Goal: Task Accomplishment & Management: Complete application form

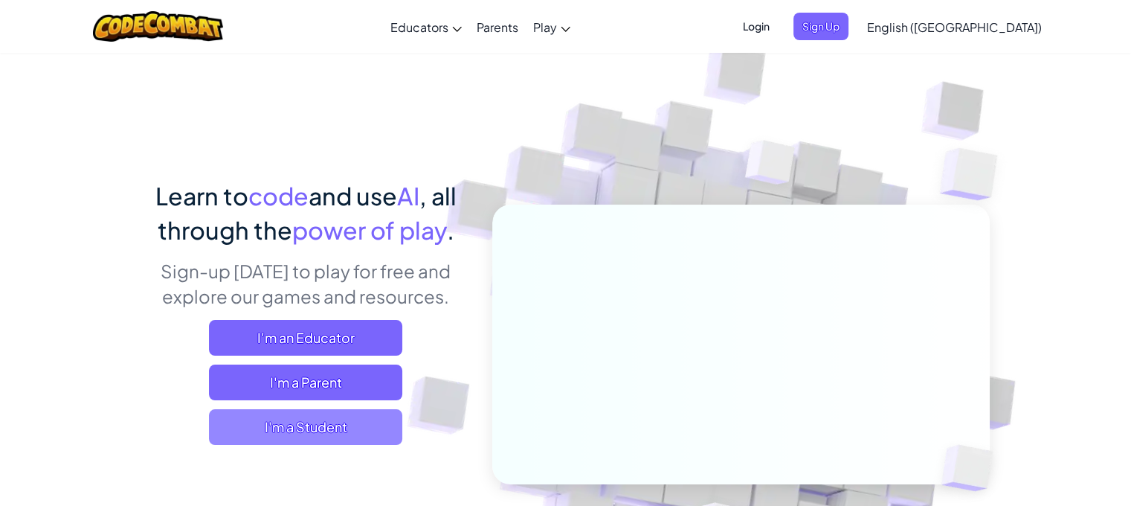
click at [362, 437] on span "I'm a Student" at bounding box center [305, 427] width 193 height 36
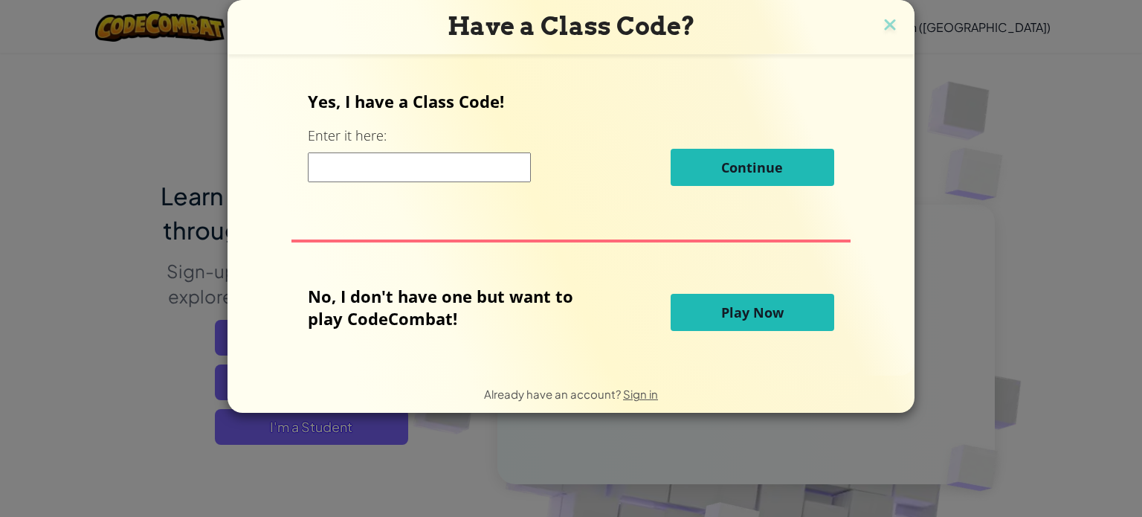
click at [767, 297] on button "Play Now" at bounding box center [753, 312] width 164 height 37
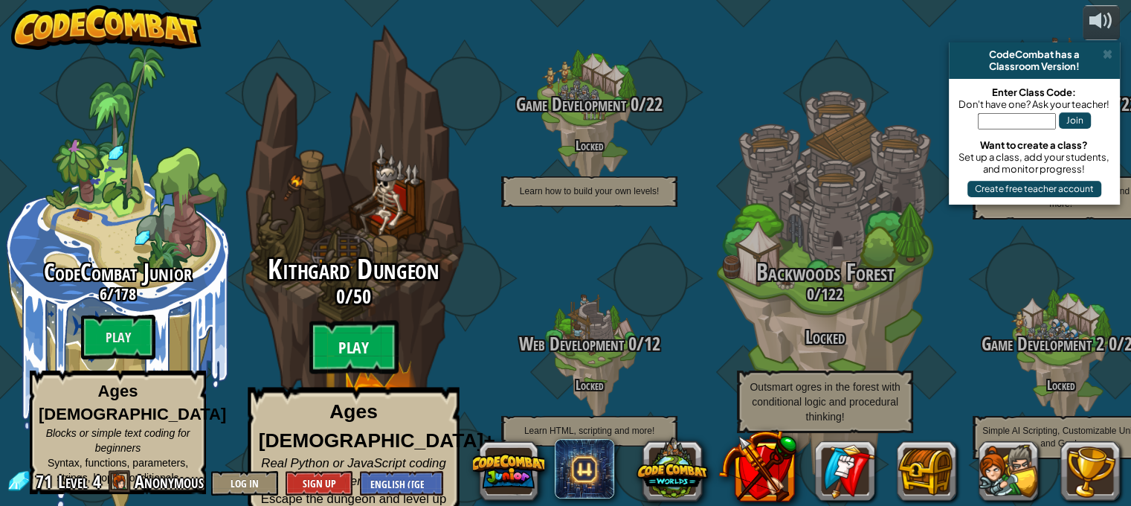
click at [360, 321] on btn "Play" at bounding box center [353, 347] width 89 height 54
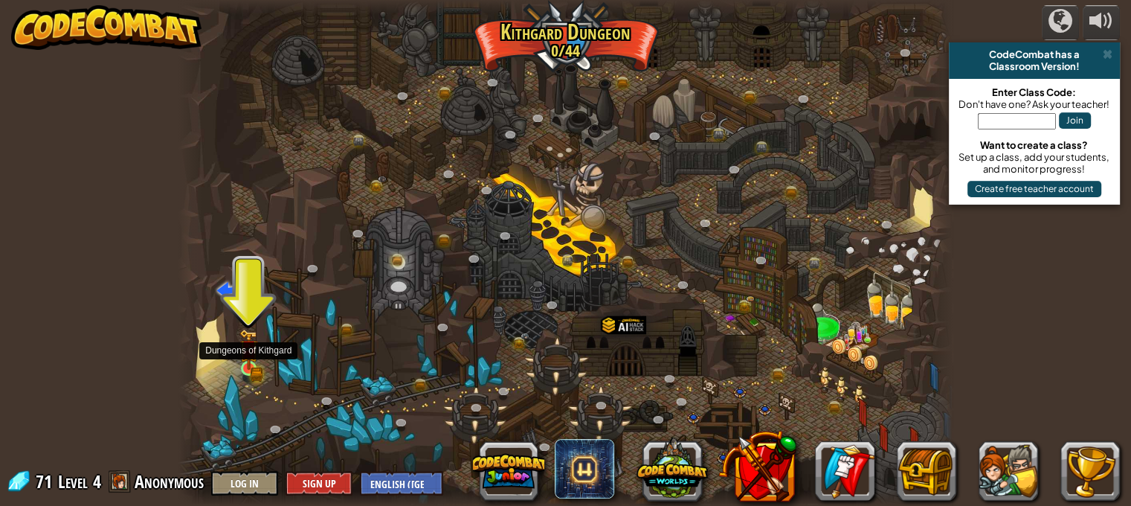
click at [254, 361] on img at bounding box center [248, 349] width 19 height 41
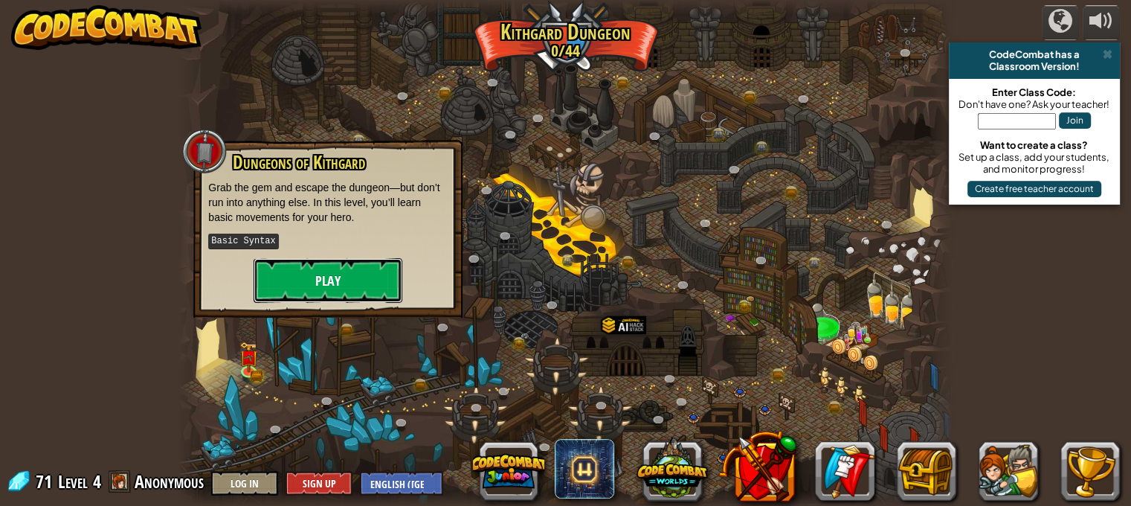
click at [318, 282] on button "Play" at bounding box center [328, 280] width 149 height 45
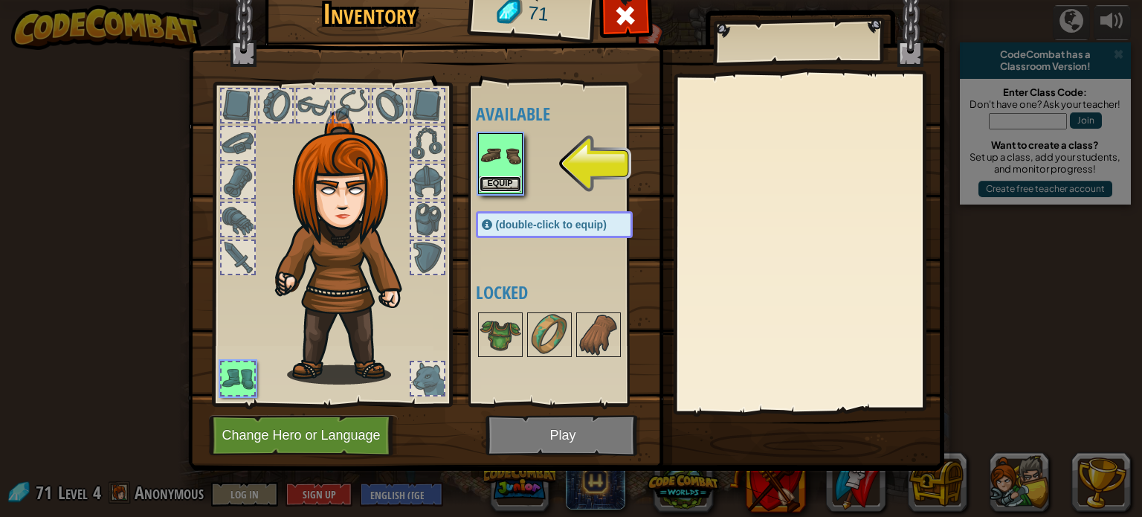
click at [513, 184] on button "Equip" at bounding box center [501, 184] width 42 height 16
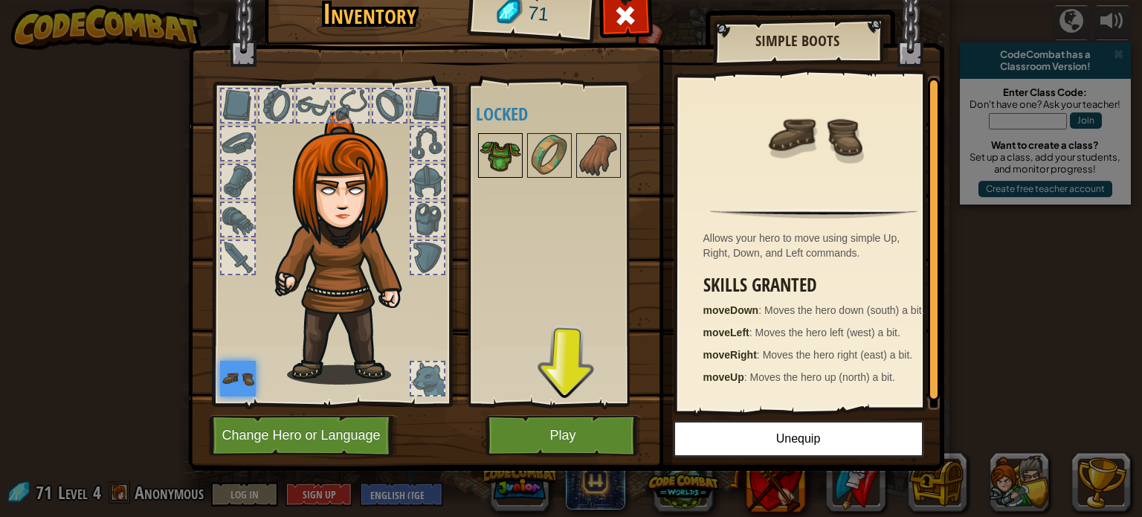
click at [507, 160] on img at bounding box center [501, 156] width 42 height 42
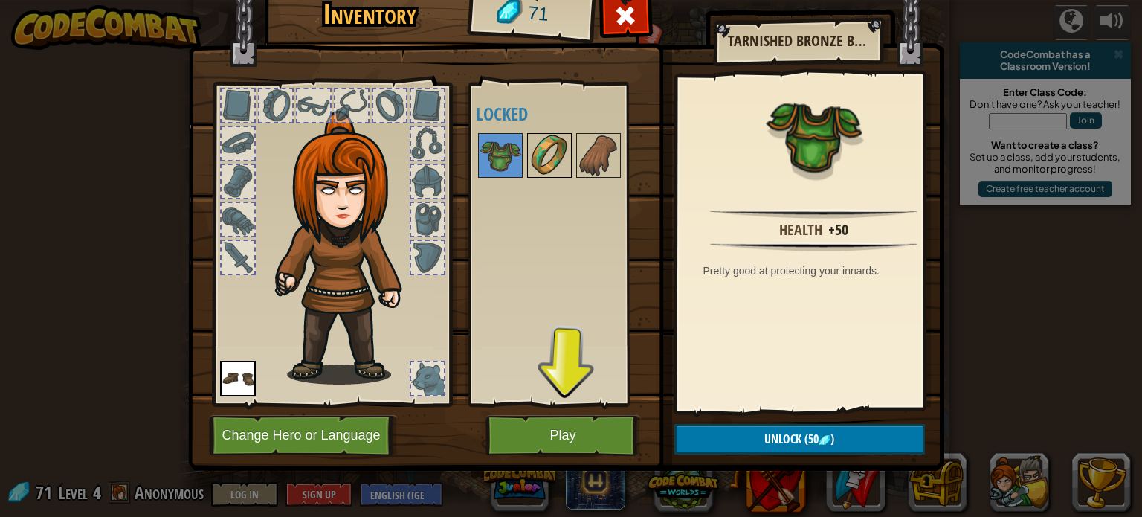
click at [550, 163] on img at bounding box center [550, 156] width 42 height 42
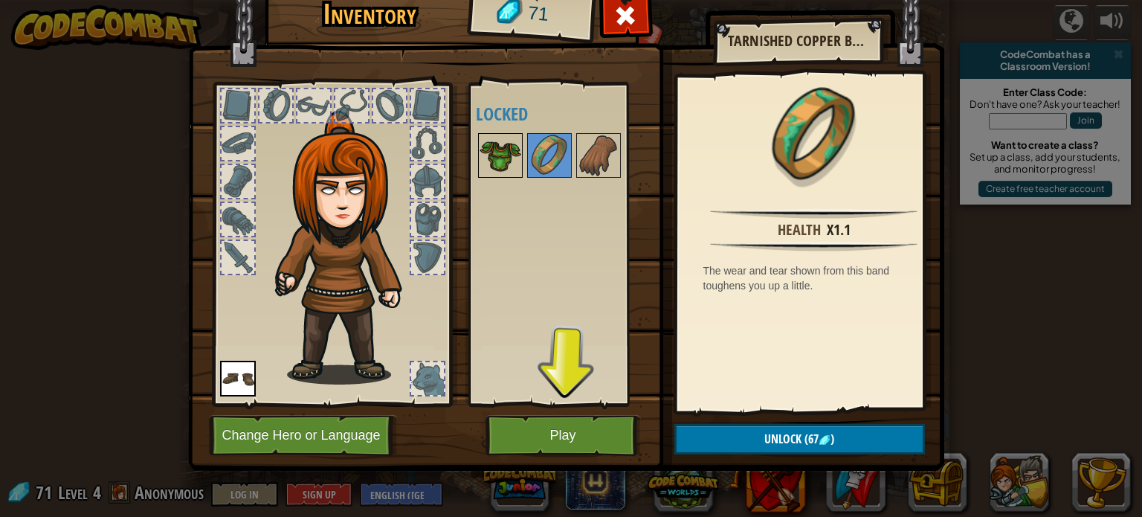
click at [510, 164] on img at bounding box center [501, 156] width 42 height 42
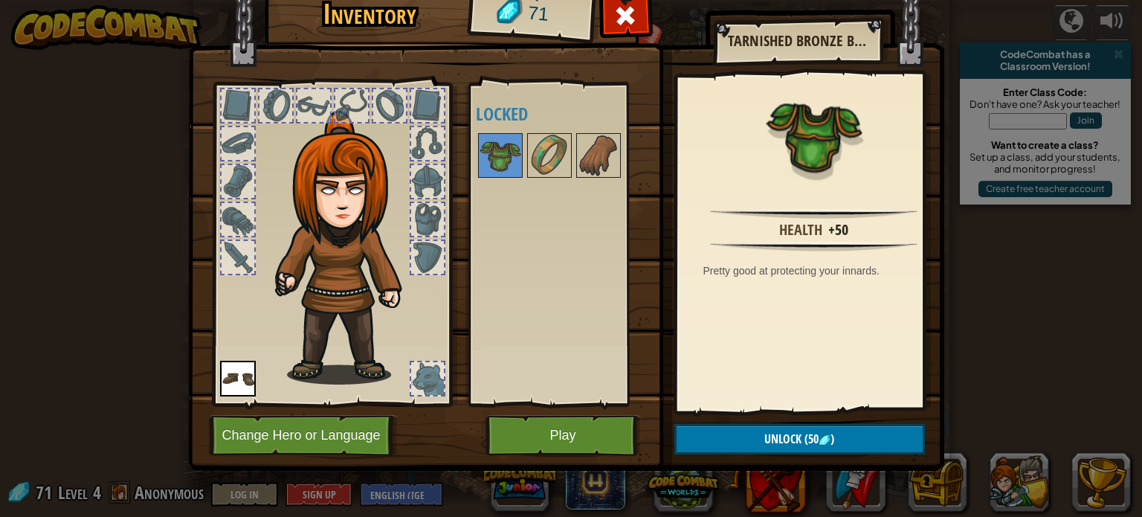
click at [236, 193] on div at bounding box center [238, 181] width 33 height 33
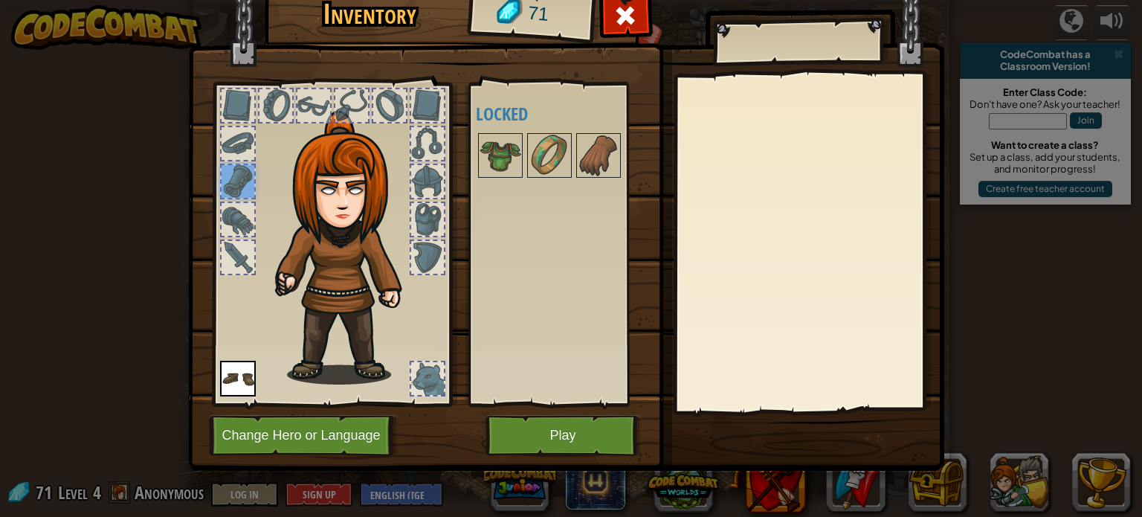
drag, startPoint x: 489, startPoint y: 156, endPoint x: 408, endPoint y: 256, distance: 129.0
click at [408, 256] on div "Inventory 71 Available Equip (double-click to equip) Locked Equip Unequip Subsc…" at bounding box center [571, 226] width 756 height 491
click at [494, 154] on img at bounding box center [501, 156] width 42 height 42
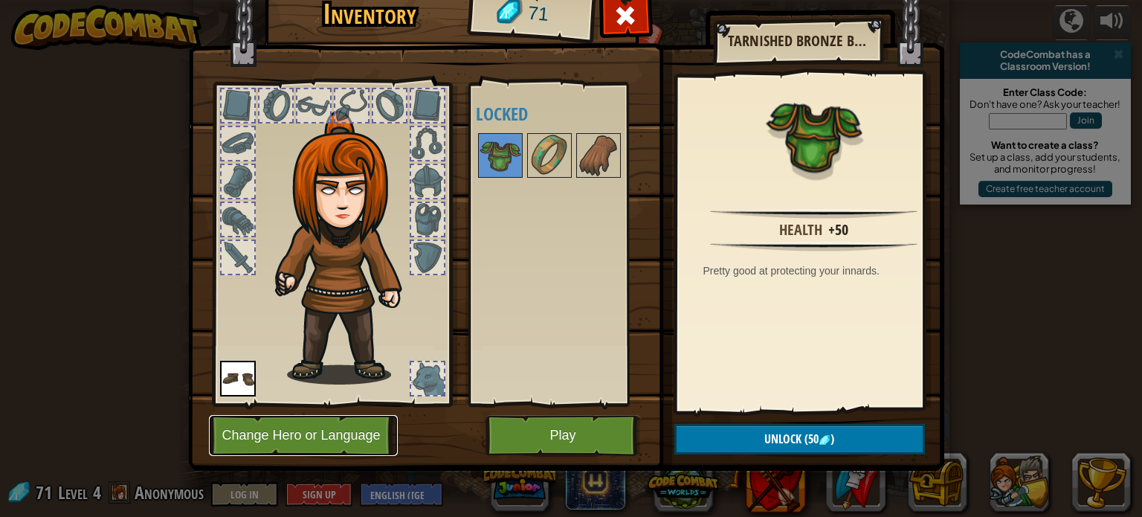
click at [314, 445] on button "Change Hero or Language" at bounding box center [303, 435] width 189 height 41
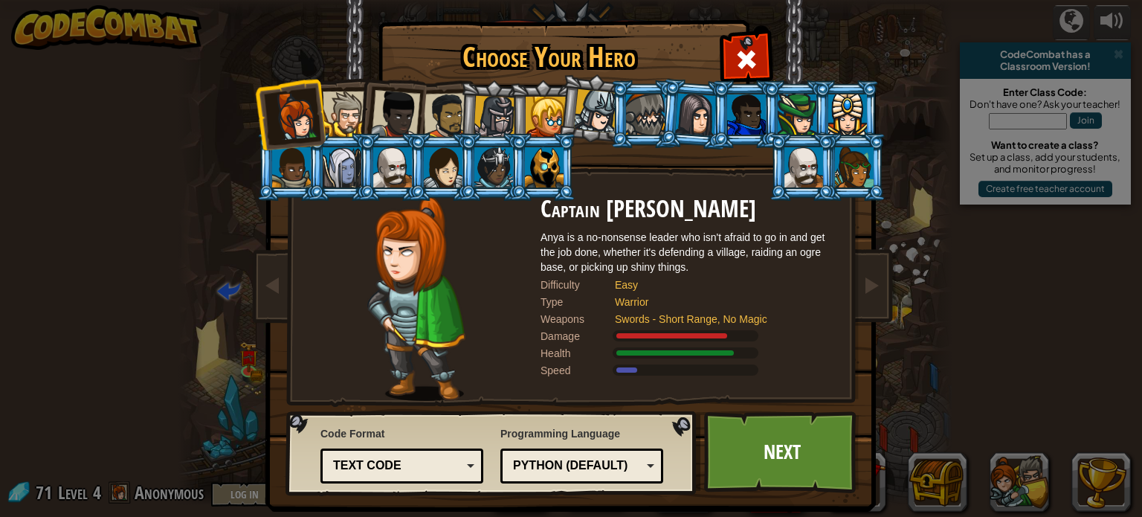
click at [816, 119] on li at bounding box center [846, 114] width 67 height 68
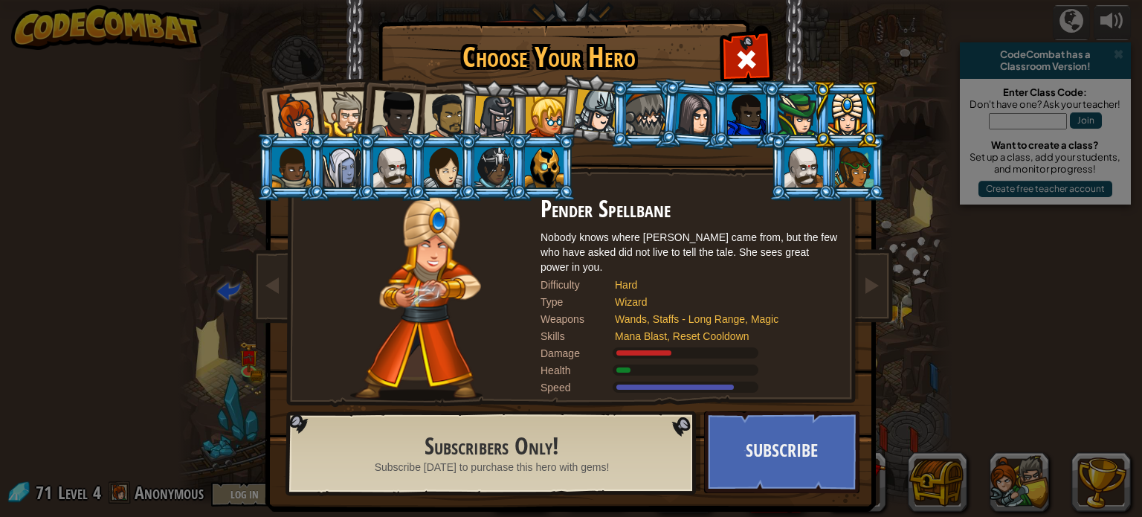
click at [839, 158] on div at bounding box center [854, 167] width 39 height 40
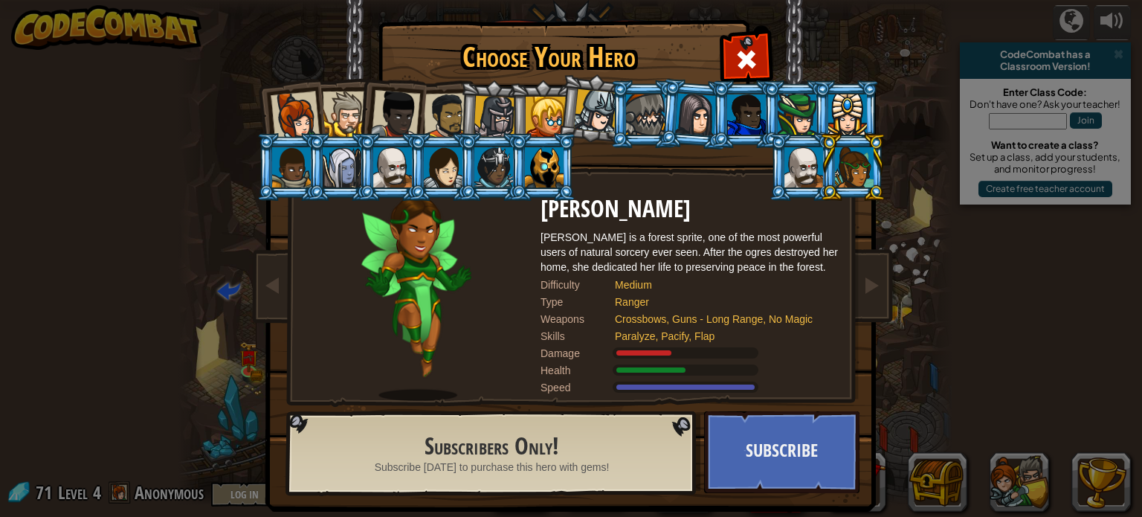
click at [526, 120] on div at bounding box center [546, 117] width 40 height 40
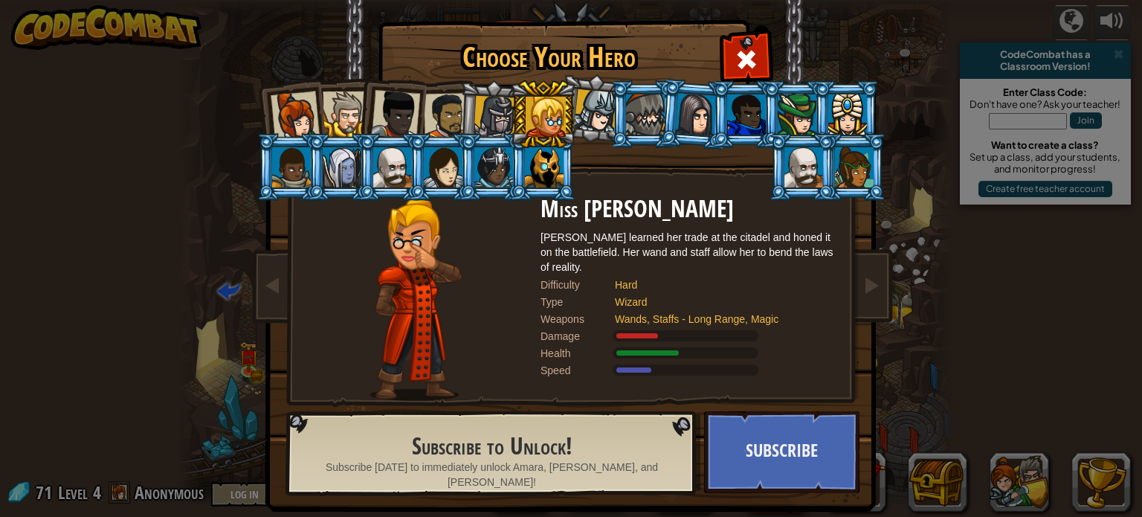
click at [459, 167] on li at bounding box center [492, 167] width 67 height 68
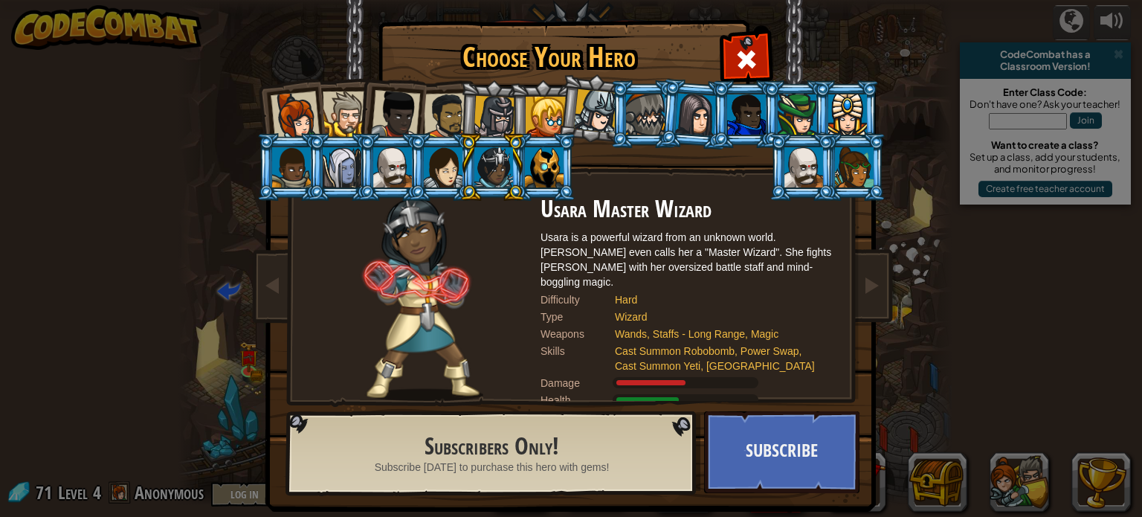
click at [437, 167] on div at bounding box center [443, 167] width 39 height 40
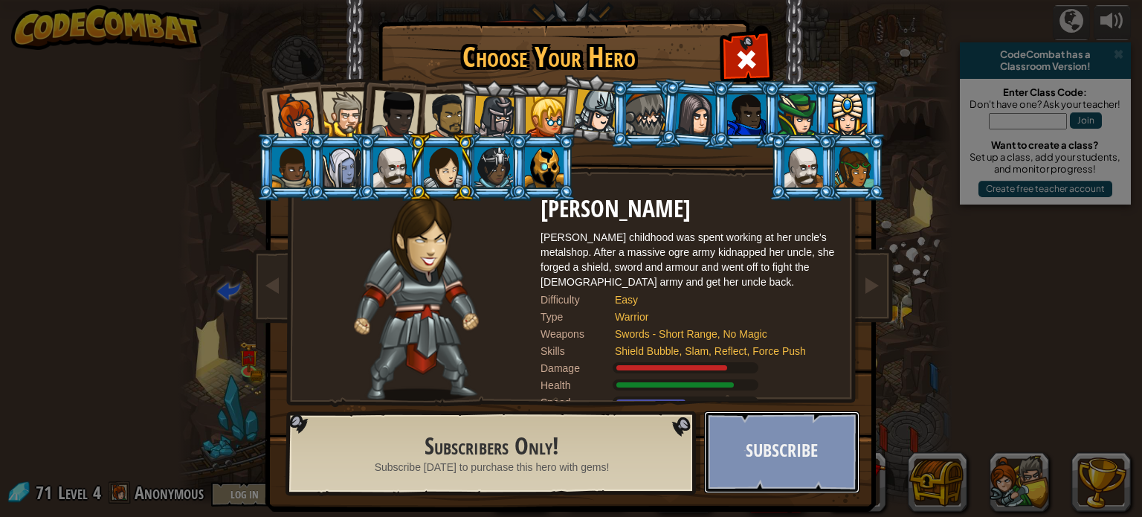
click at [799, 437] on button "Subscribe" at bounding box center [781, 452] width 155 height 82
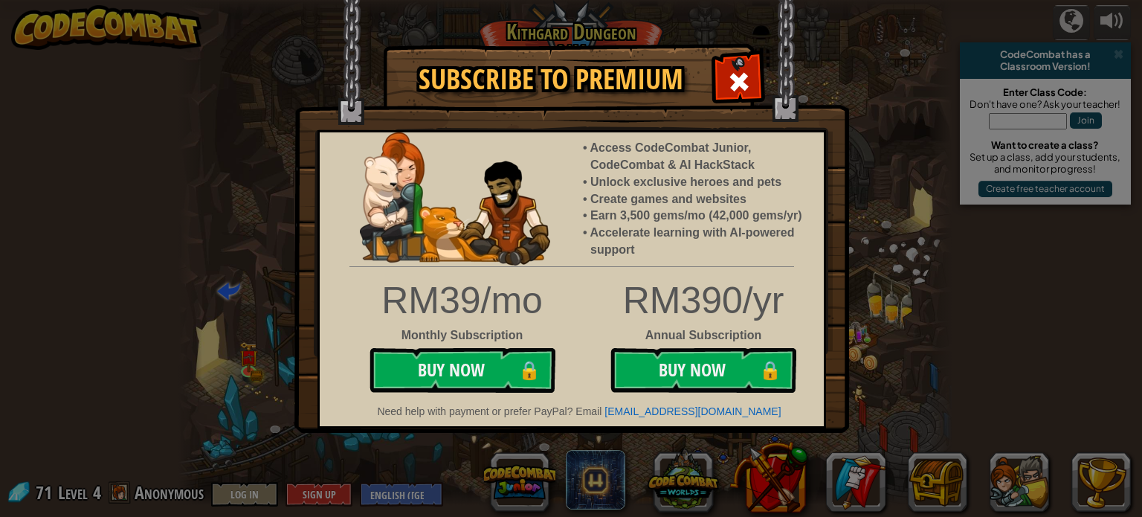
click at [747, 115] on img at bounding box center [571, 216] width 555 height 433
drag, startPoint x: 738, startPoint y: 88, endPoint x: 669, endPoint y: 160, distance: 99.9
click at [737, 88] on span at bounding box center [739, 82] width 24 height 24
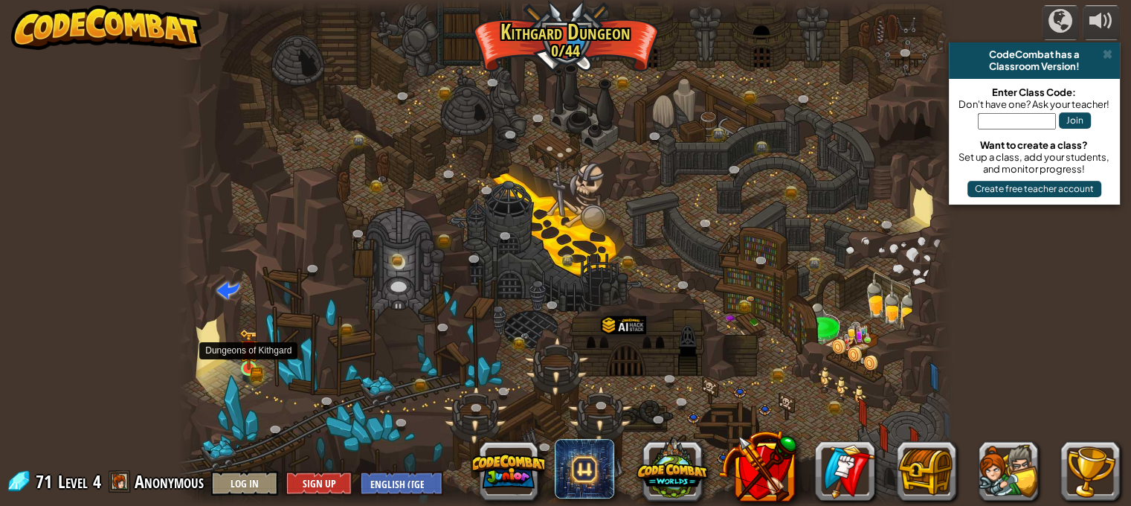
click at [244, 367] on img at bounding box center [248, 349] width 19 height 41
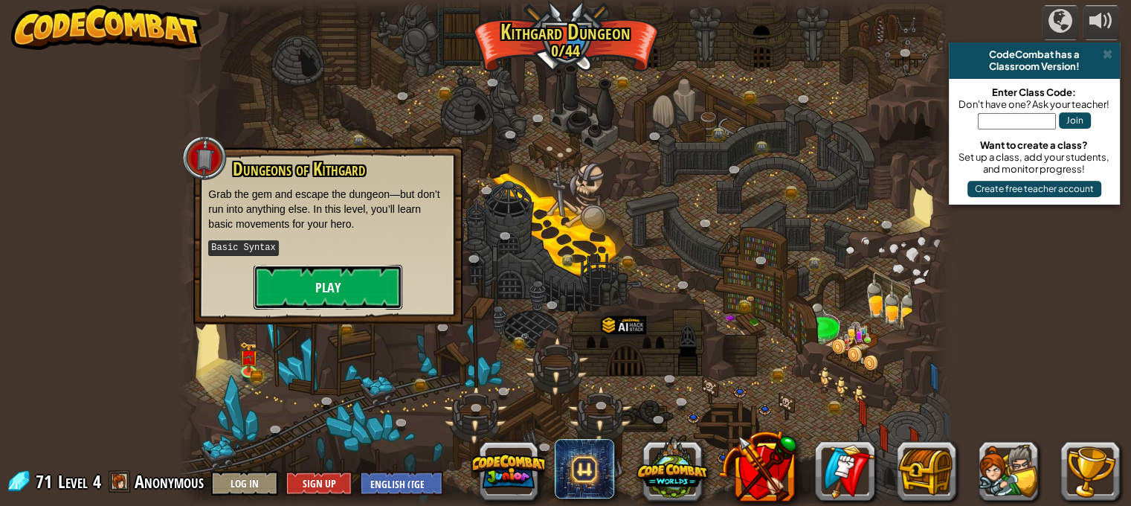
click at [349, 277] on button "Play" at bounding box center [328, 287] width 149 height 45
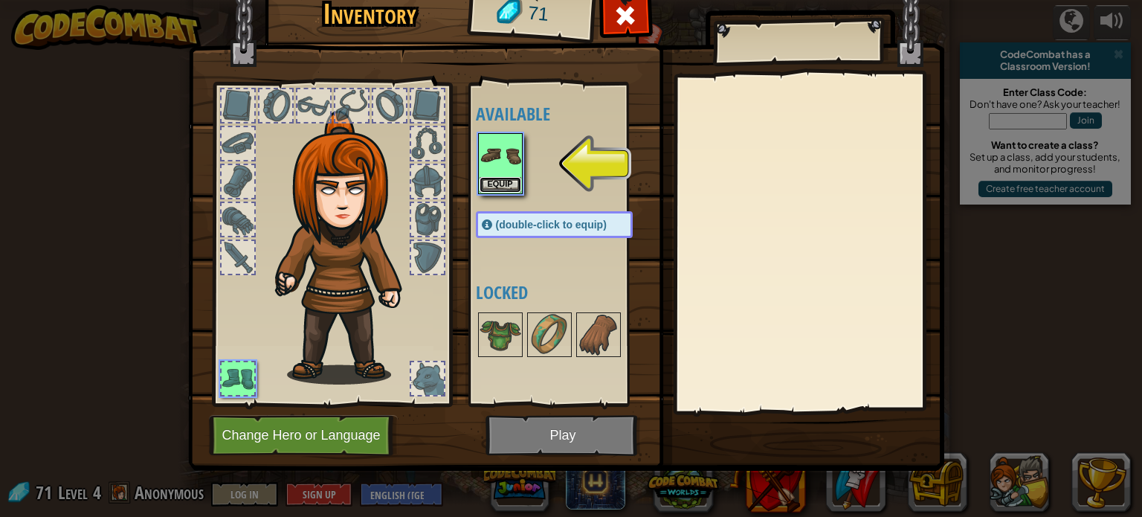
click at [497, 185] on button "Equip" at bounding box center [501, 185] width 42 height 16
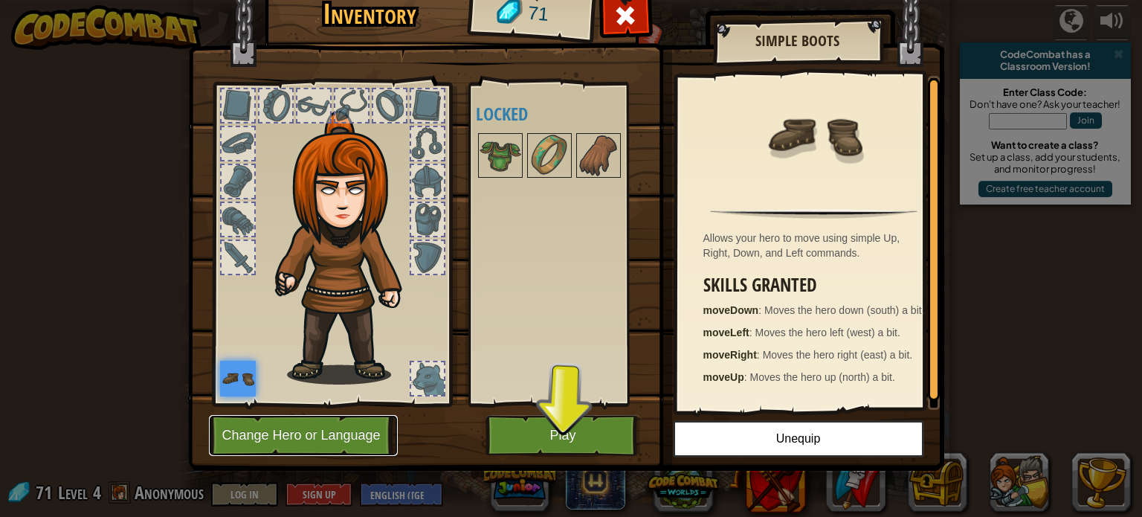
click at [367, 433] on button "Change Hero or Language" at bounding box center [303, 435] width 189 height 41
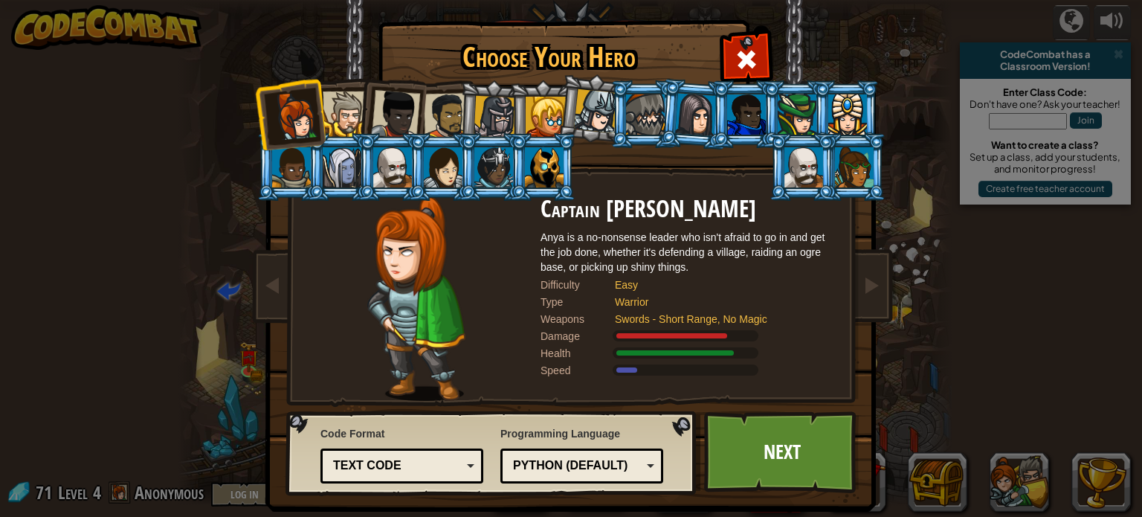
click at [347, 120] on div at bounding box center [345, 113] width 45 height 45
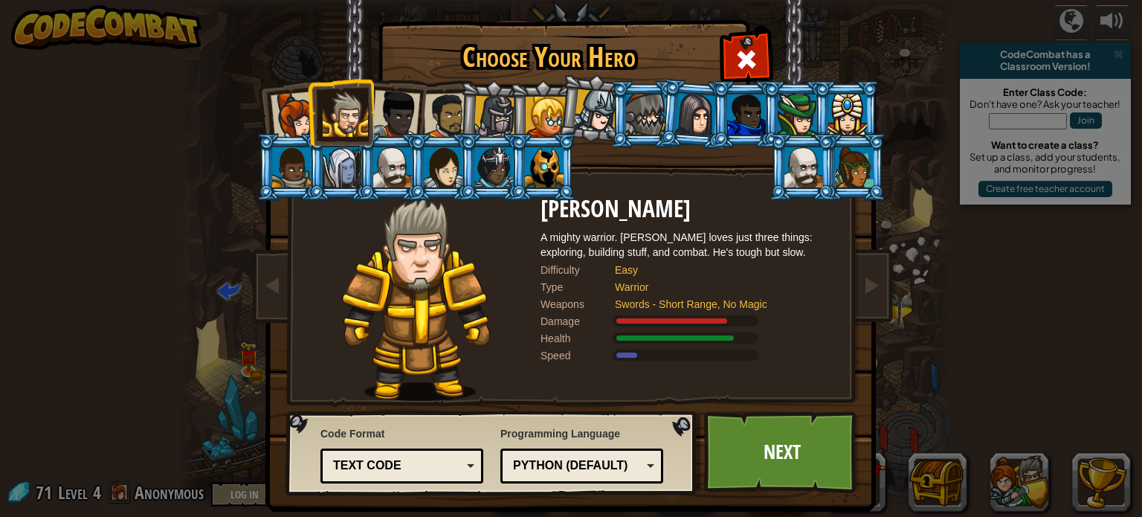
click at [428, 470] on div "Text code" at bounding box center [397, 465] width 129 height 17
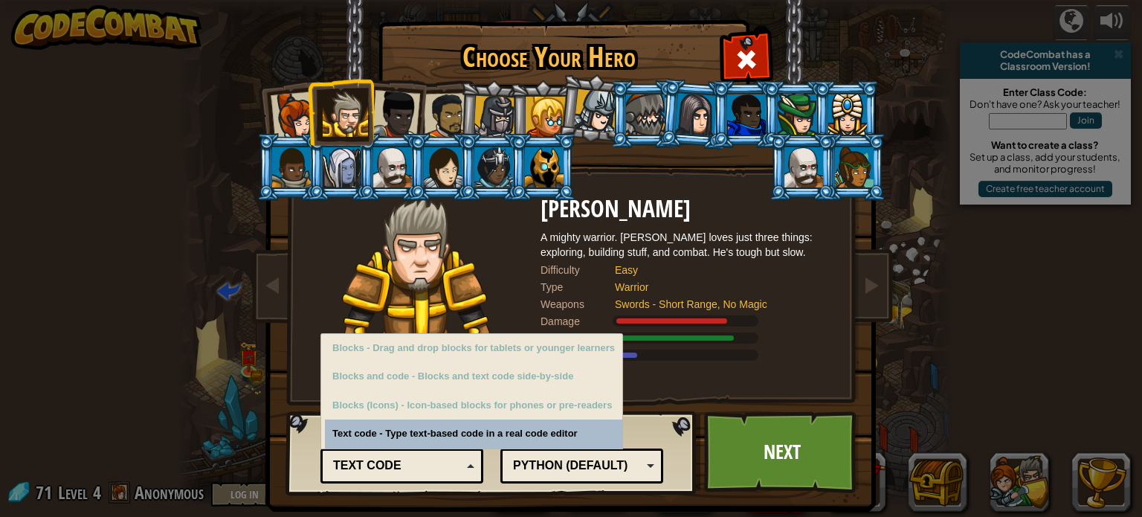
click at [485, 483] on div "Code Format Text code Blocks and code Blocks Blocks (Icons) Text code Blocks - …" at bounding box center [492, 453] width 402 height 76
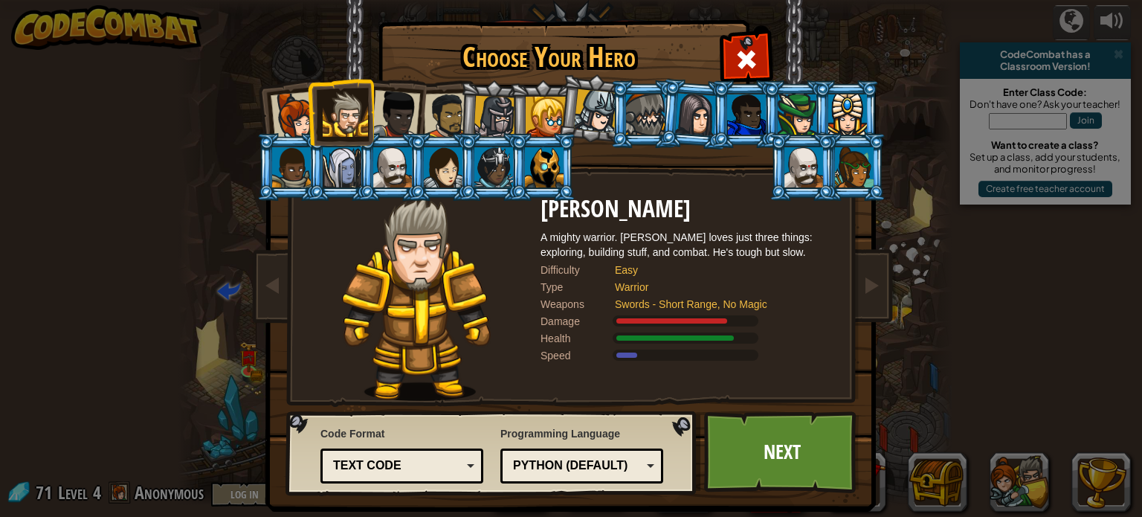
click at [509, 115] on li at bounding box center [542, 114] width 67 height 68
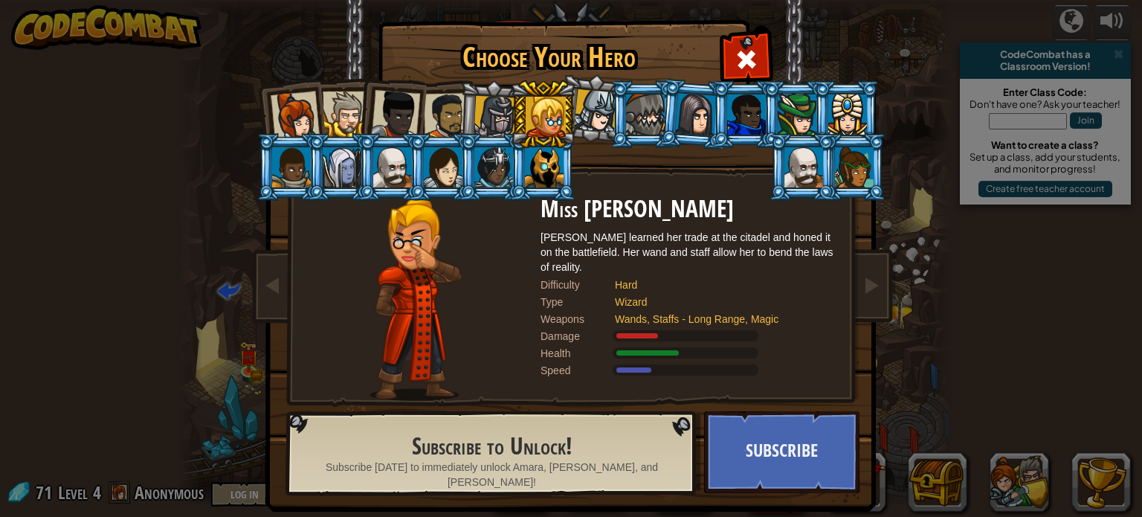
drag, startPoint x: 452, startPoint y: 117, endPoint x: 461, endPoint y: 112, distance: 10.0
click at [454, 80] on ol at bounding box center [571, 80] width 613 height 0
click at [475, 113] on div at bounding box center [495, 117] width 42 height 42
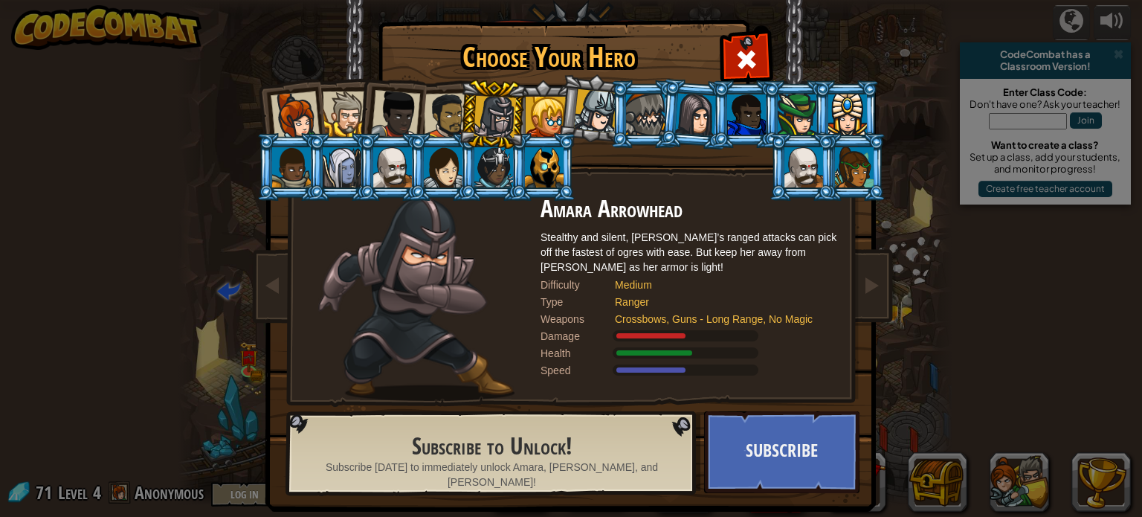
click at [439, 106] on div at bounding box center [447, 116] width 46 height 46
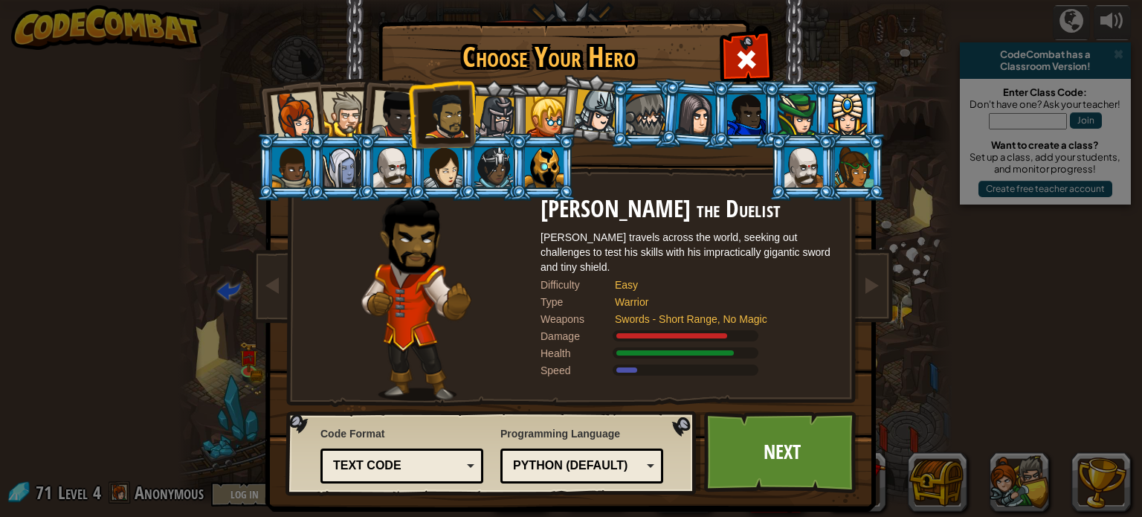
click at [291, 119] on div at bounding box center [295, 115] width 49 height 49
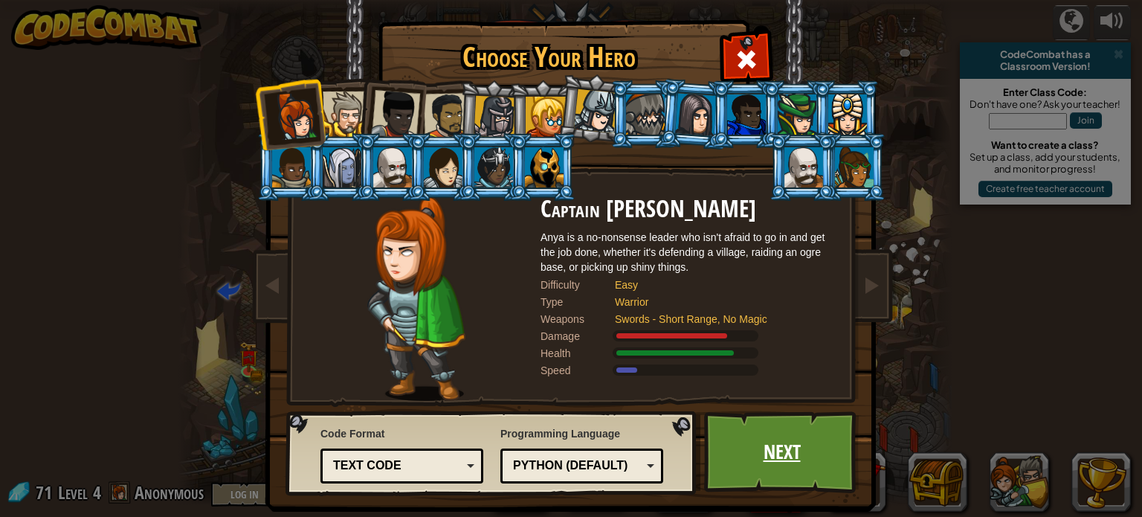
click at [799, 448] on link "Next" at bounding box center [781, 452] width 155 height 82
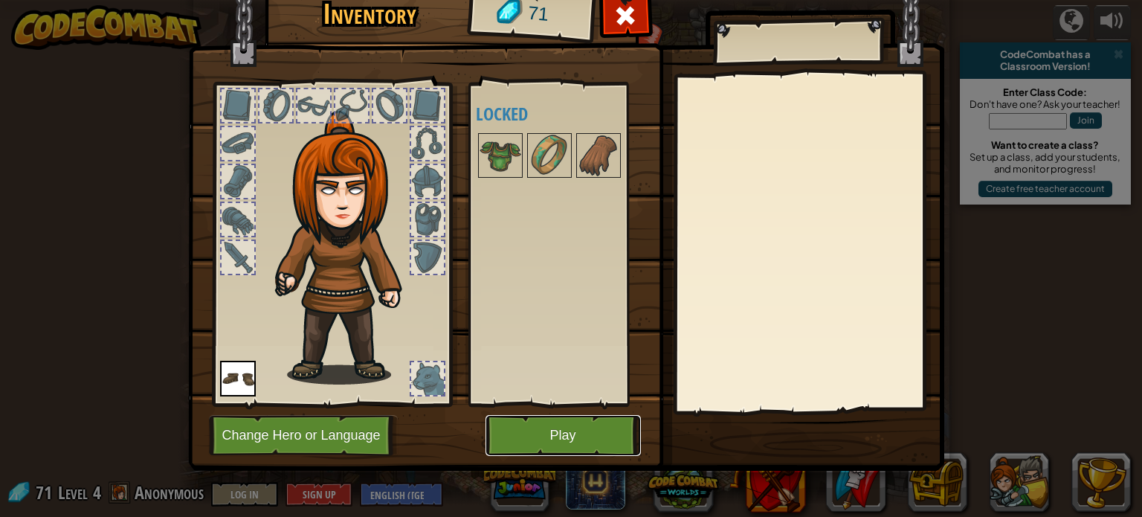
click at [608, 433] on button "Play" at bounding box center [562, 435] width 155 height 41
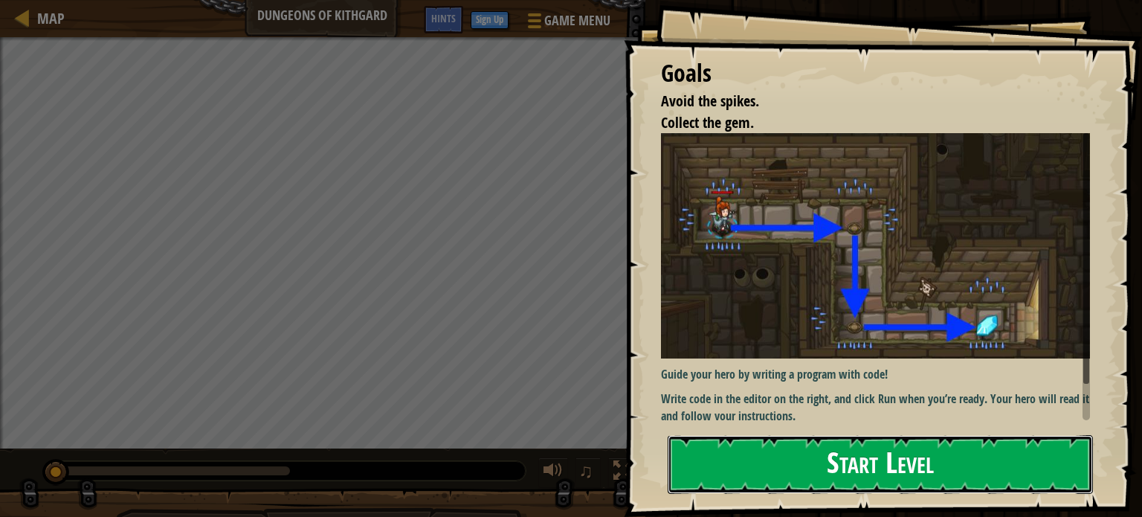
click at [723, 455] on button "Start Level" at bounding box center [880, 464] width 425 height 59
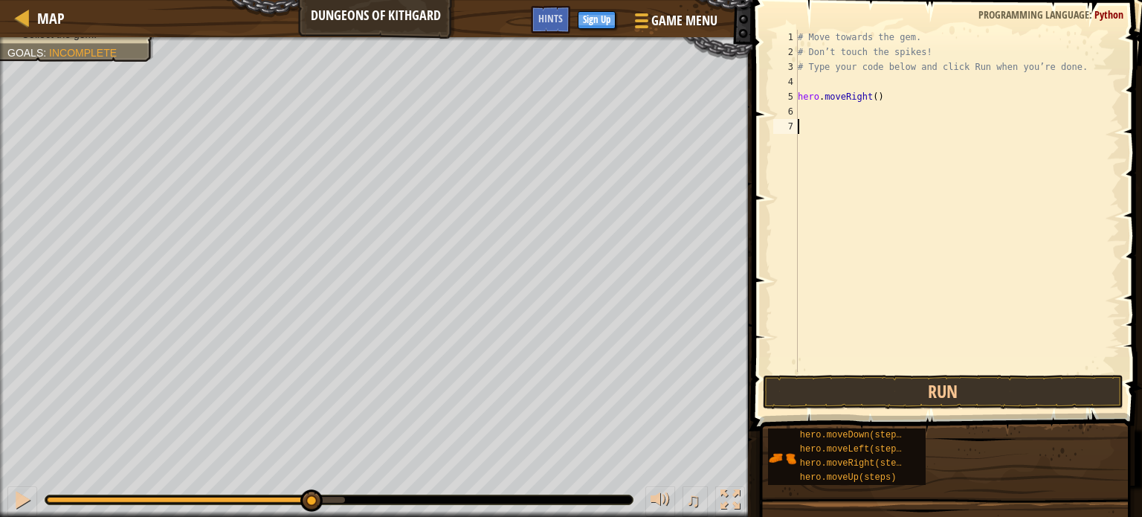
click at [832, 103] on div "# Move towards the gem. # Don’t touch the spikes! # Type your code below and cl…" at bounding box center [957, 216] width 325 height 372
type textarea "hero.moveRight()"
click at [805, 115] on div "# Move towards the gem. # Don’t touch the spikes! # Type your code below and cl…" at bounding box center [957, 216] width 325 height 372
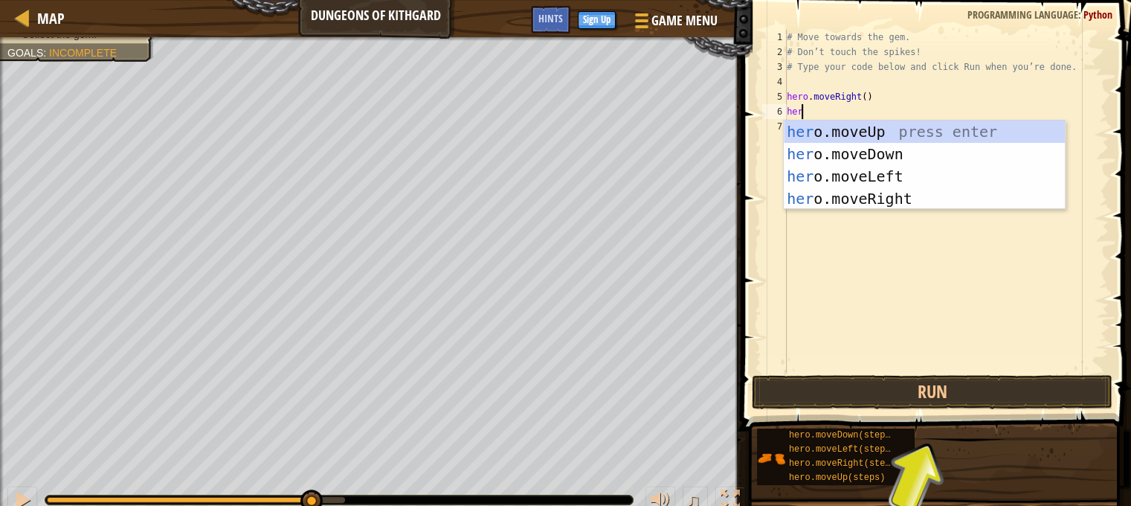
type textarea "hero"
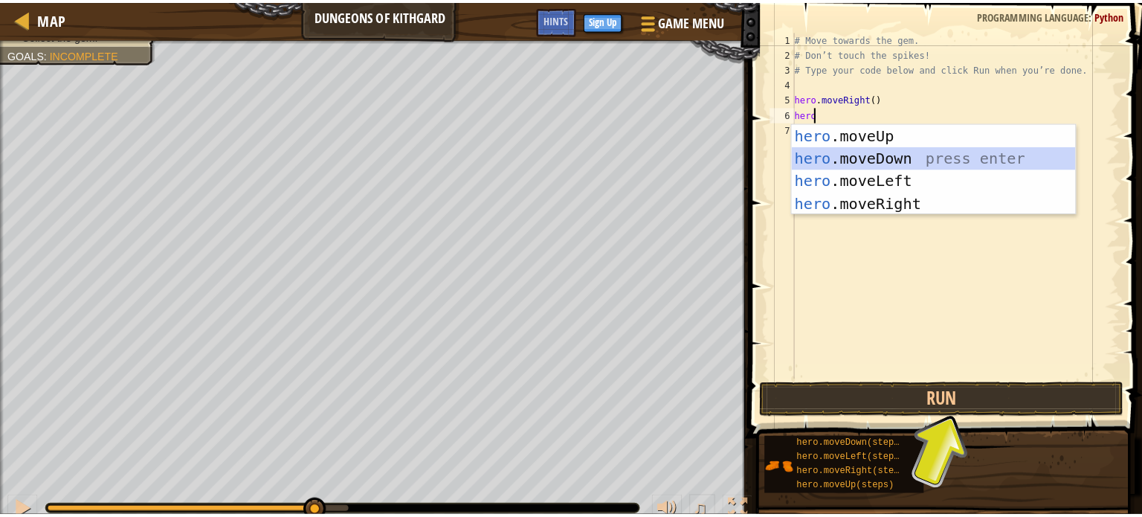
scroll to position [7, 0]
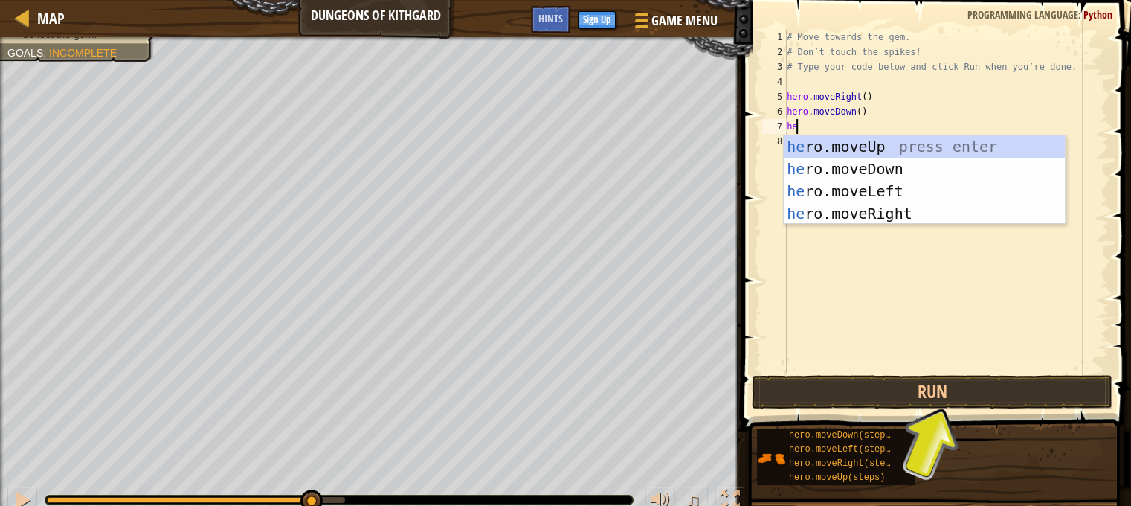
type textarea "her"
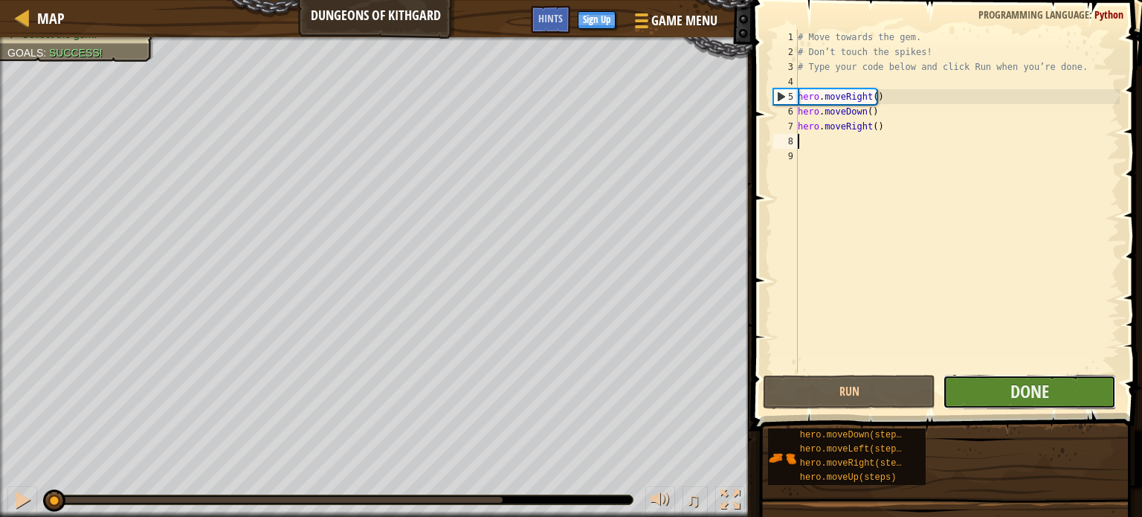
click at [986, 393] on button "Done" at bounding box center [1029, 392] width 173 height 34
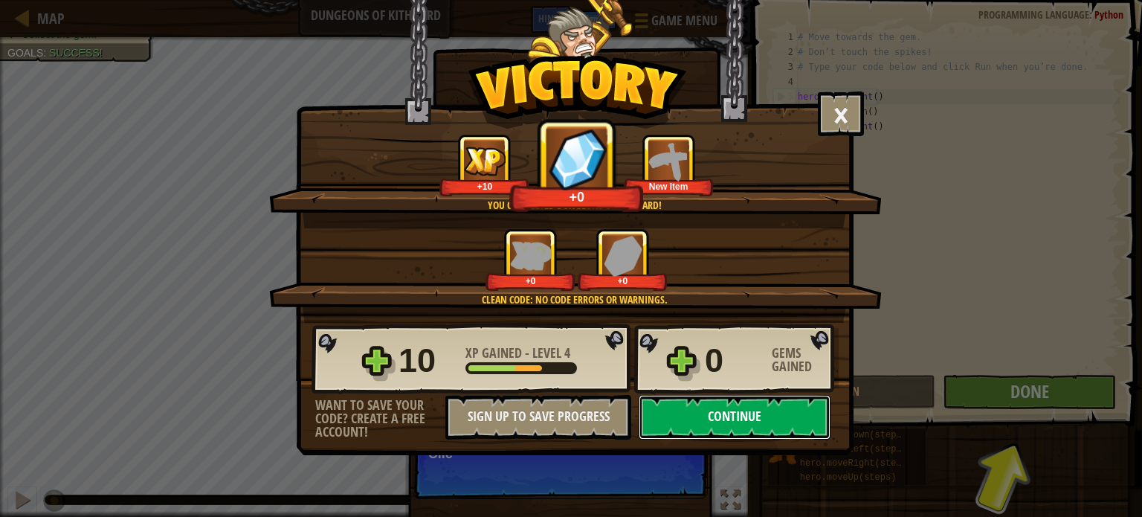
click at [749, 424] on button "Continue" at bounding box center [735, 417] width 192 height 45
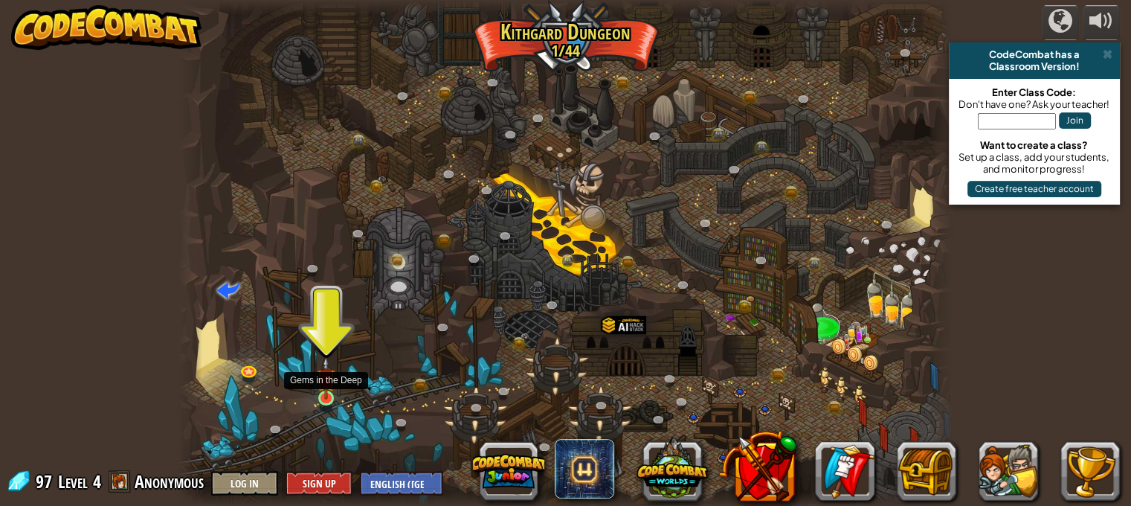
click at [330, 396] on img at bounding box center [326, 377] width 19 height 43
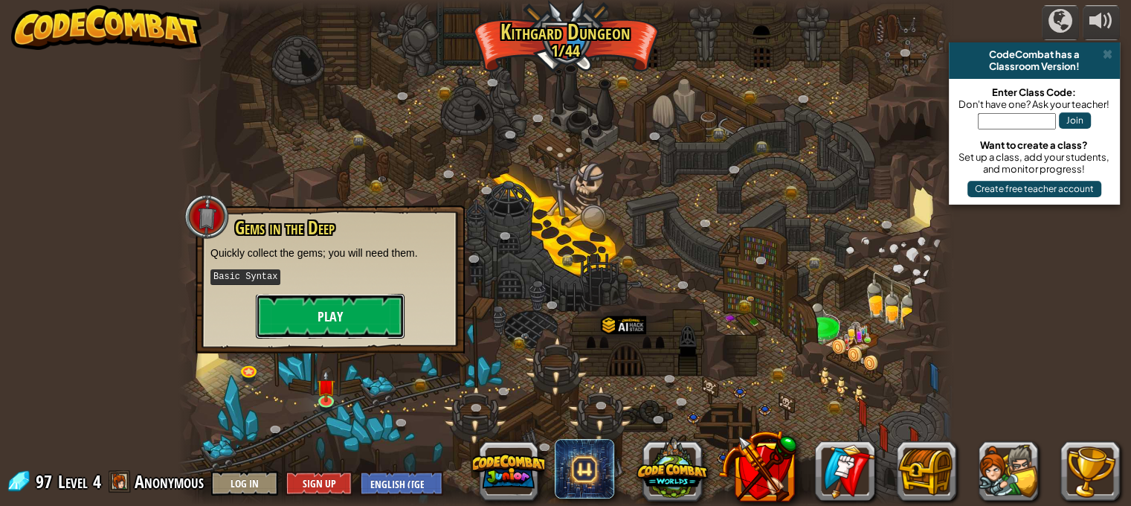
click at [347, 320] on button "Play" at bounding box center [330, 316] width 149 height 45
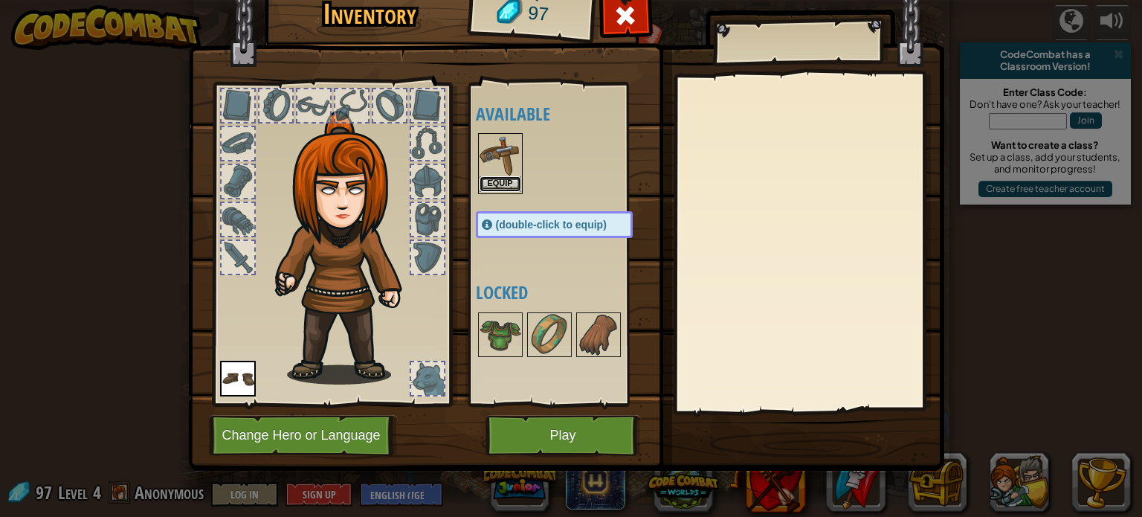
click at [502, 188] on button "Equip" at bounding box center [501, 184] width 42 height 16
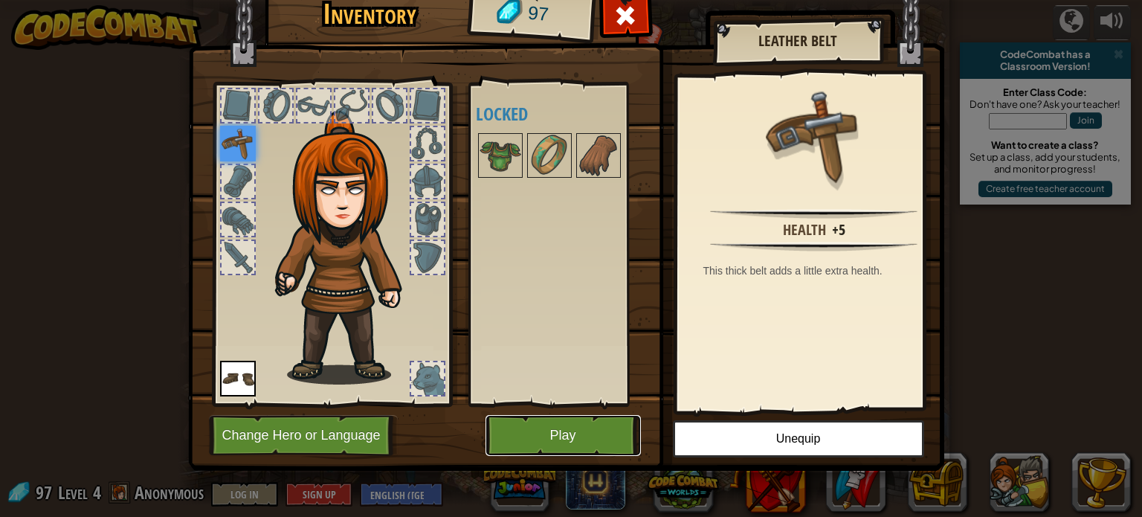
click at [546, 434] on button "Play" at bounding box center [562, 435] width 155 height 41
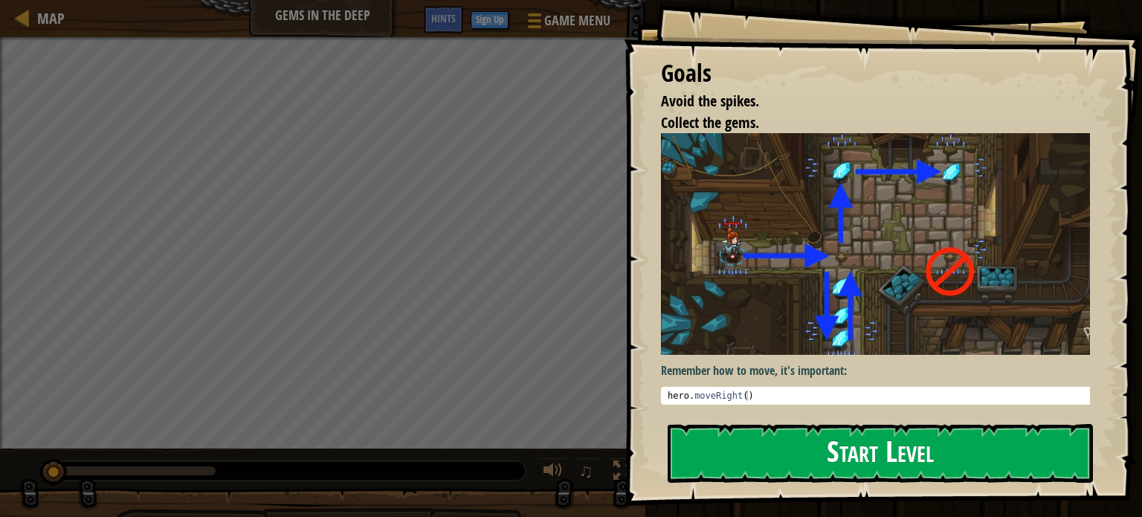
click at [695, 447] on button "Start Level" at bounding box center [880, 453] width 425 height 59
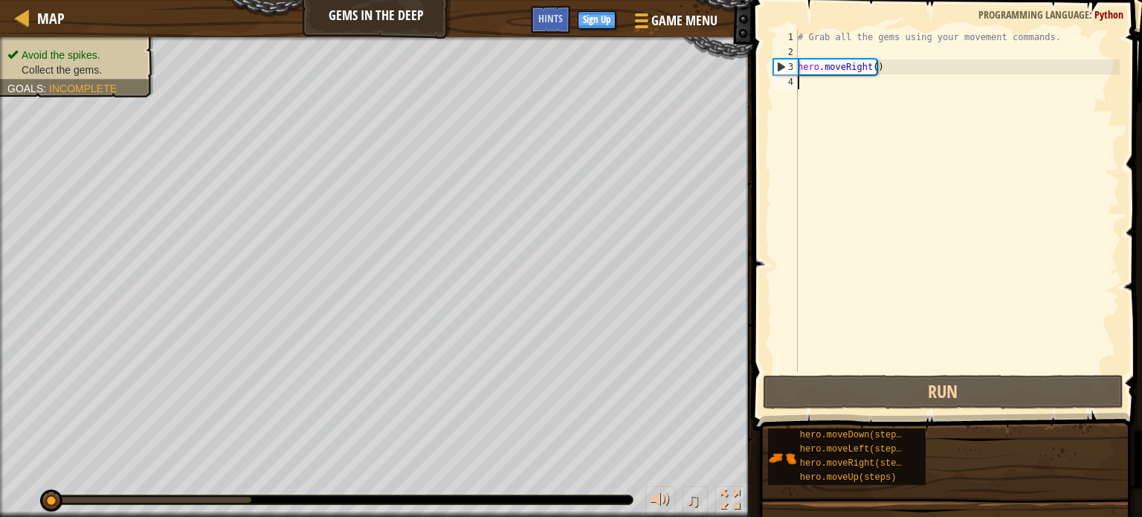
click at [848, 85] on div "# Grab all the gems using your movement commands. hero . moveRight ( )" at bounding box center [957, 216] width 325 height 372
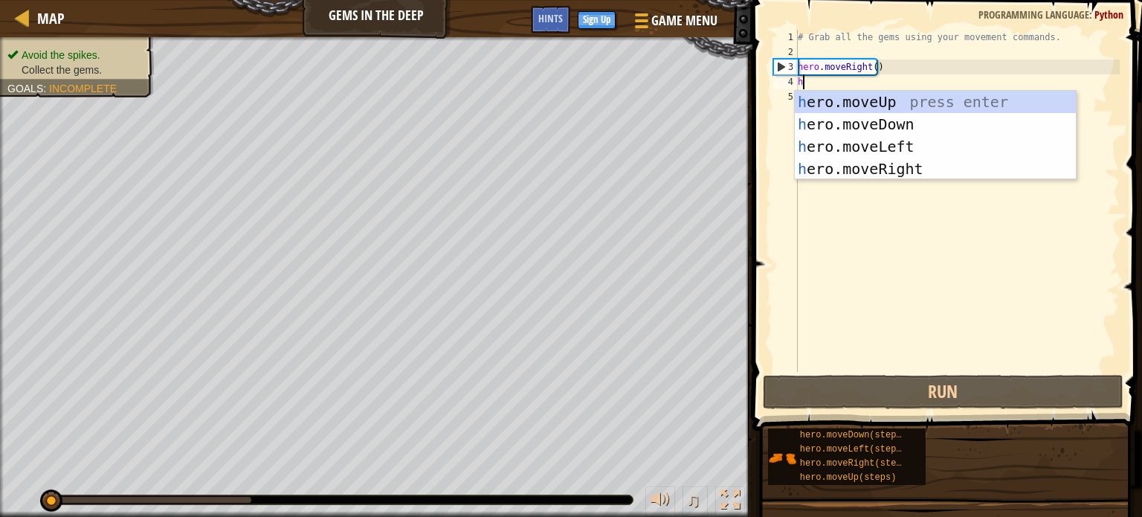
scroll to position [7, 0]
type textarea "heo"
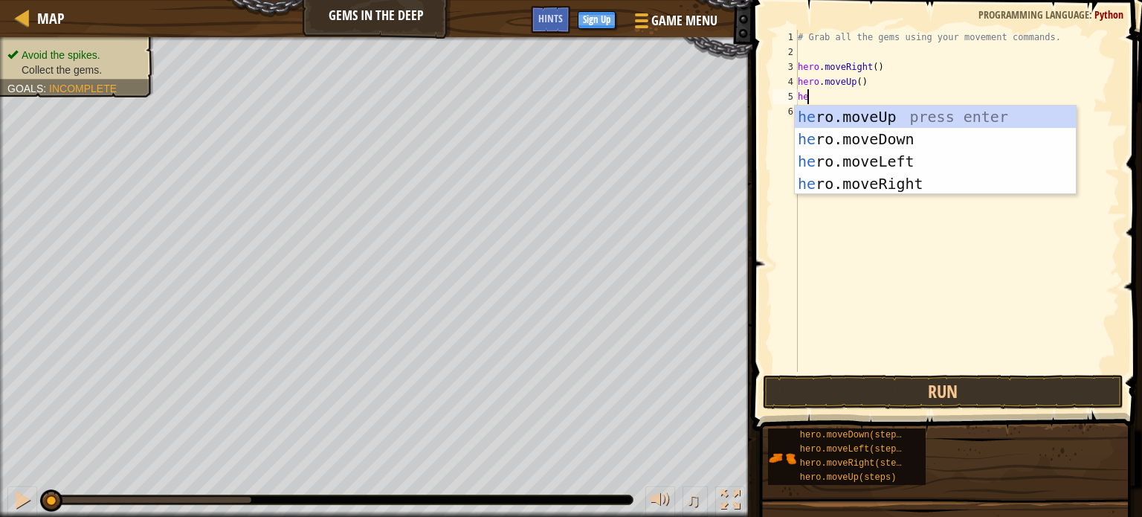
type textarea "hero"
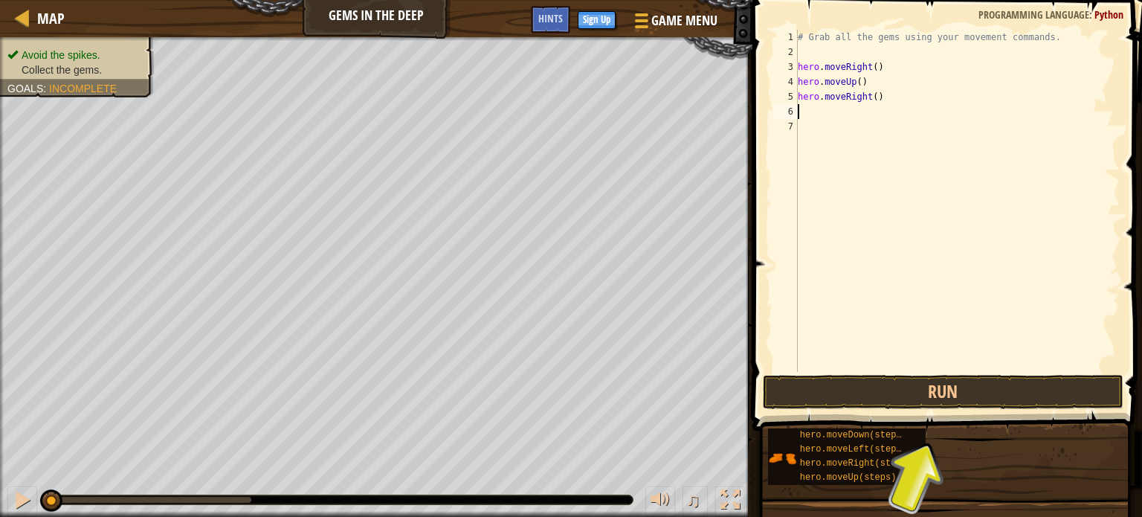
type textarea "her"
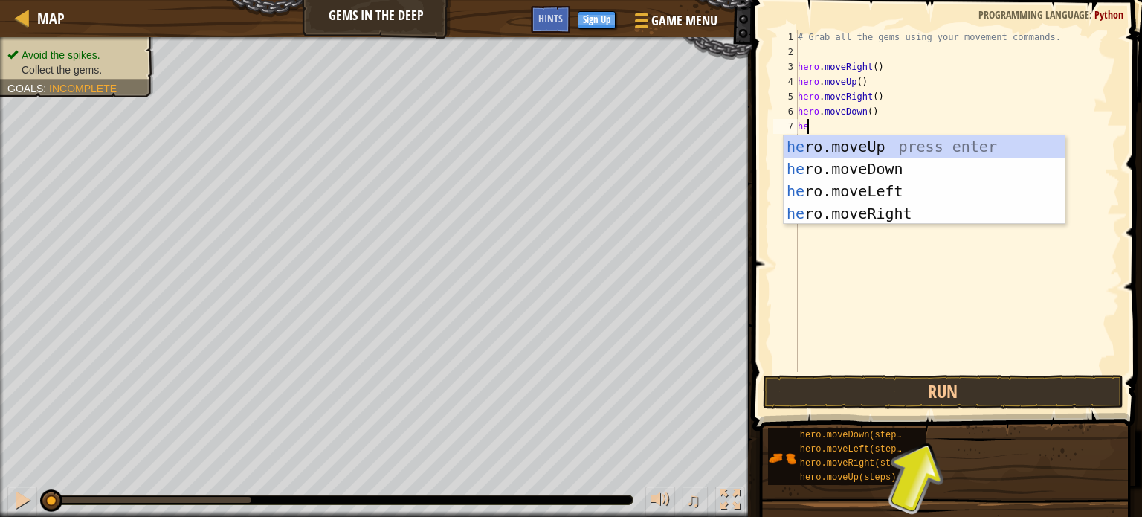
type textarea "hero"
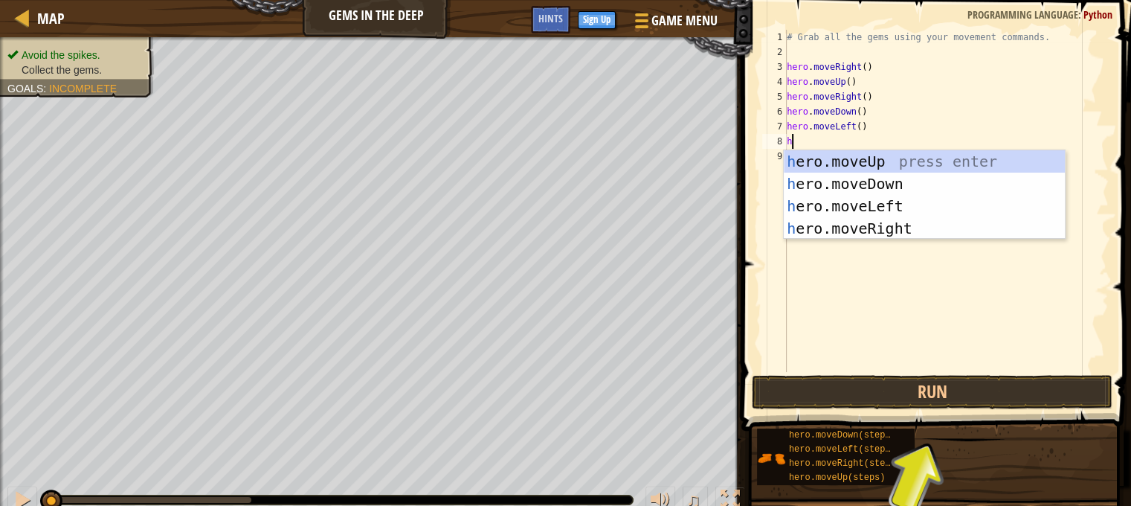
type textarea "her"
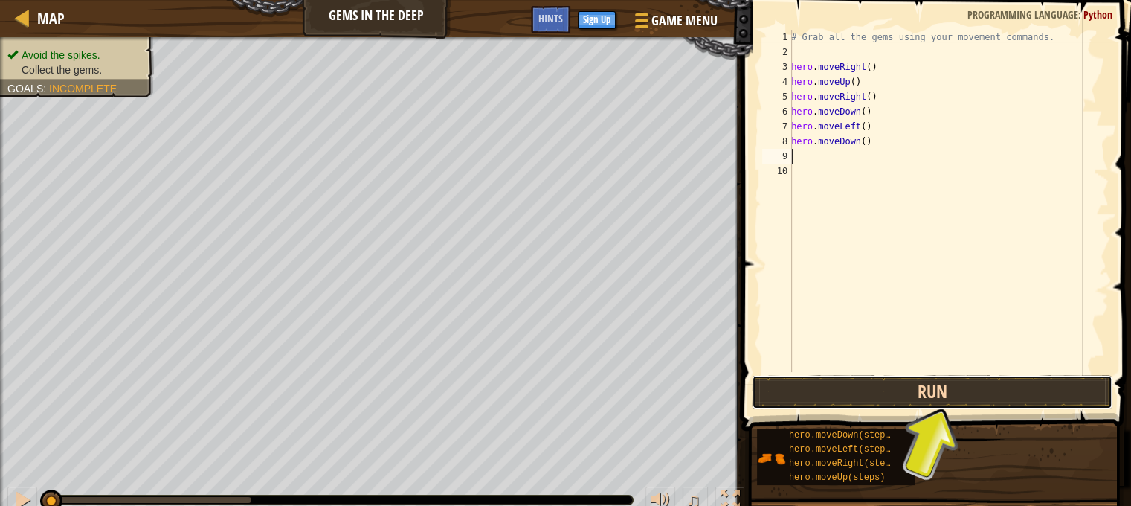
click at [911, 390] on button "Run" at bounding box center [932, 392] width 361 height 34
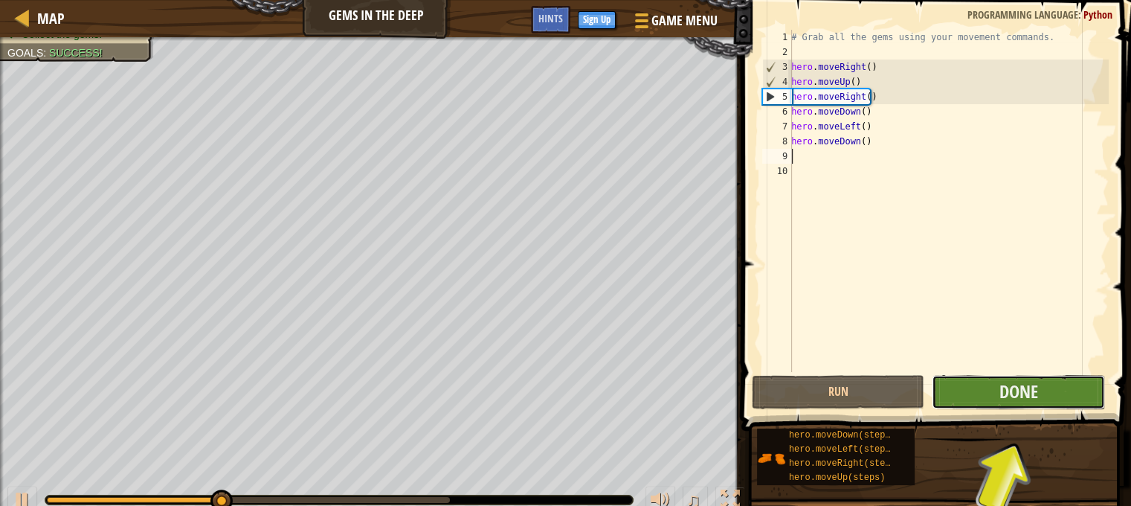
click at [1036, 404] on button "Done" at bounding box center [1018, 392] width 173 height 34
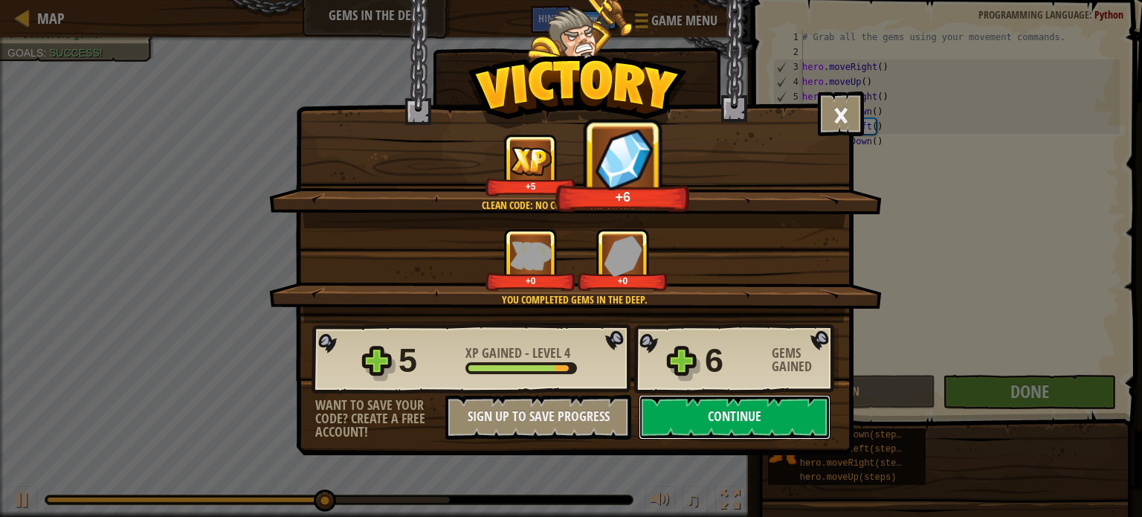
click at [758, 416] on button "Continue" at bounding box center [735, 417] width 192 height 45
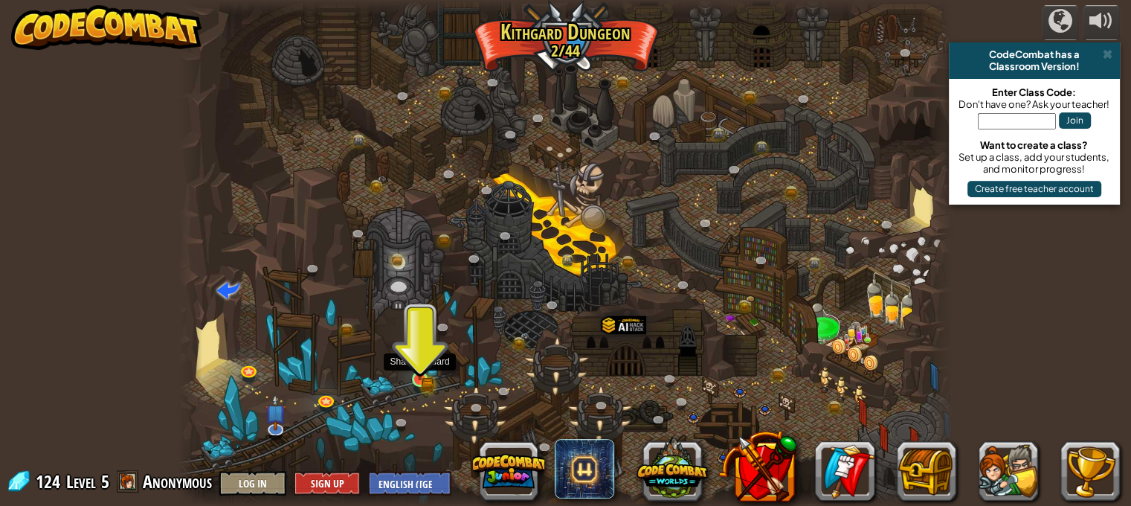
click at [427, 380] on div at bounding box center [420, 379] width 16 height 16
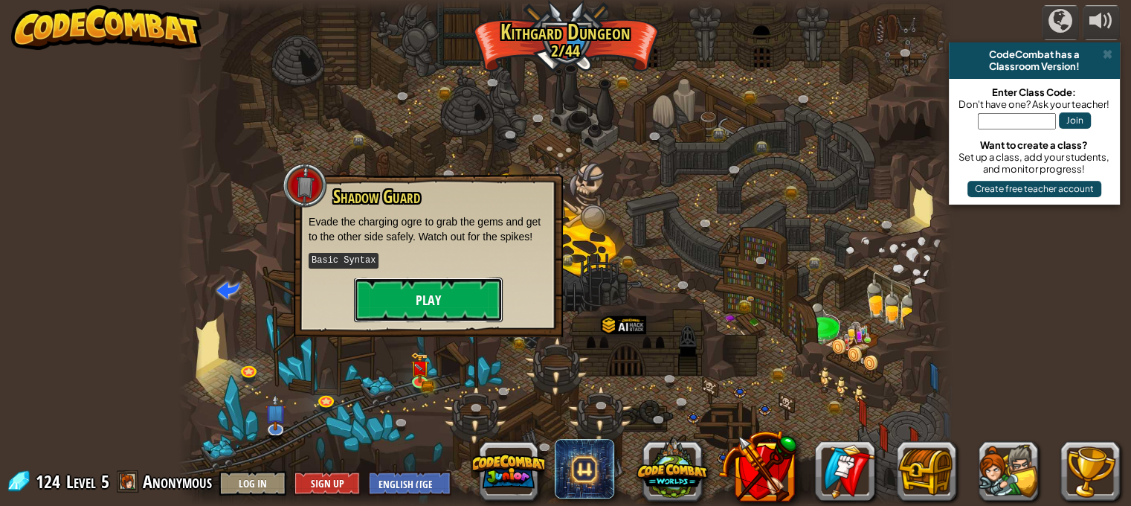
click at [439, 309] on button "Play" at bounding box center [428, 299] width 149 height 45
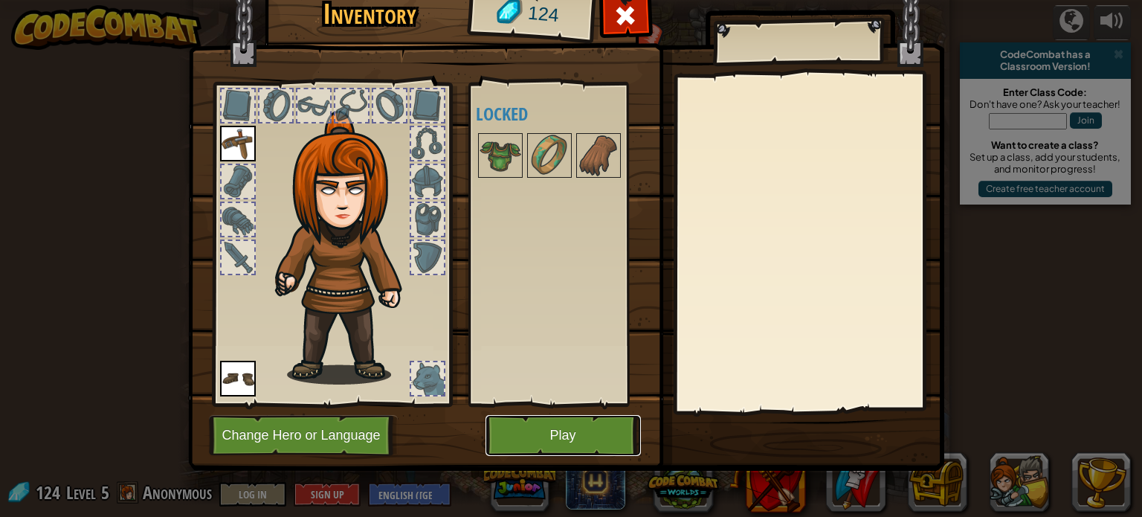
click at [546, 433] on button "Play" at bounding box center [562, 435] width 155 height 41
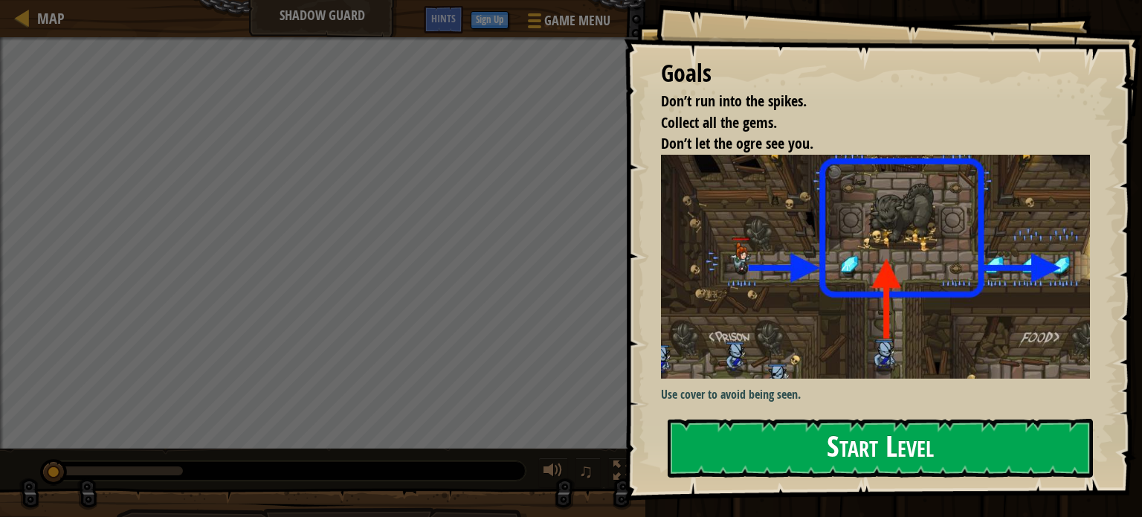
click at [781, 419] on button "Start Level" at bounding box center [880, 448] width 425 height 59
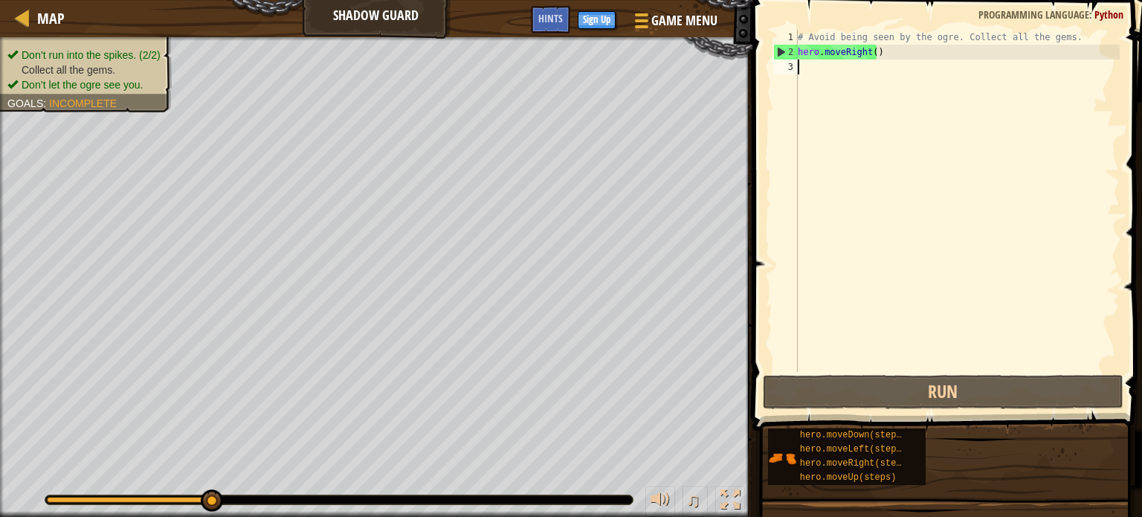
type textarea "e"
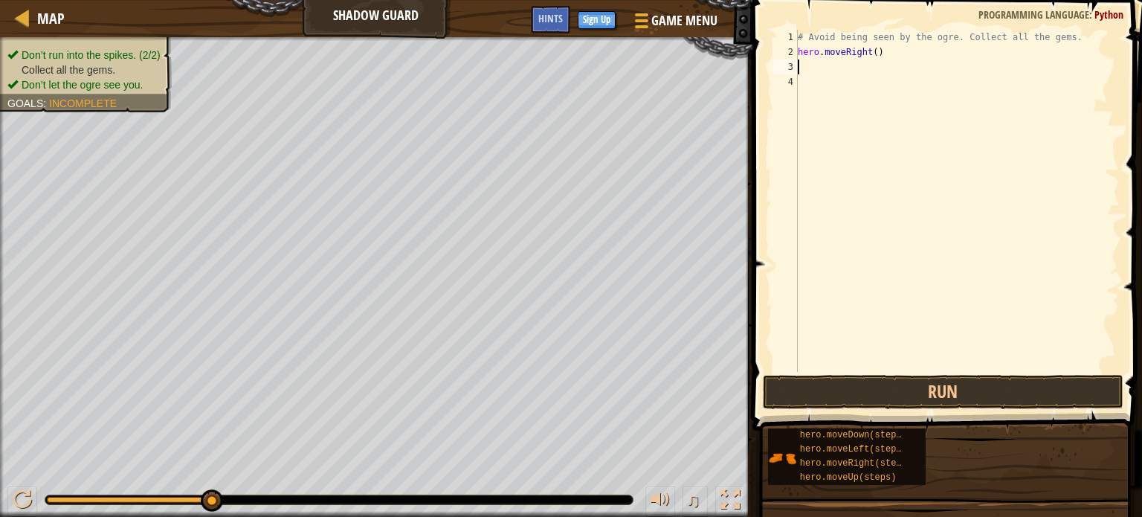
type textarea "h"
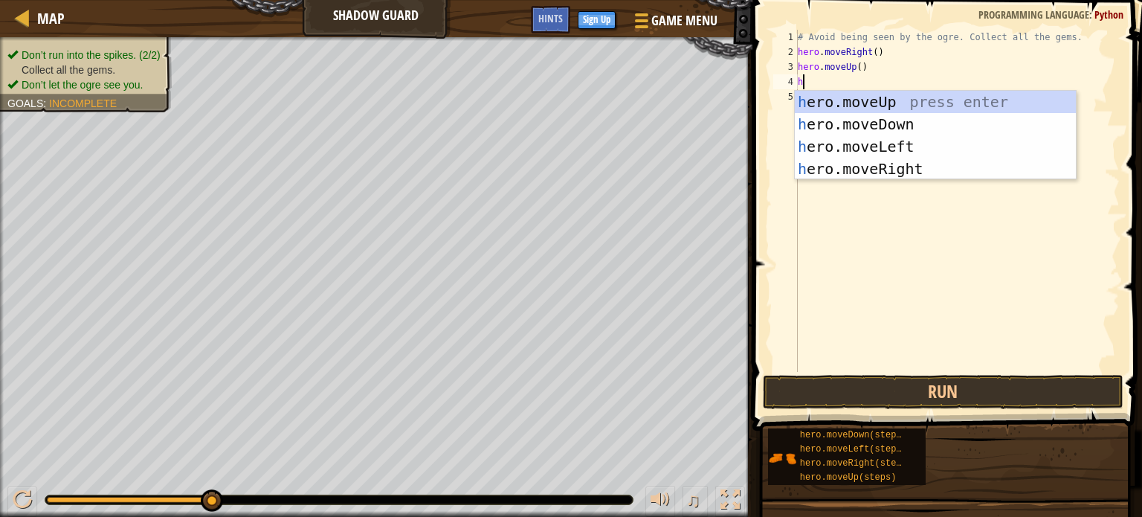
type textarea "heo"
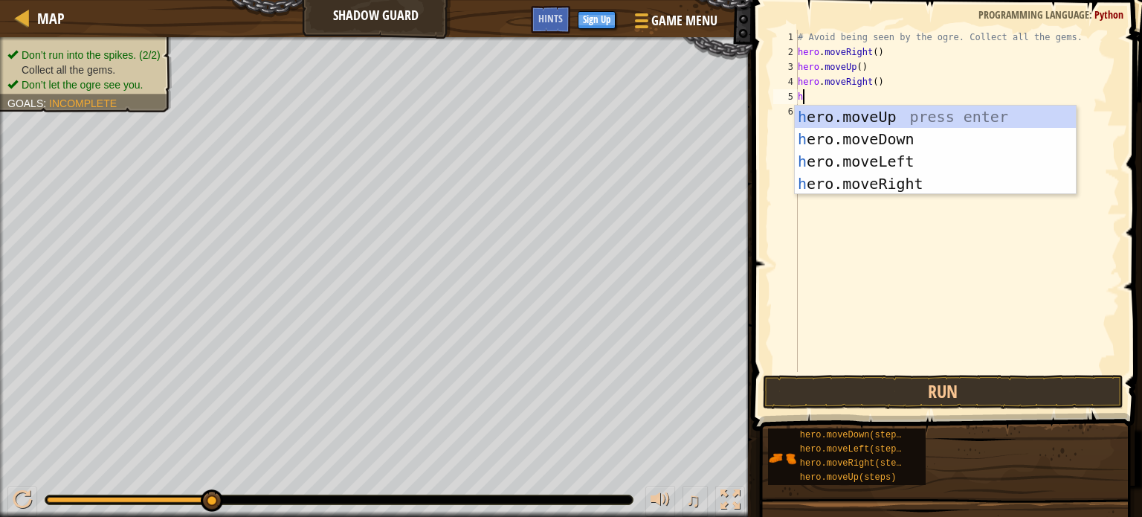
type textarea "he"
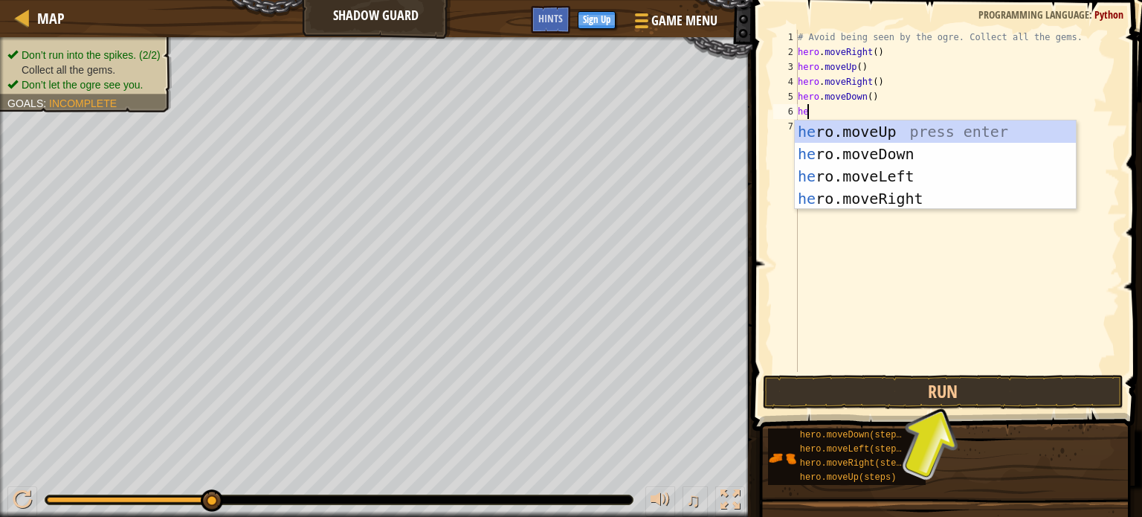
type textarea "hero"
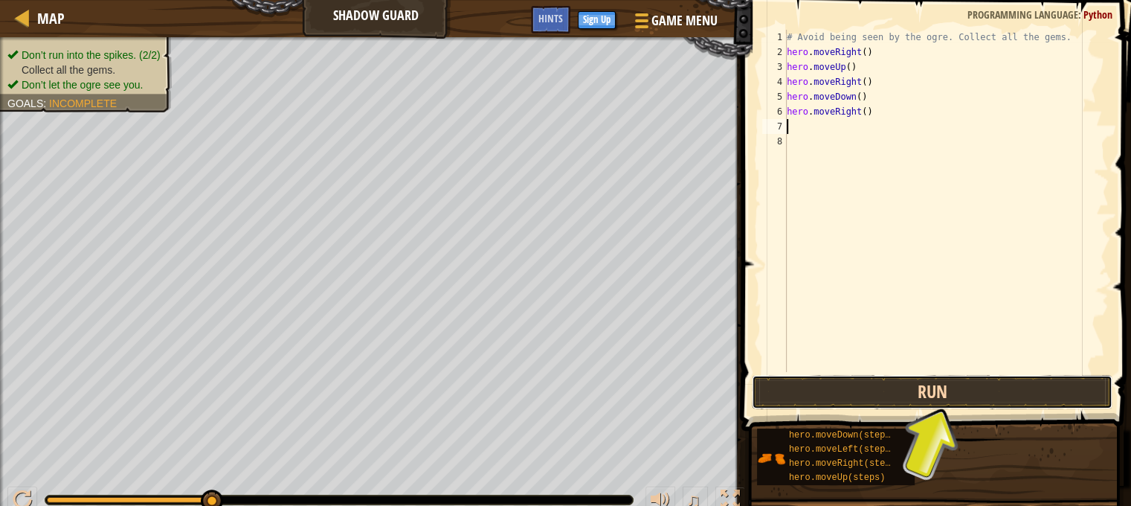
click at [886, 398] on button "Run" at bounding box center [932, 392] width 361 height 34
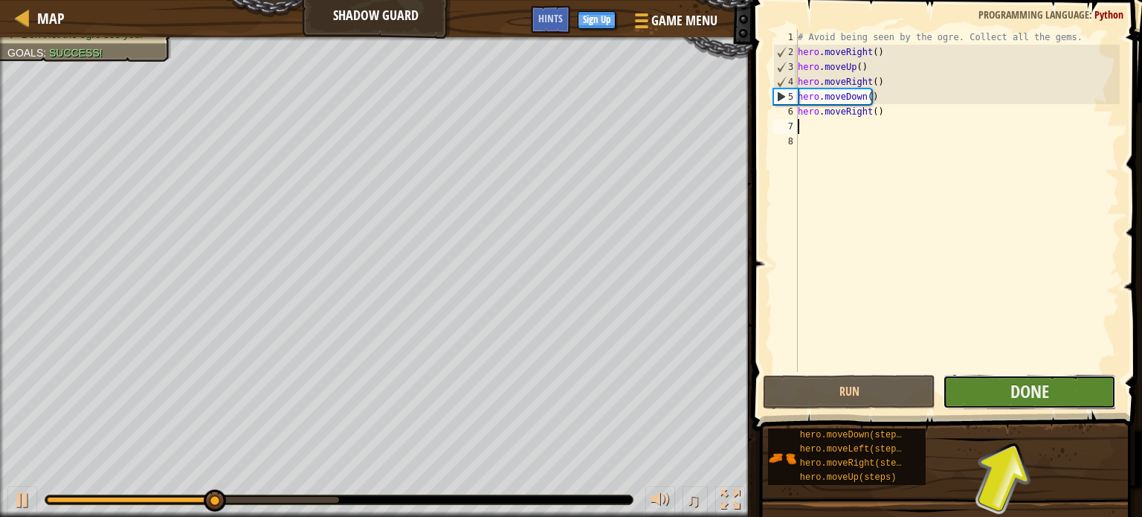
click at [1059, 395] on button "Done" at bounding box center [1029, 392] width 173 height 34
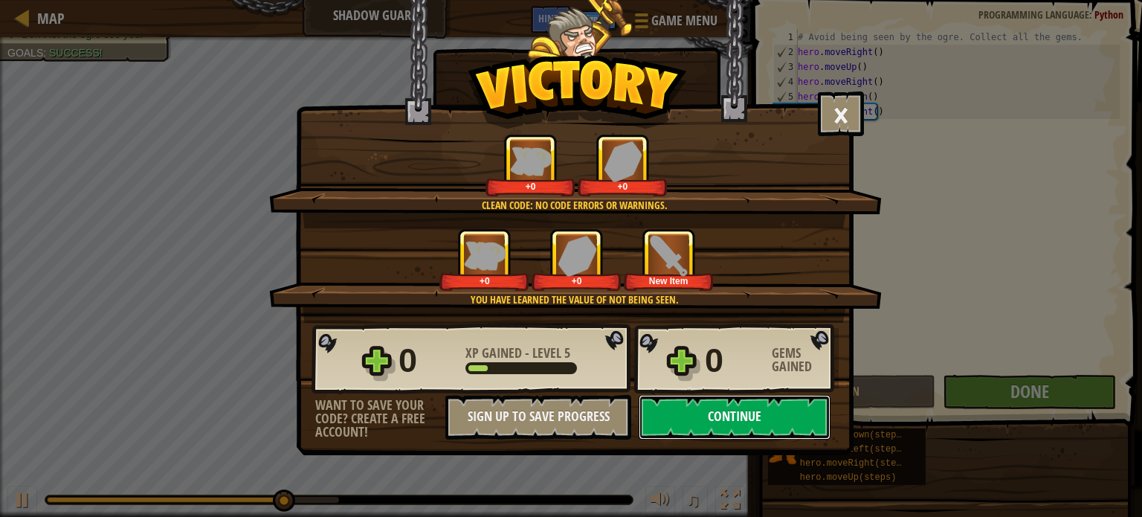
click at [747, 416] on button "Continue" at bounding box center [735, 417] width 192 height 45
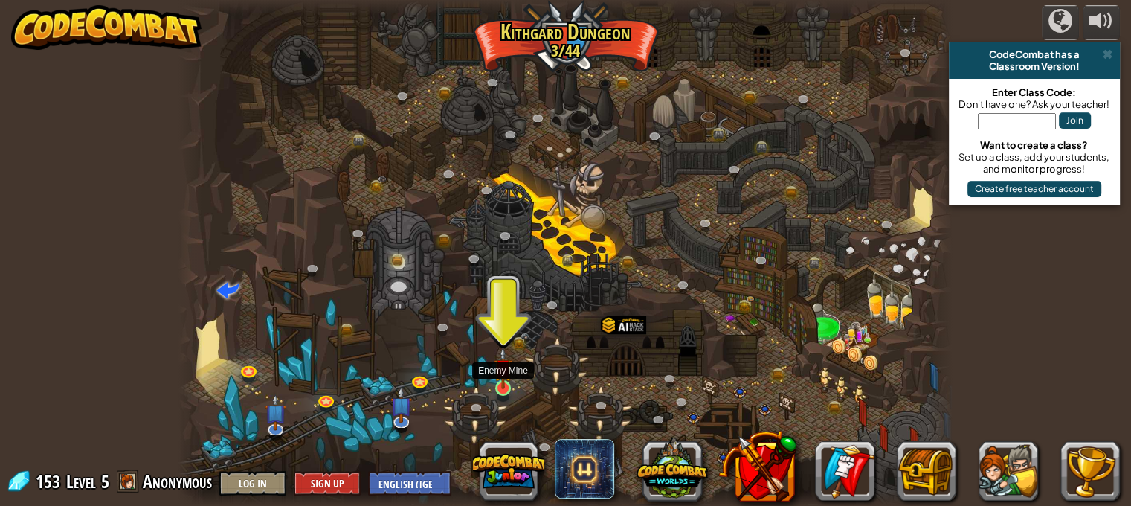
click at [509, 389] on img at bounding box center [503, 367] width 19 height 43
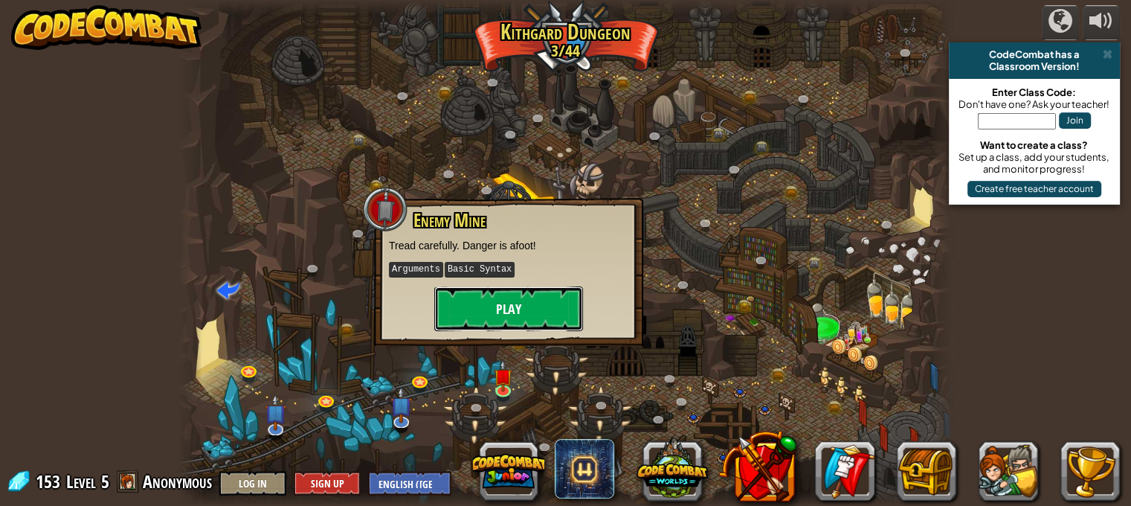
click at [502, 306] on button "Play" at bounding box center [508, 308] width 149 height 45
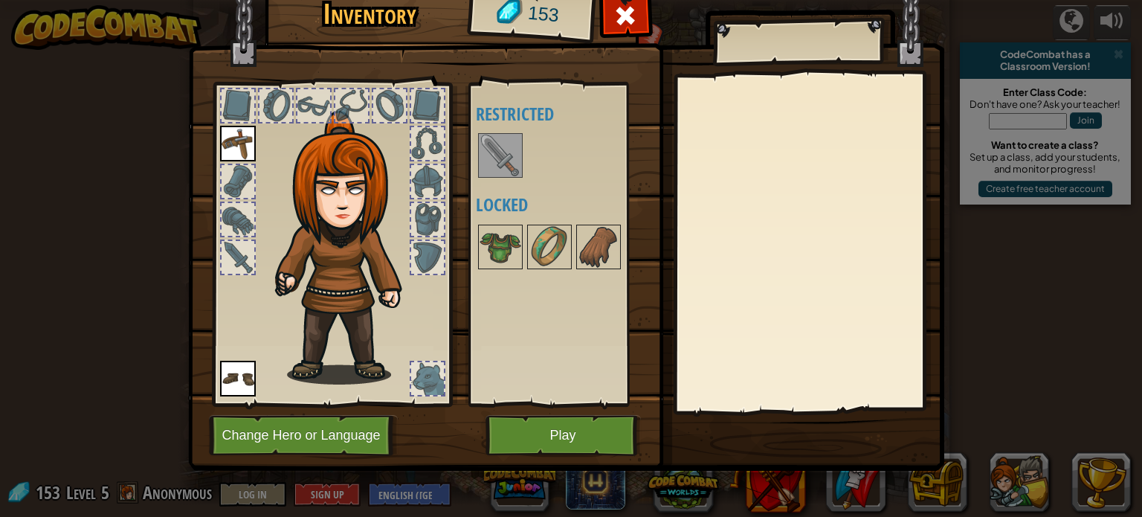
click at [501, 155] on img at bounding box center [501, 156] width 42 height 42
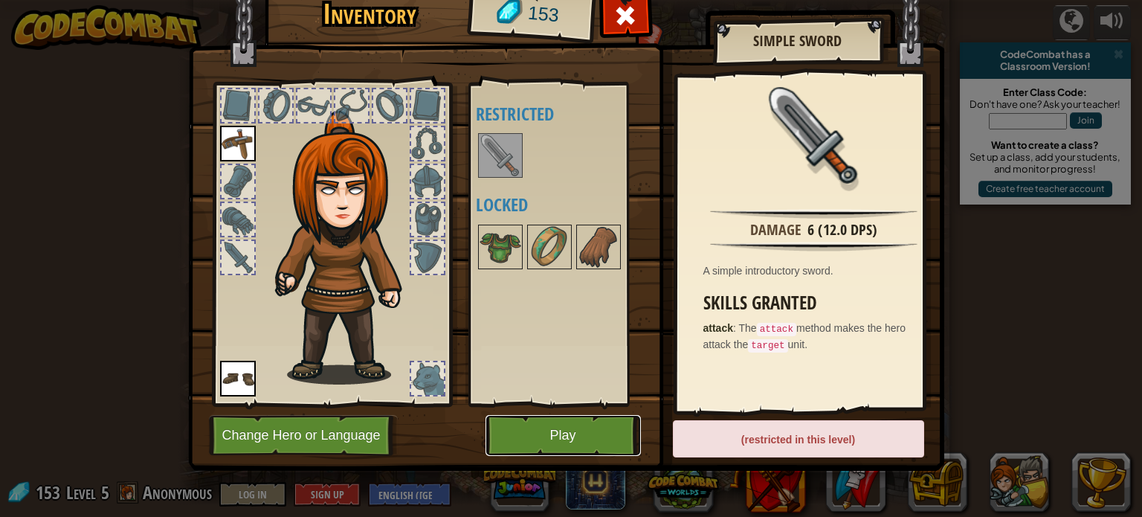
click at [610, 429] on button "Play" at bounding box center [562, 435] width 155 height 41
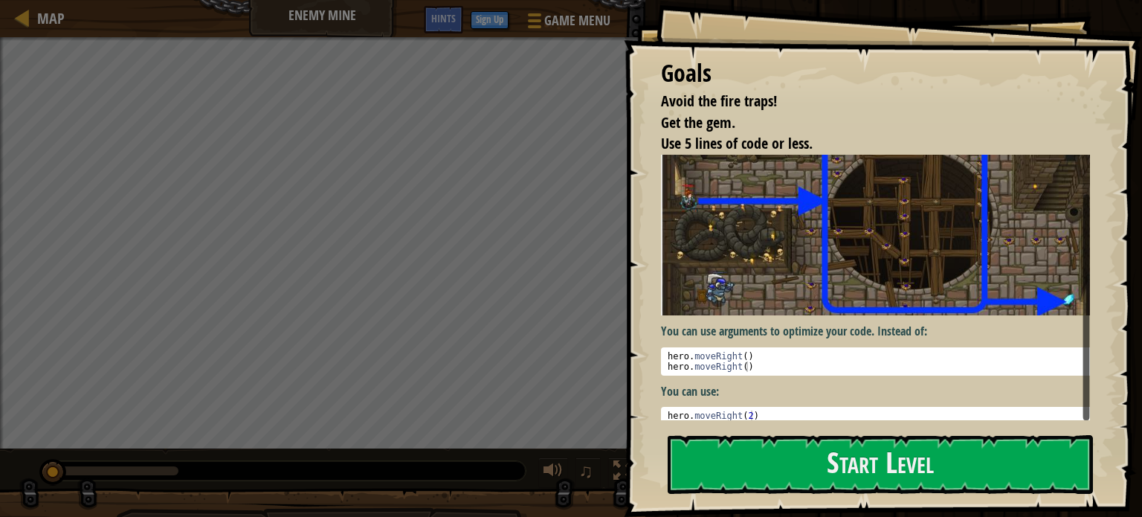
scroll to position [35, 0]
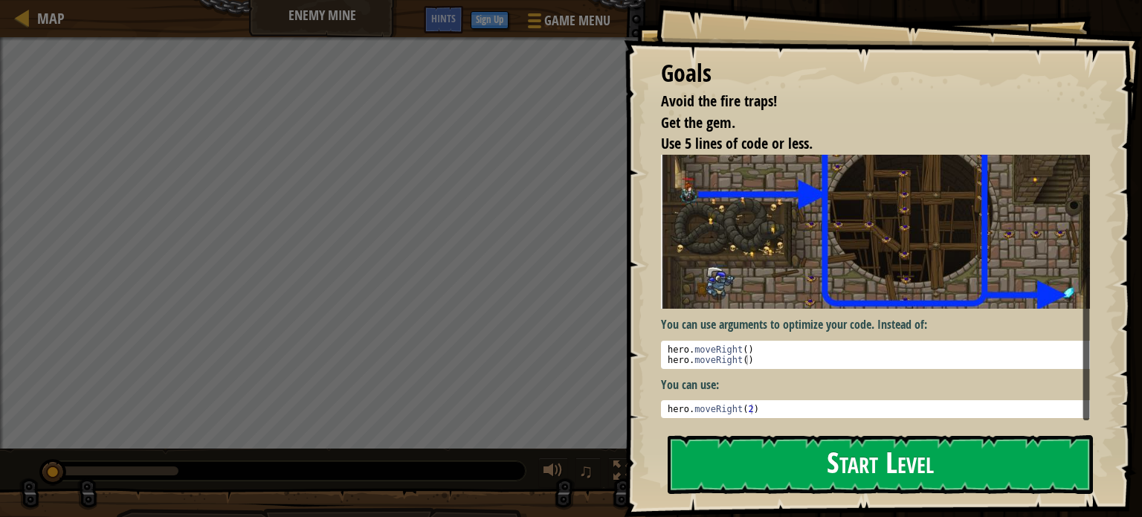
click at [778, 466] on button "Start Level" at bounding box center [880, 464] width 425 height 59
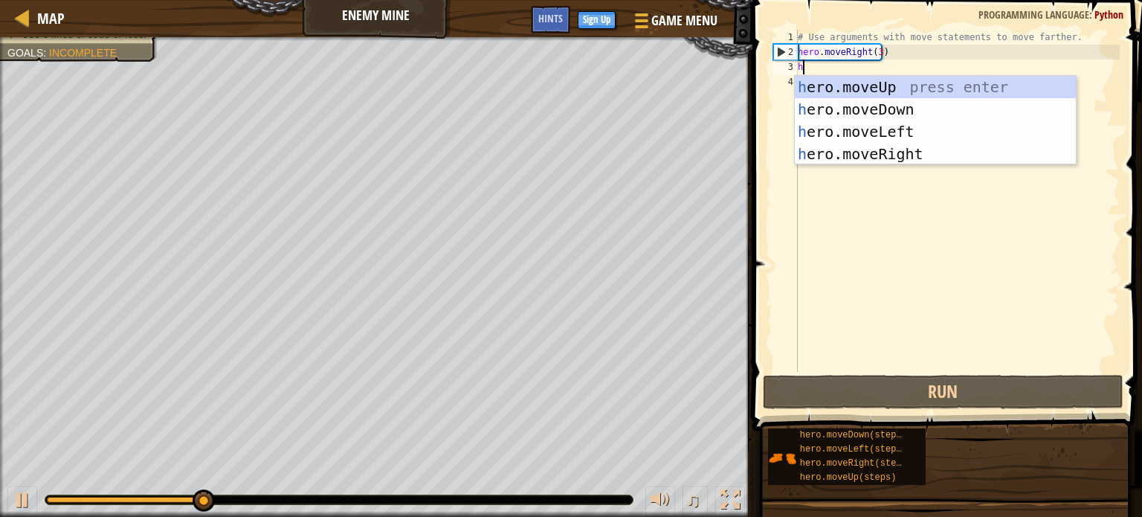
type textarea "he"
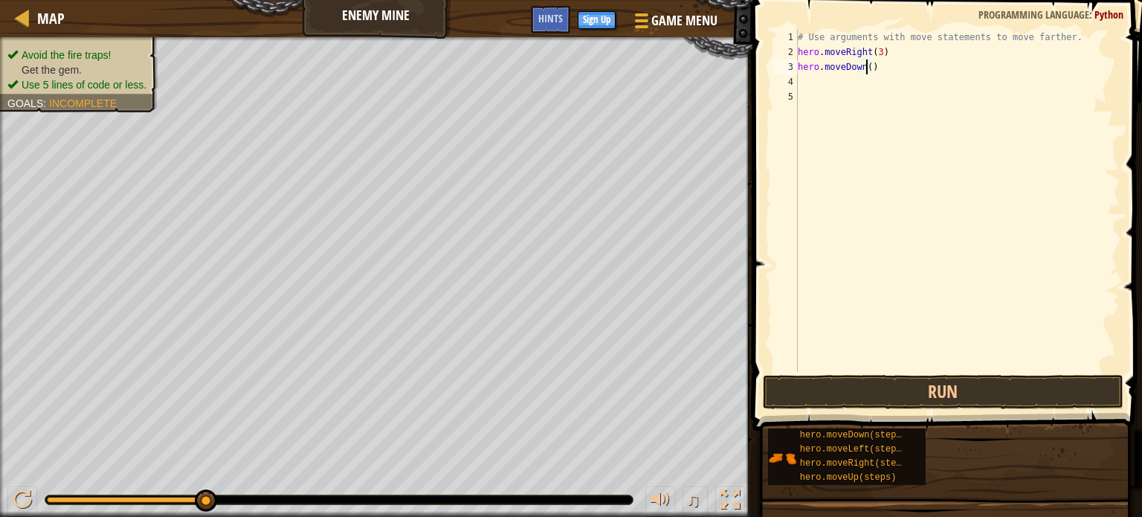
click at [868, 61] on div "# Use arguments with move statements to move farther. hero . moveRight ( 3 ) he…" at bounding box center [957, 216] width 325 height 372
click at [990, 386] on button "Run" at bounding box center [943, 392] width 361 height 34
click at [876, 54] on div "# Use arguments with move statements to move farther. hero . moveRight ( 3 ) he…" at bounding box center [957, 216] width 325 height 372
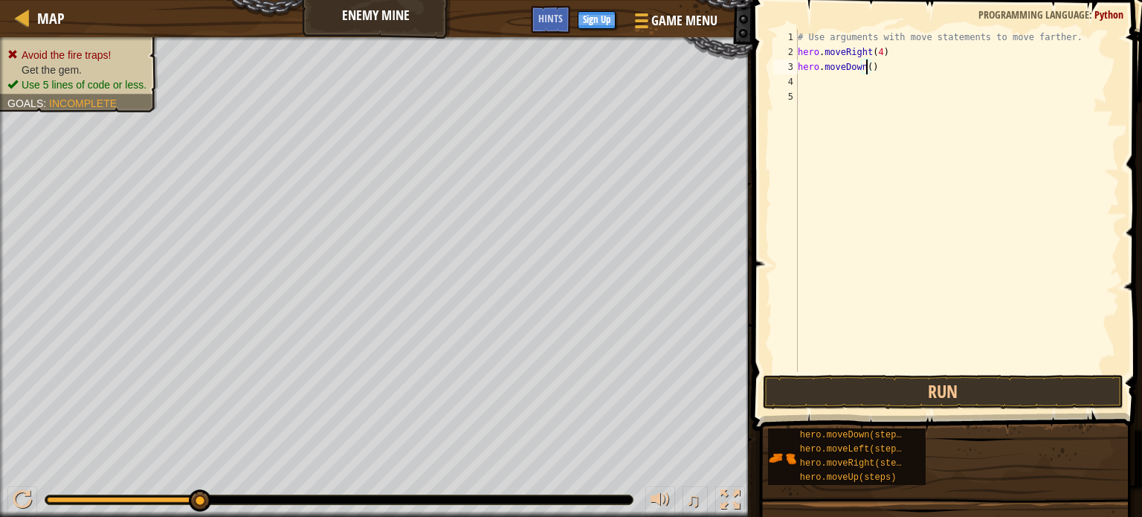
click at [864, 68] on div "# Use arguments with move statements to move farther. hero . moveRight ( 4 ) he…" at bounding box center [957, 216] width 325 height 372
type textarea "hero.moveDown(2)"
click at [853, 77] on div "# Use arguments with move statements to move farther. hero . moveRight ( 4 ) he…" at bounding box center [957, 216] width 325 height 372
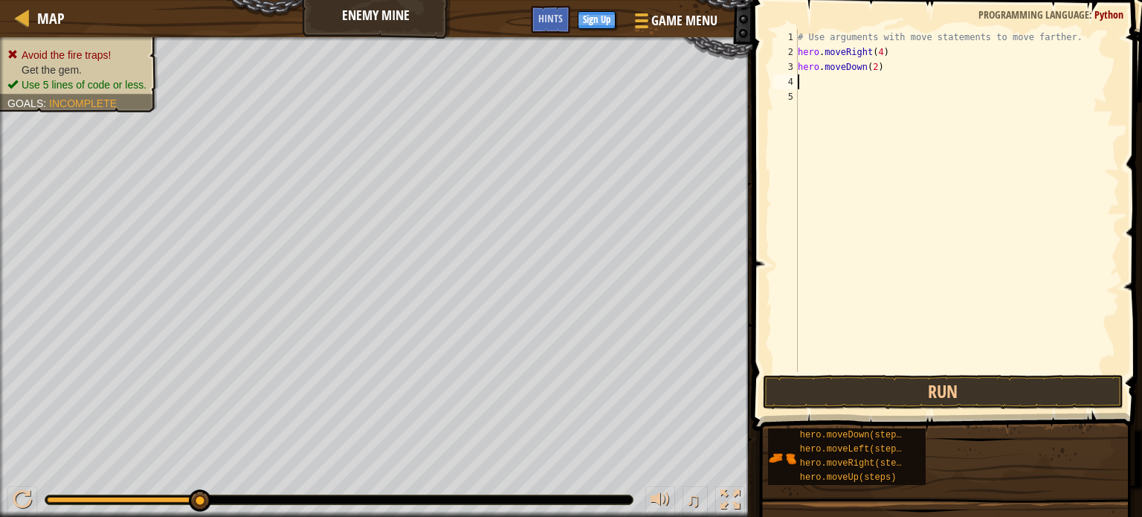
type textarea "her"
click at [871, 83] on div "# Use arguments with move statements to move farther. hero . moveRight ( 4 ) he…" at bounding box center [957, 216] width 325 height 372
click at [1003, 392] on button "Run" at bounding box center [943, 392] width 361 height 34
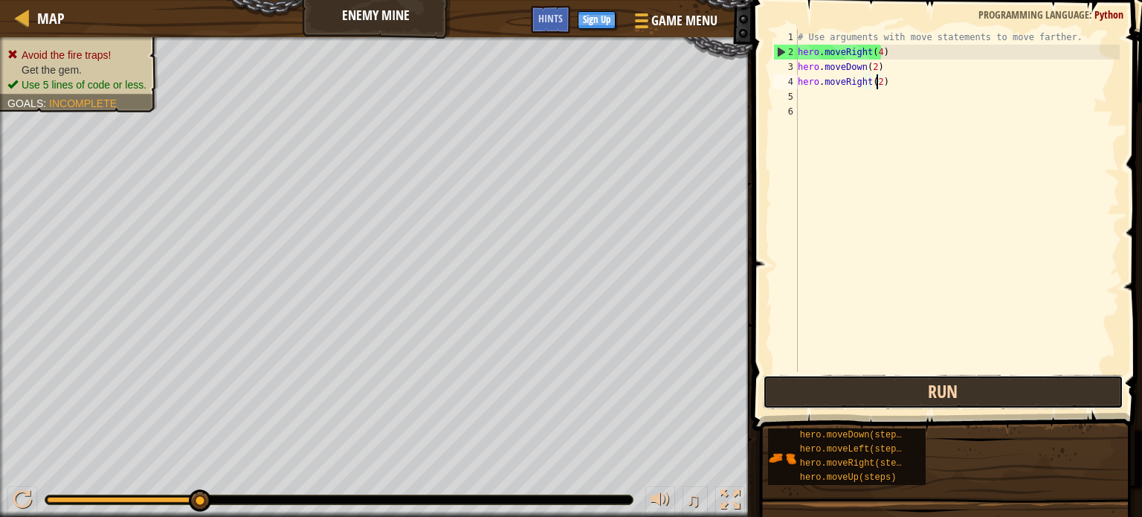
click at [923, 403] on button "Run" at bounding box center [943, 392] width 361 height 34
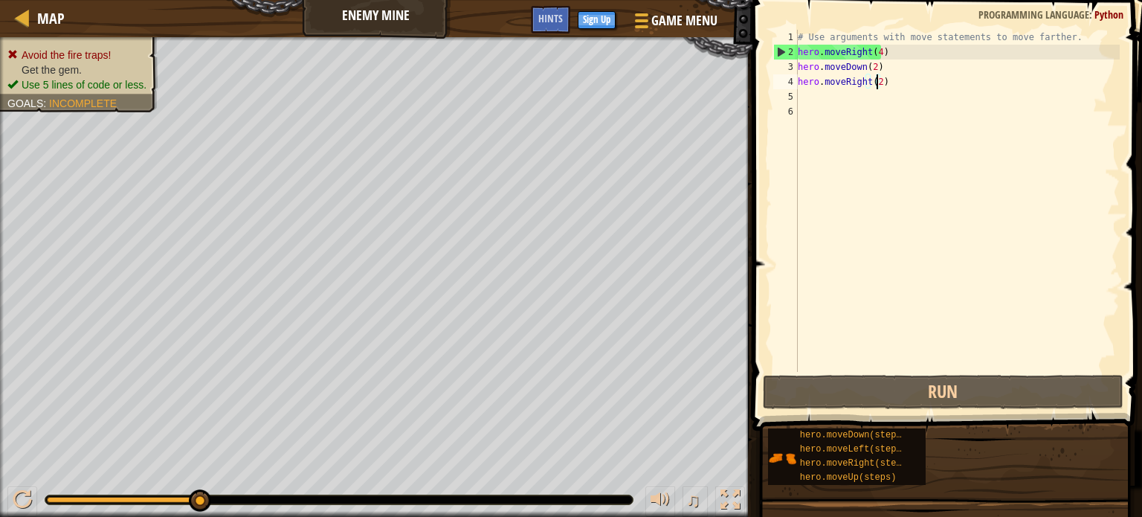
click at [876, 50] on div "# Use arguments with move statements to move farther. hero . moveRight ( 4 ) he…" at bounding box center [957, 216] width 325 height 372
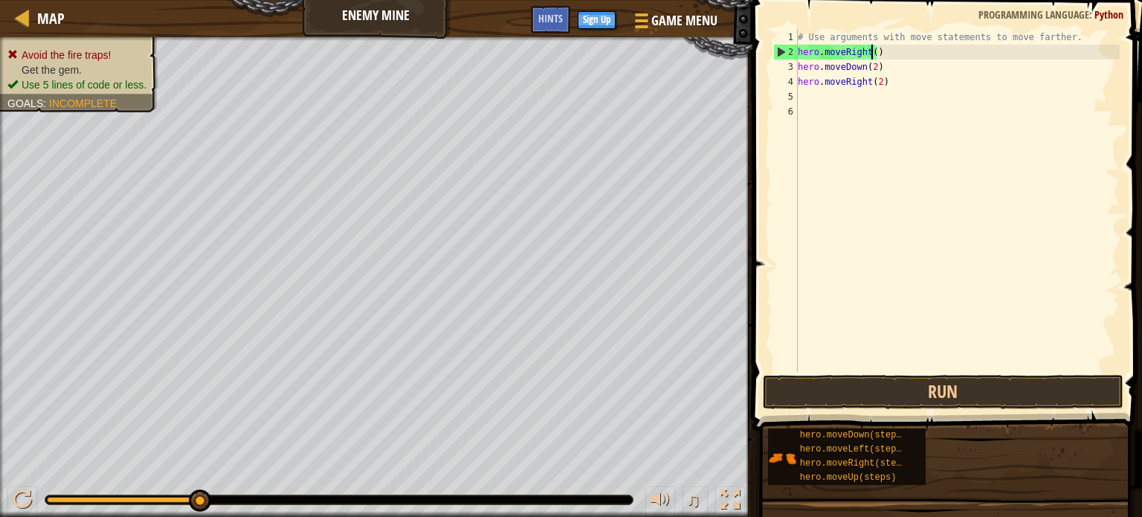
type textarea "hero.moveRight(3)"
click at [887, 55] on div "# Use arguments with move statements to move farther. hero . moveRight ( 3 ) he…" at bounding box center [957, 216] width 325 height 372
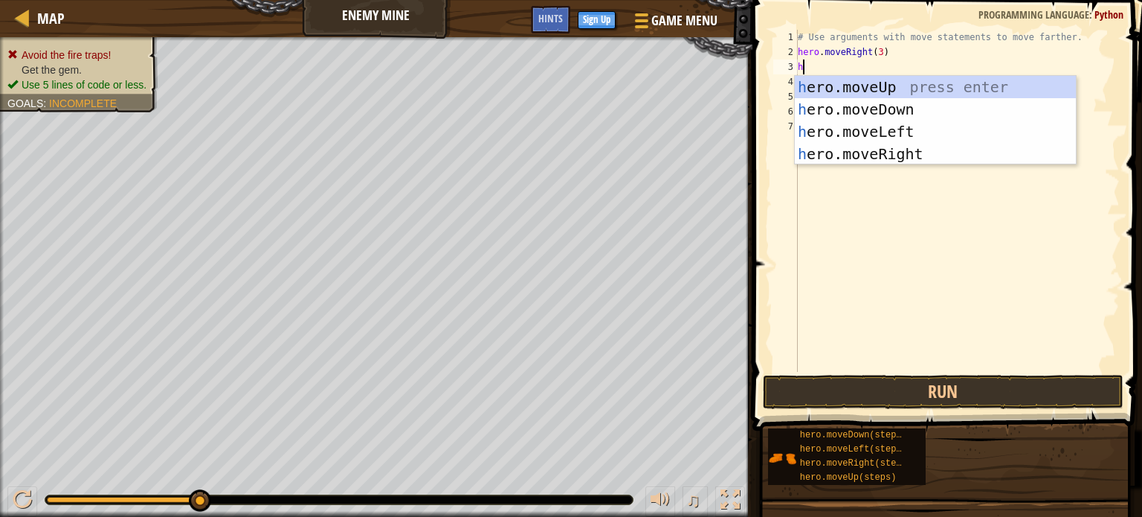
type textarea "hero"
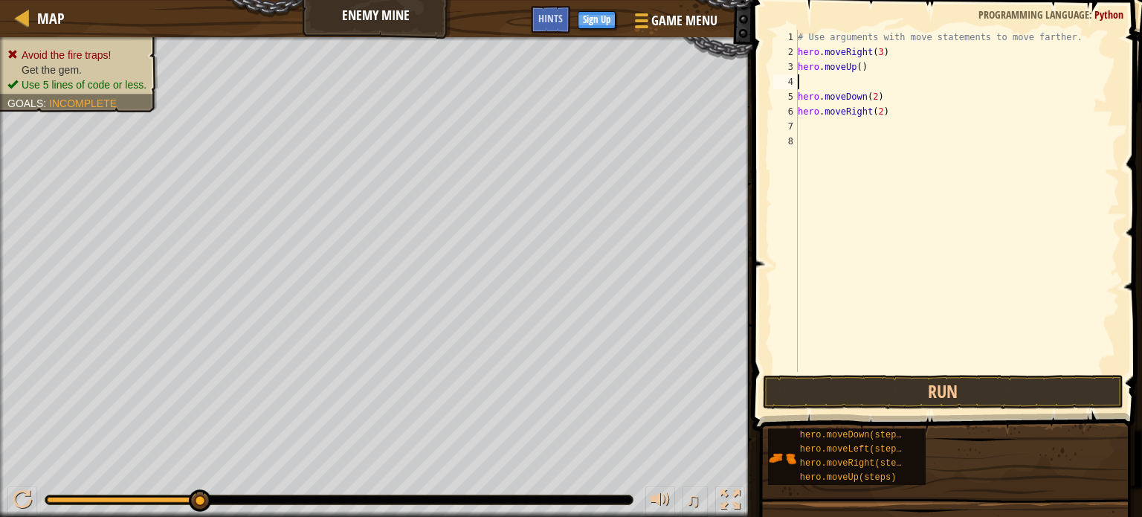
scroll to position [7, 0]
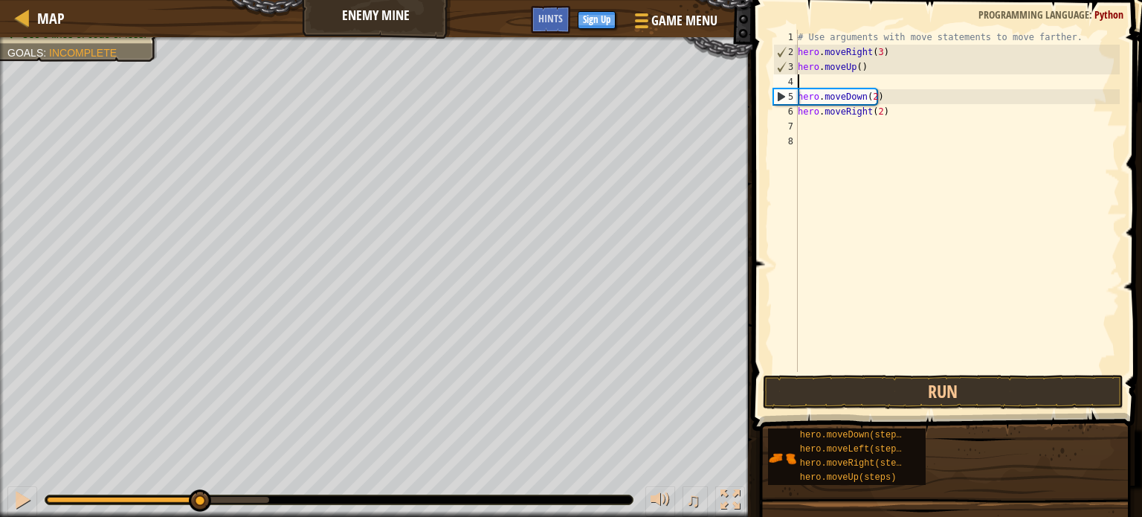
click at [842, 80] on div "# Use arguments with move statements to move farther. hero . moveRight ( 3 ) he…" at bounding box center [957, 216] width 325 height 372
drag, startPoint x: 880, startPoint y: 94, endPoint x: 776, endPoint y: 97, distance: 104.1
click at [776, 97] on div "1 2 3 4 5 6 7 8 # Use arguments with move statements to move farther. hero . mo…" at bounding box center [944, 201] width 349 height 342
type textarea "hero.moveDown(2)"
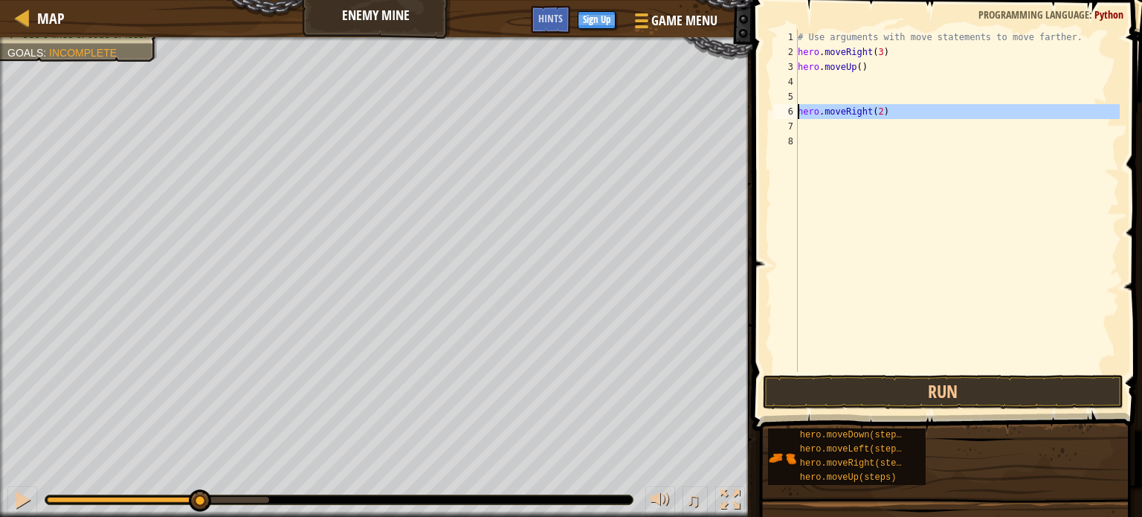
drag, startPoint x: 886, startPoint y: 121, endPoint x: 796, endPoint y: 113, distance: 90.3
click at [796, 113] on div "1 2 3 4 5 6 7 8 # Use arguments with move statements to move farther. hero . mo…" at bounding box center [944, 201] width 349 height 342
type textarea "hero.moveRight(2)"
click at [817, 85] on div "# Use arguments with move statements to move farther. hero . moveRight ( 3 ) he…" at bounding box center [957, 216] width 325 height 372
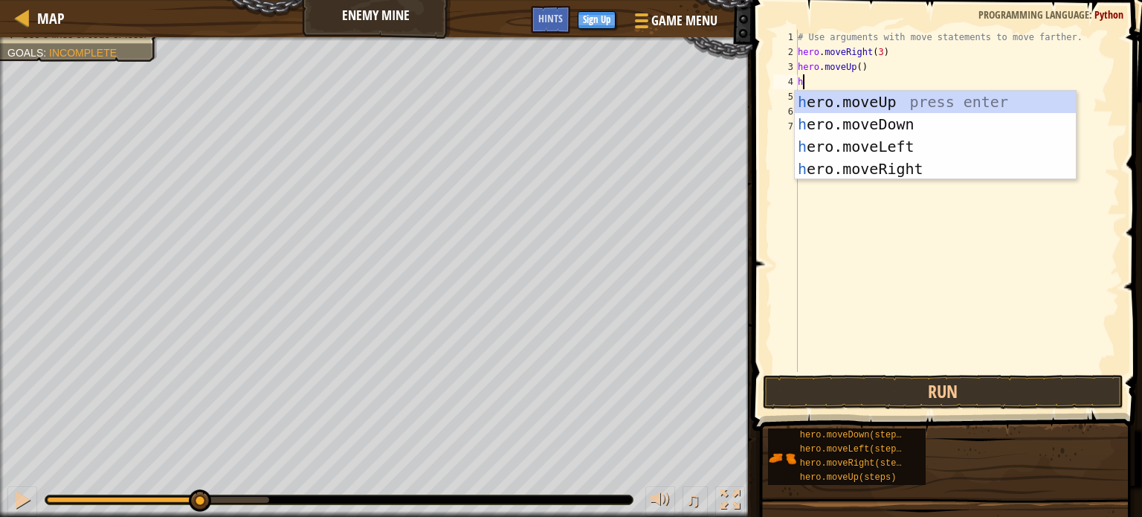
type textarea "hero"
click at [894, 167] on div "hero .moveUp press enter hero .moveDown press enter hero .moveLeft press enter …" at bounding box center [935, 158] width 281 height 134
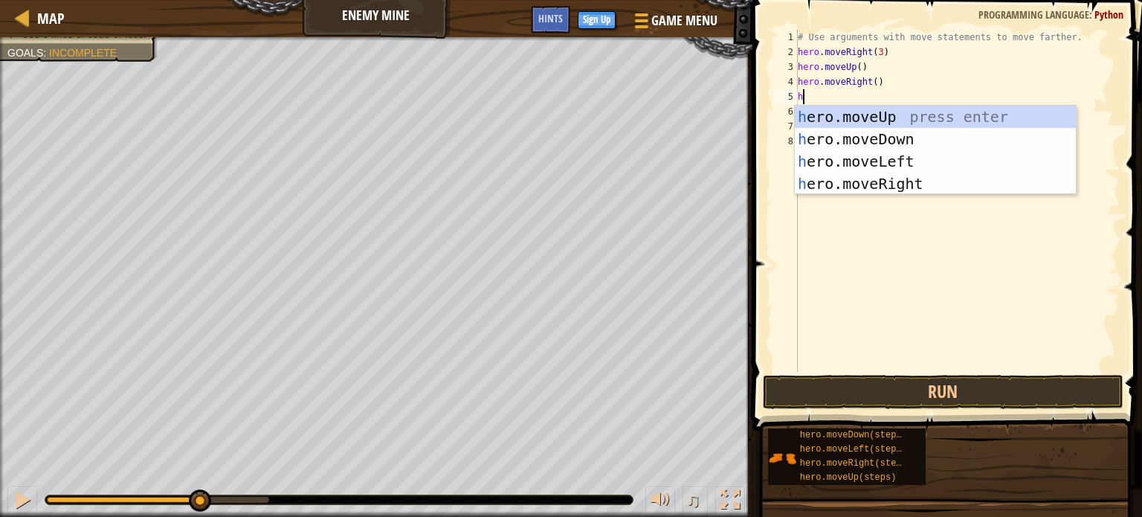
type textarea "hero"
click at [850, 133] on div "hero .moveUp press enter hero .moveDown press enter hero .moveLeft press enter …" at bounding box center [935, 173] width 281 height 134
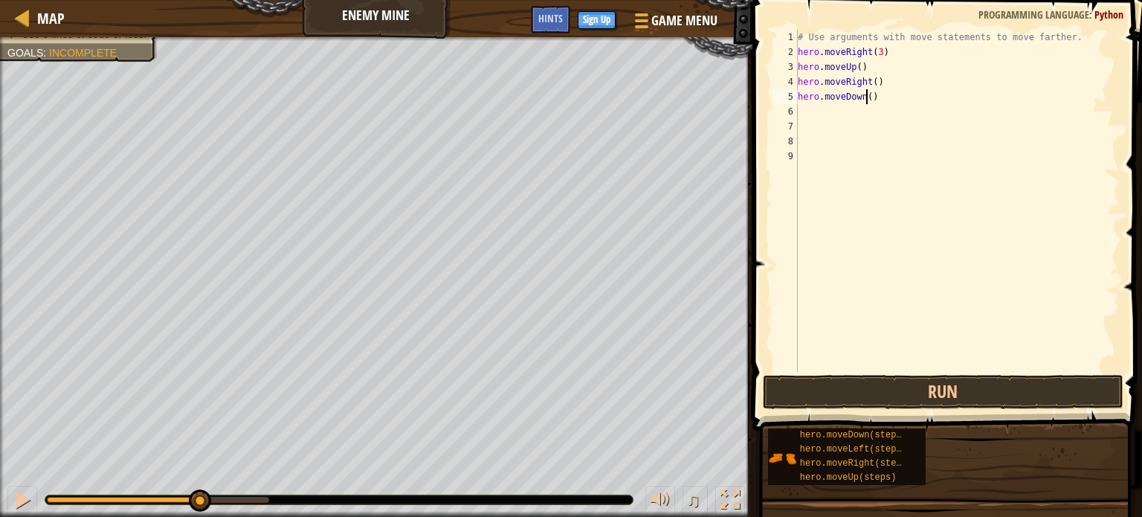
click at [865, 99] on div "# Use arguments with move statements to move farther. hero . moveRight ( 3 ) he…" at bounding box center [957, 216] width 325 height 372
type textarea "hero.moveDown(3)"
click at [850, 107] on div "# Use arguments with move statements to move farther. hero . moveRight ( 3 ) he…" at bounding box center [957, 216] width 325 height 372
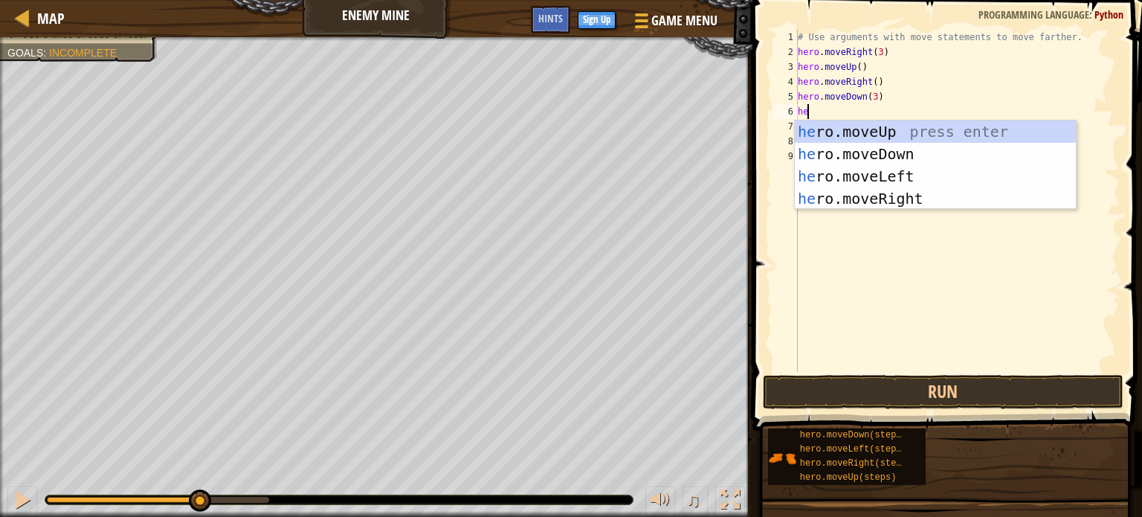
type textarea "hero"
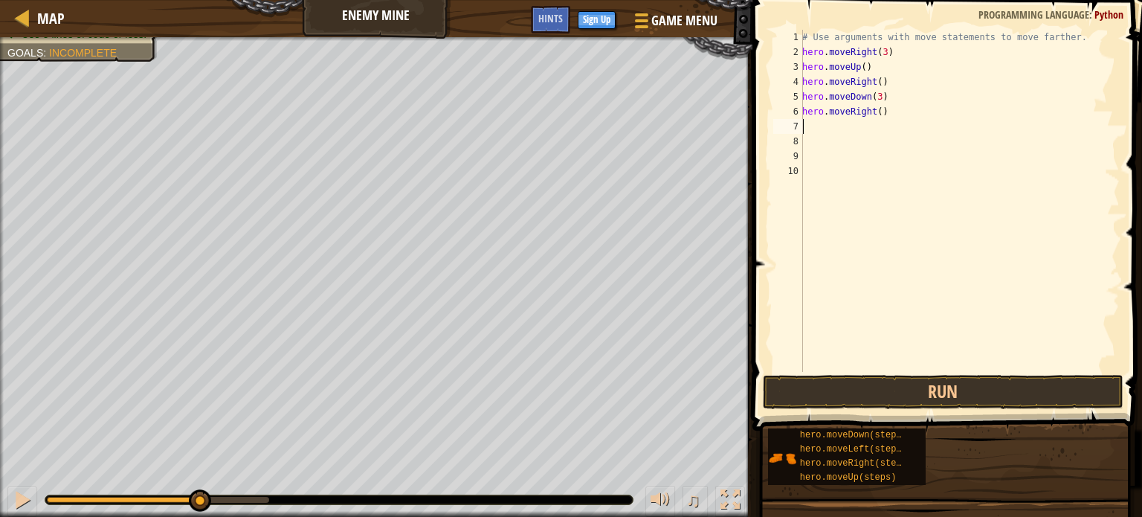
click at [875, 112] on div "# Use arguments with move statements to move farther. hero . moveRight ( 3 ) he…" at bounding box center [959, 216] width 320 height 372
type textarea "hero.moveRight(2)"
click at [885, 388] on button "Run" at bounding box center [943, 392] width 361 height 34
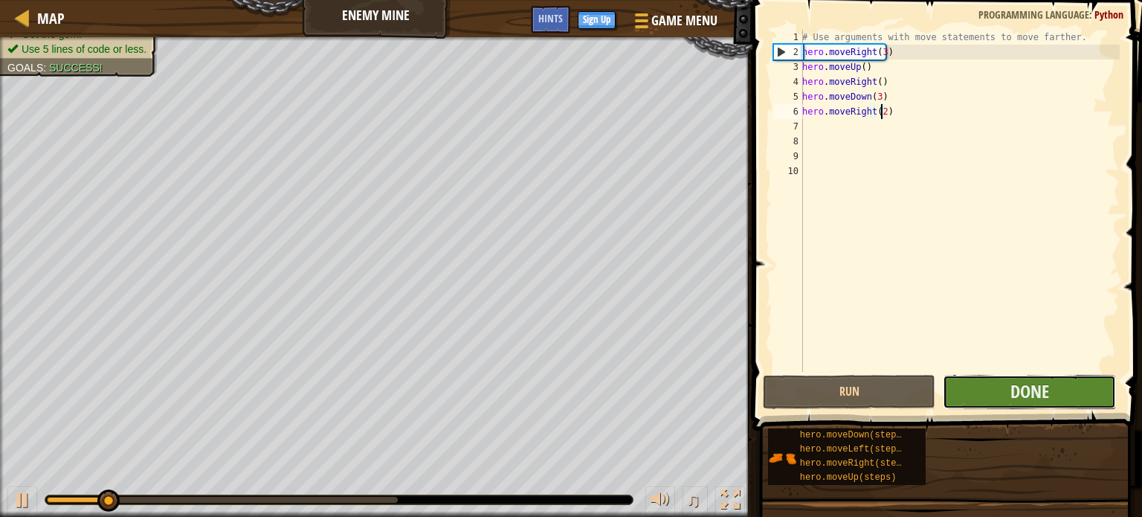
click at [1050, 401] on button "Done" at bounding box center [1029, 392] width 173 height 34
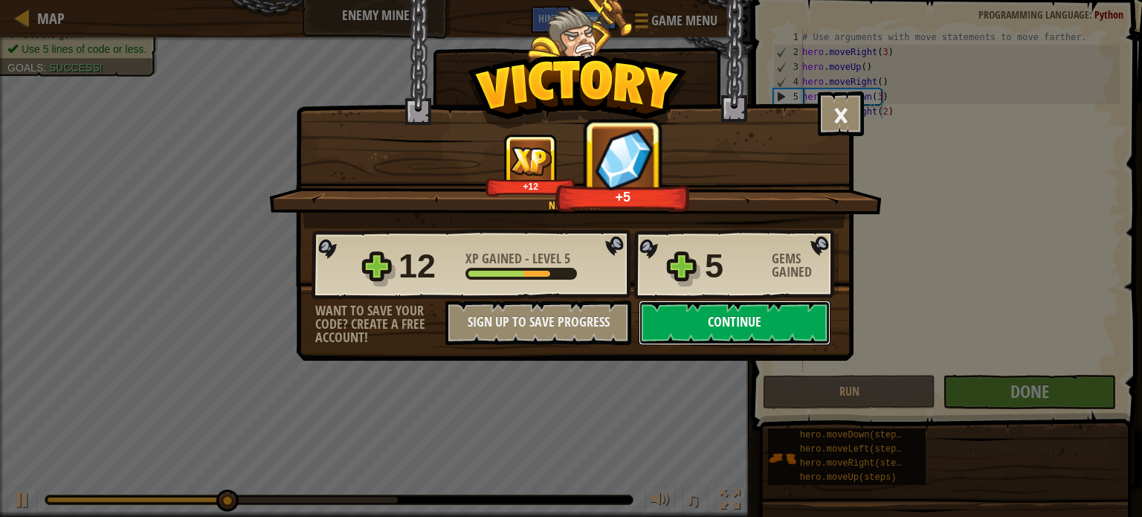
click at [704, 323] on button "Continue" at bounding box center [735, 322] width 192 height 45
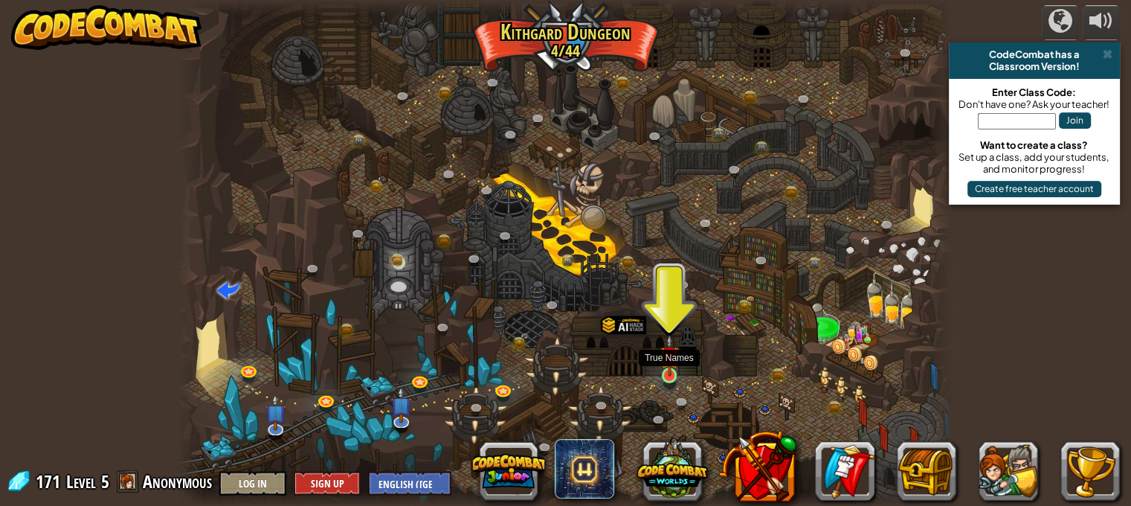
click at [671, 369] on img at bounding box center [669, 355] width 19 height 43
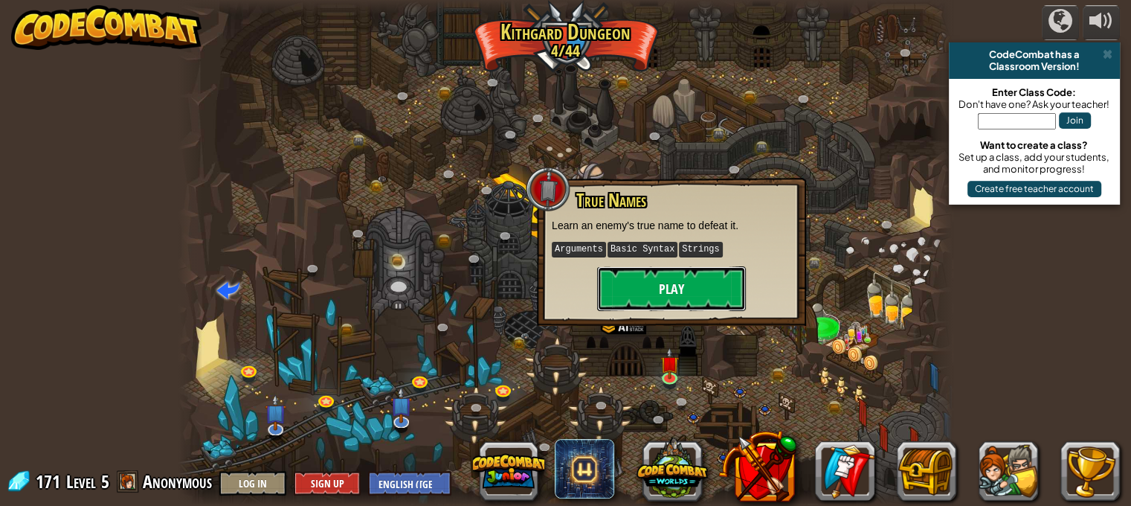
click at [682, 288] on button "Play" at bounding box center [671, 288] width 149 height 45
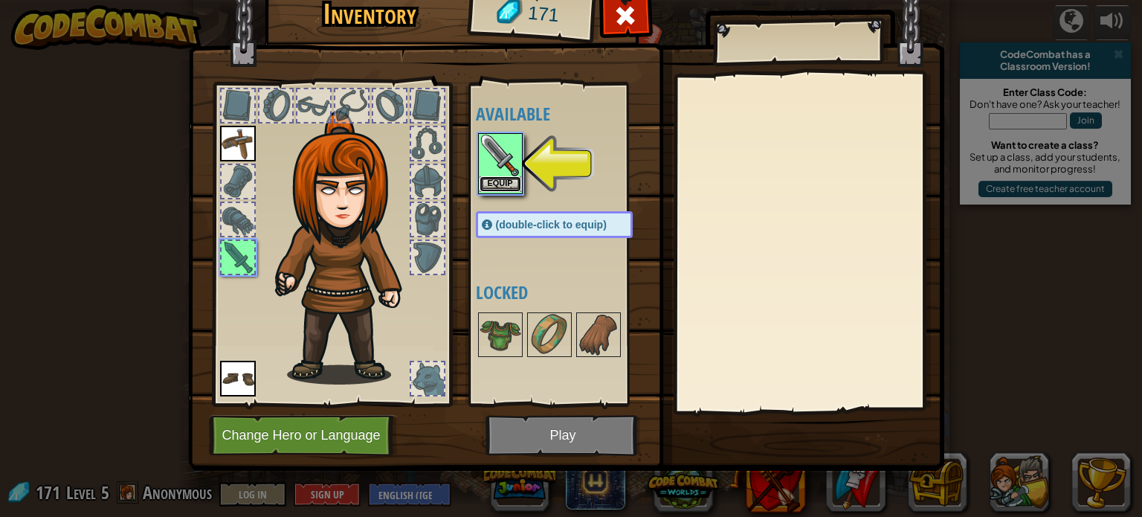
click at [502, 182] on button "Equip" at bounding box center [501, 184] width 42 height 16
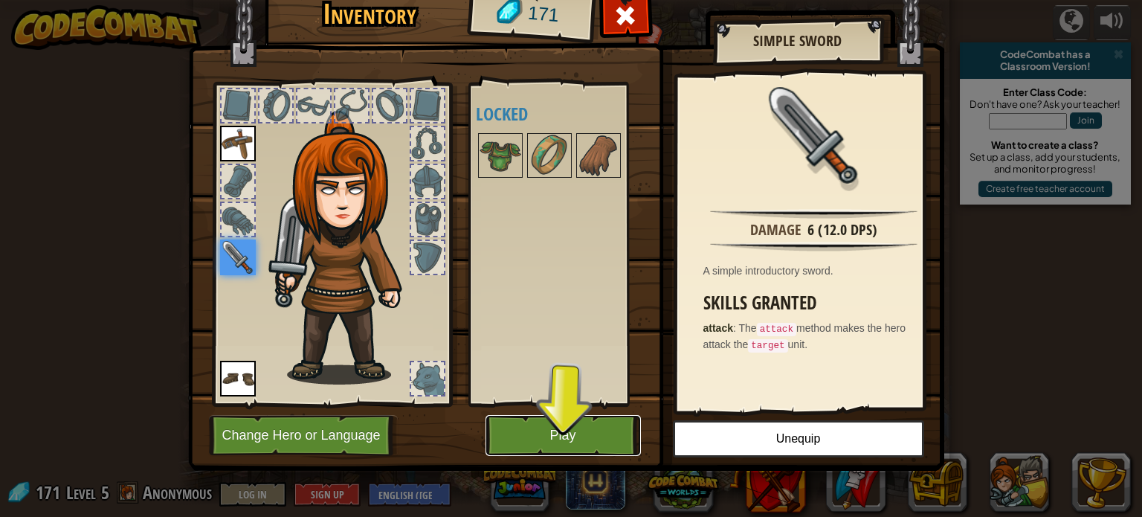
click at [581, 437] on button "Play" at bounding box center [562, 435] width 155 height 41
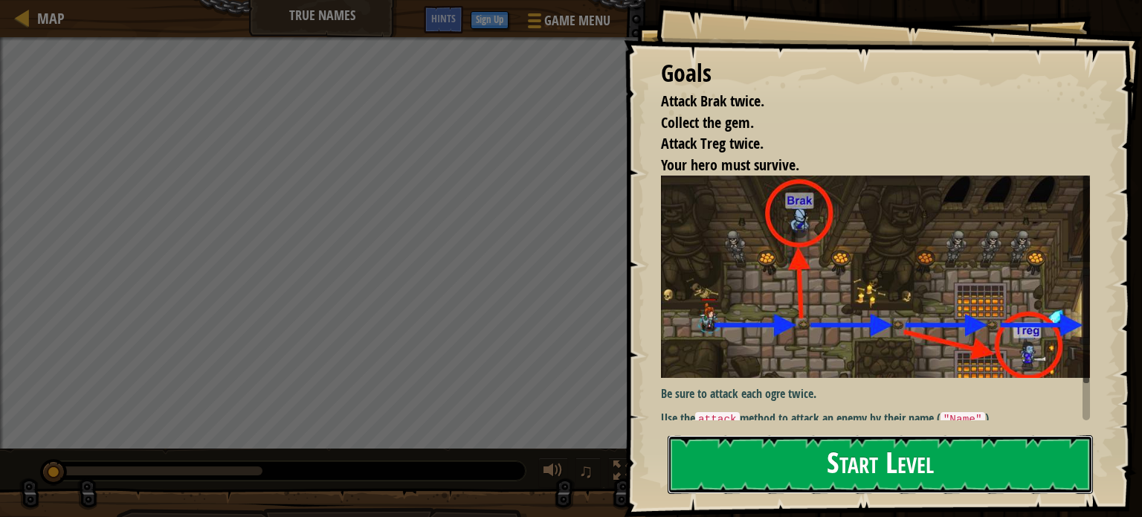
click at [711, 467] on button "Start Level" at bounding box center [880, 464] width 425 height 59
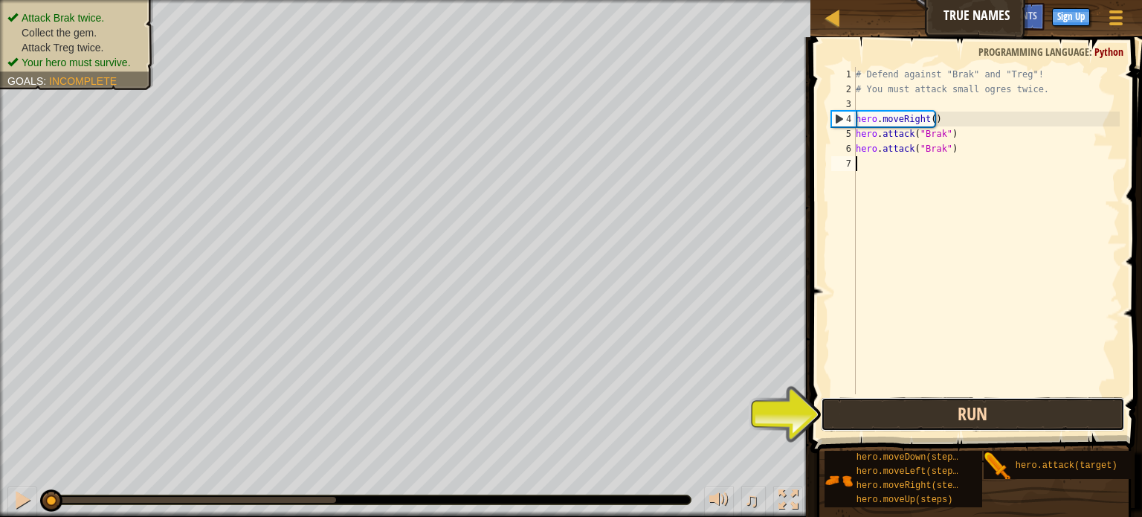
click at [921, 410] on button "Run" at bounding box center [973, 414] width 304 height 34
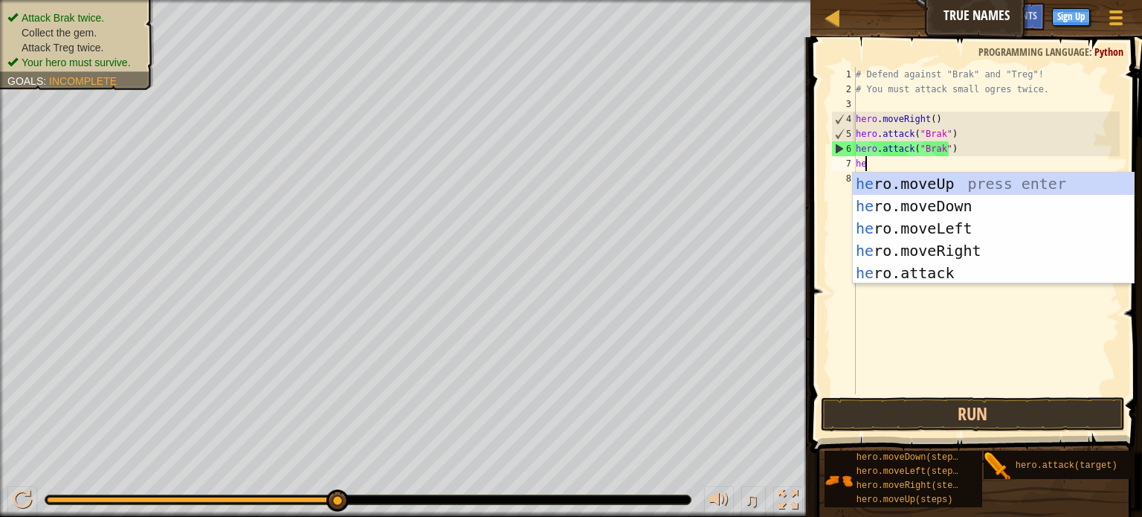
type textarea "hero"
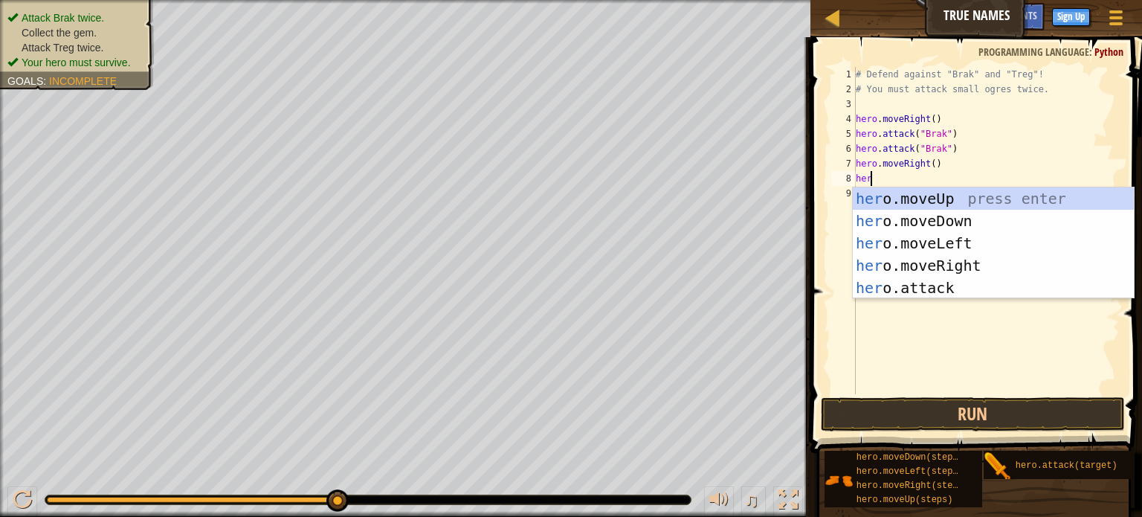
scroll to position [7, 0]
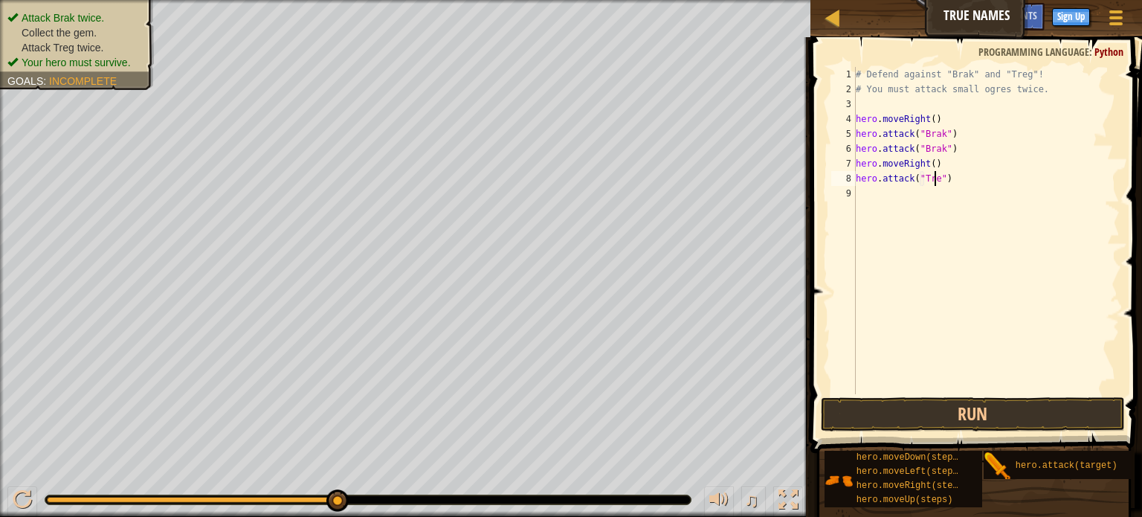
type textarea "hero.attack("Treg")"
click at [892, 187] on div "# Defend against "Brak" and "Treg"! # You must attack small ogres twice. hero .…" at bounding box center [986, 245] width 267 height 357
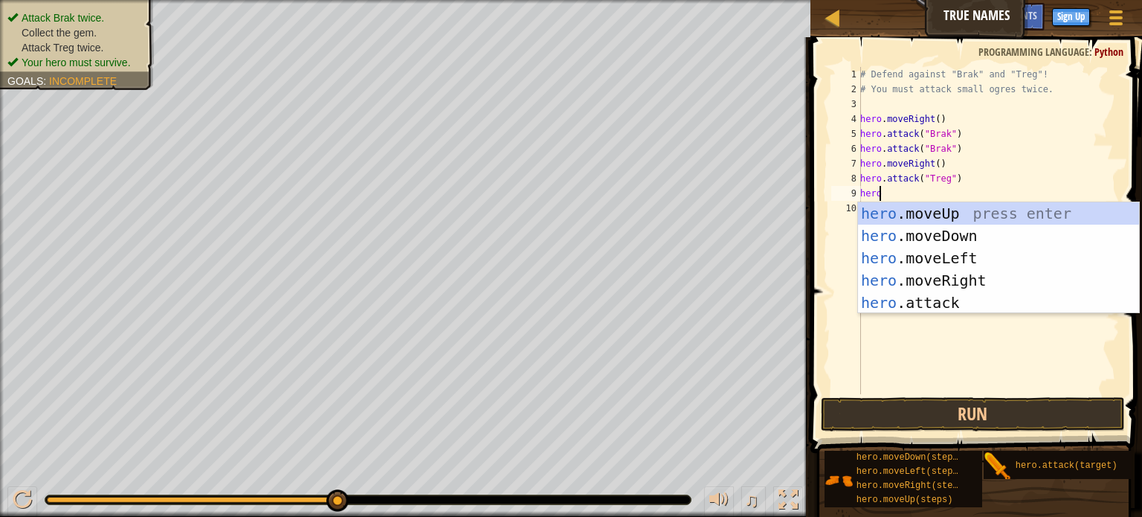
scroll to position [7, 0]
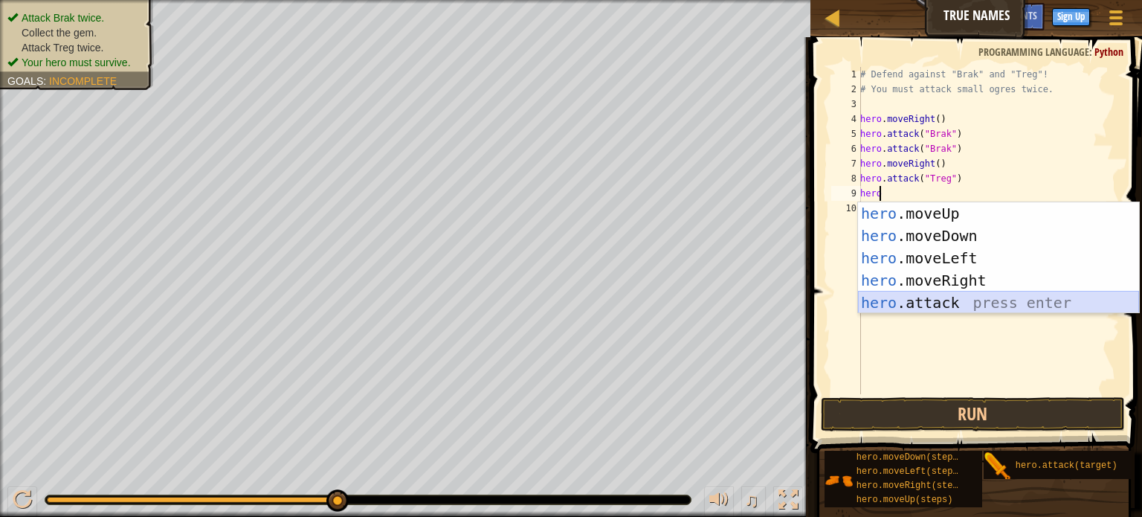
click at [952, 303] on div "hero .moveUp press enter hero .moveDown press enter hero .moveLeft press enter …" at bounding box center [998, 280] width 281 height 156
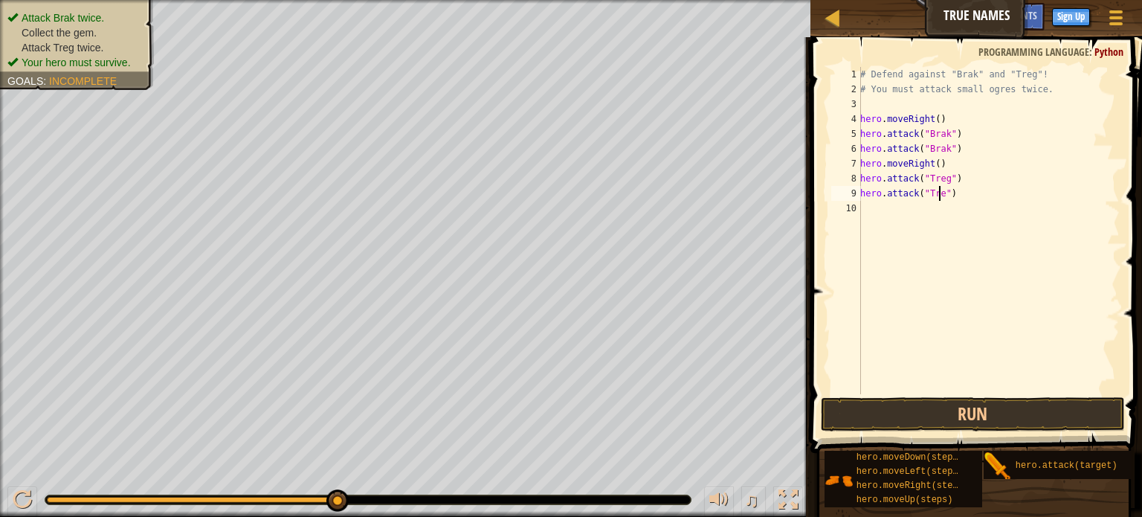
scroll to position [7, 6]
type textarea "hero.attack("Treg")"
click at [924, 413] on button "Run" at bounding box center [973, 414] width 304 height 34
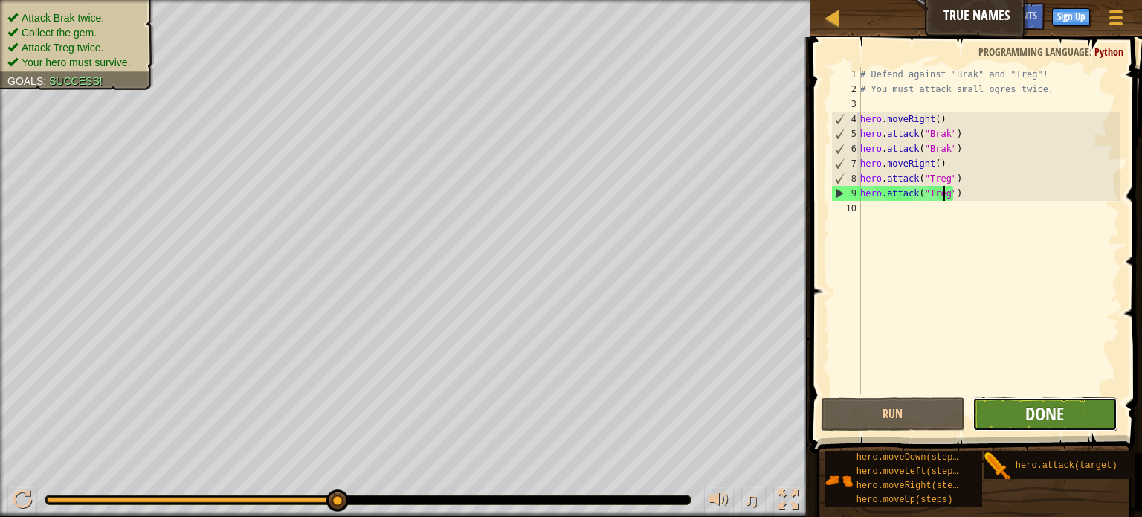
click at [1032, 417] on span "Done" at bounding box center [1044, 413] width 39 height 24
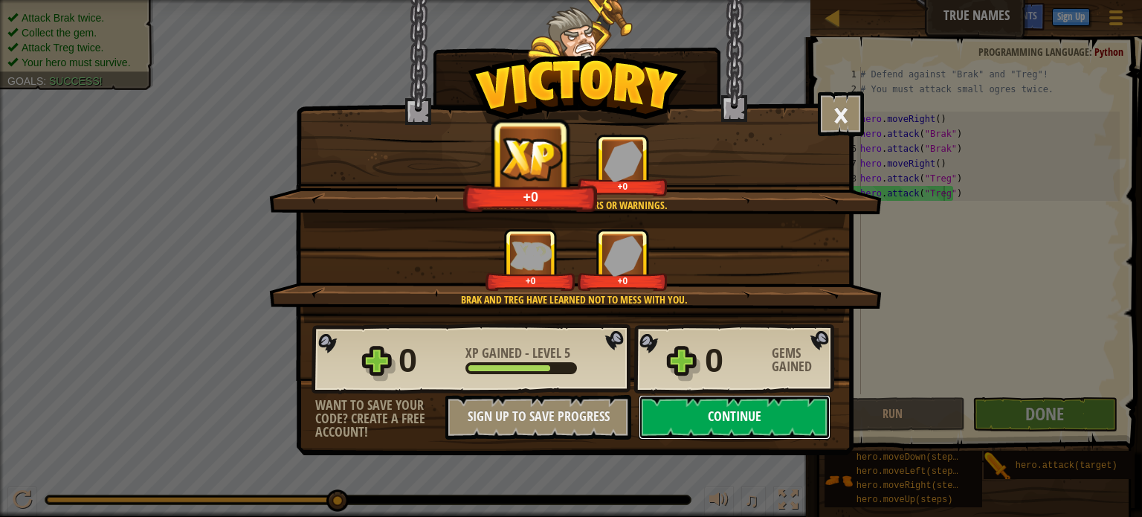
click at [746, 410] on button "Continue" at bounding box center [735, 417] width 192 height 45
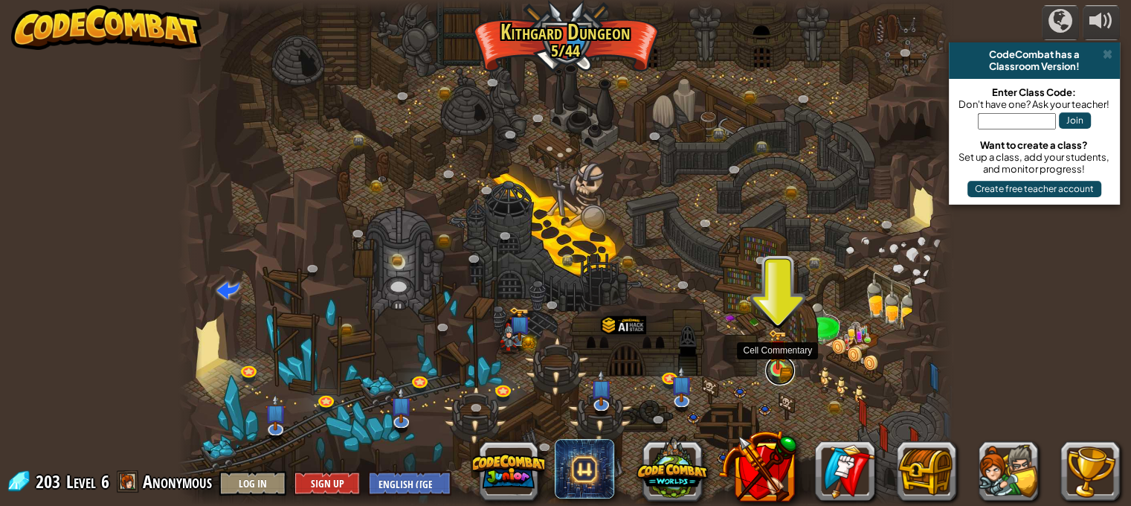
click at [779, 373] on link at bounding box center [780, 370] width 30 height 30
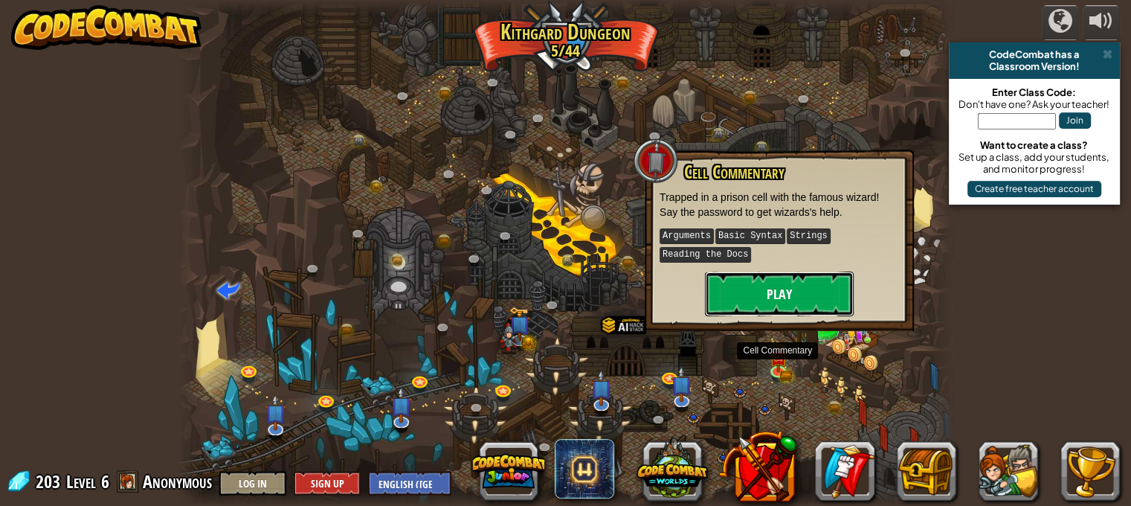
click at [780, 294] on button "Play" at bounding box center [779, 293] width 149 height 45
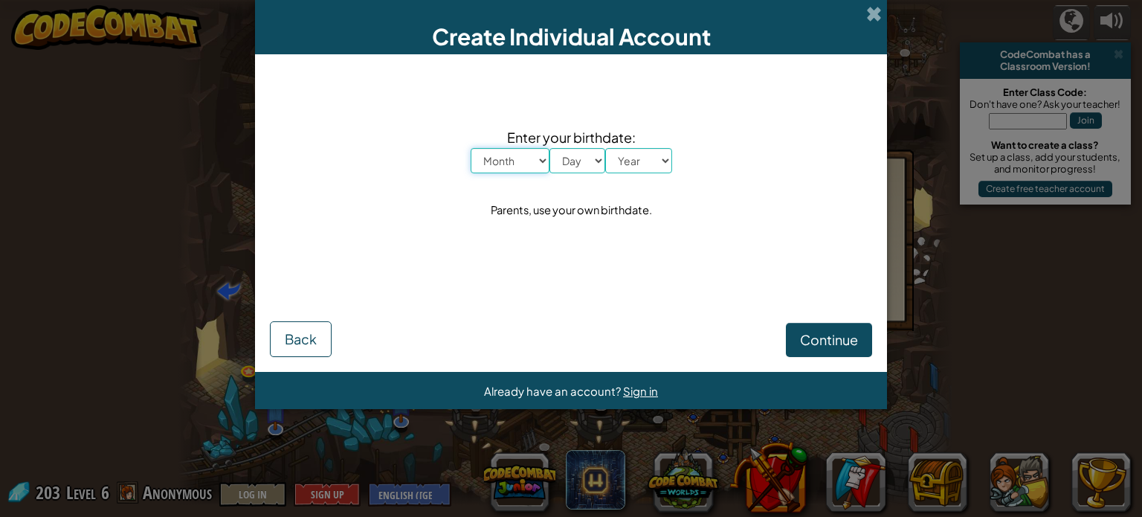
click at [520, 160] on select "Month January February March April May June July August September October Novem…" at bounding box center [510, 160] width 79 height 25
select select "8"
click at [471, 148] on select "Month January February March April May June July August September October Novem…" at bounding box center [510, 160] width 79 height 25
click at [575, 154] on select "Day 1 2 3 4 5 6 7 8 9 10 11 12 13 14 15 16 17 18 19 20 21 22 23 24 25 26 27 28 …" at bounding box center [577, 160] width 56 height 25
click at [659, 280] on div "Continue Back" at bounding box center [571, 318] width 602 height 78
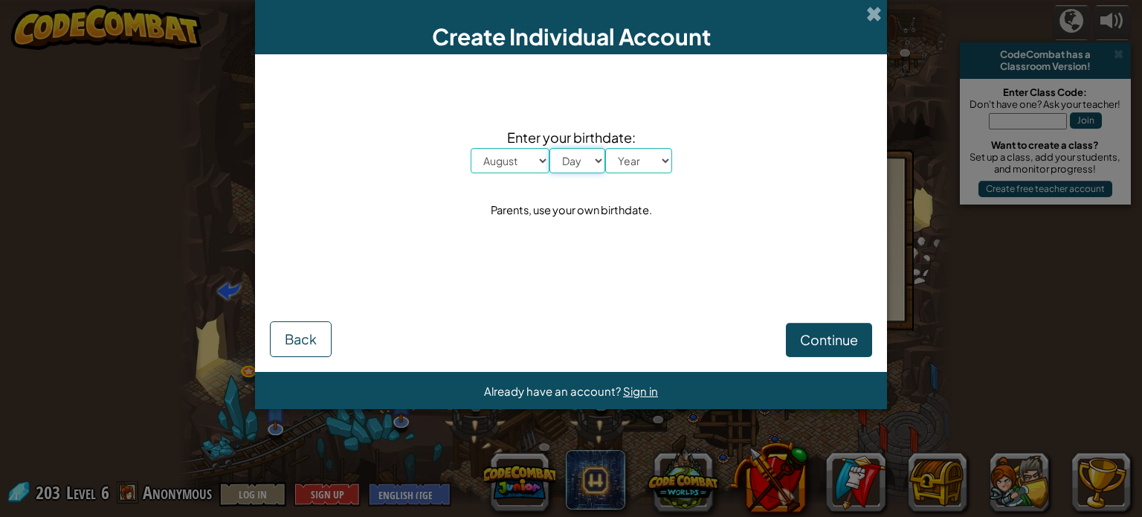
click at [589, 155] on select "Day 1 2 3 4 5 6 7 8 9 10 11 12 13 14 15 16 17 18 19 20 21 22 23 24 25 26 27 28 …" at bounding box center [577, 160] width 56 height 25
select select "16"
click at [549, 148] on select "Day 1 2 3 4 5 6 7 8 9 10 11 12 13 14 15 16 17 18 19 20 21 22 23 24 25 26 27 28 …" at bounding box center [577, 160] width 56 height 25
click at [644, 163] on select "Year [DATE] 2024 2023 2022 2021 2020 2019 2018 2017 2016 2015 2014 2013 2012 20…" at bounding box center [638, 160] width 67 height 25
select select "2003"
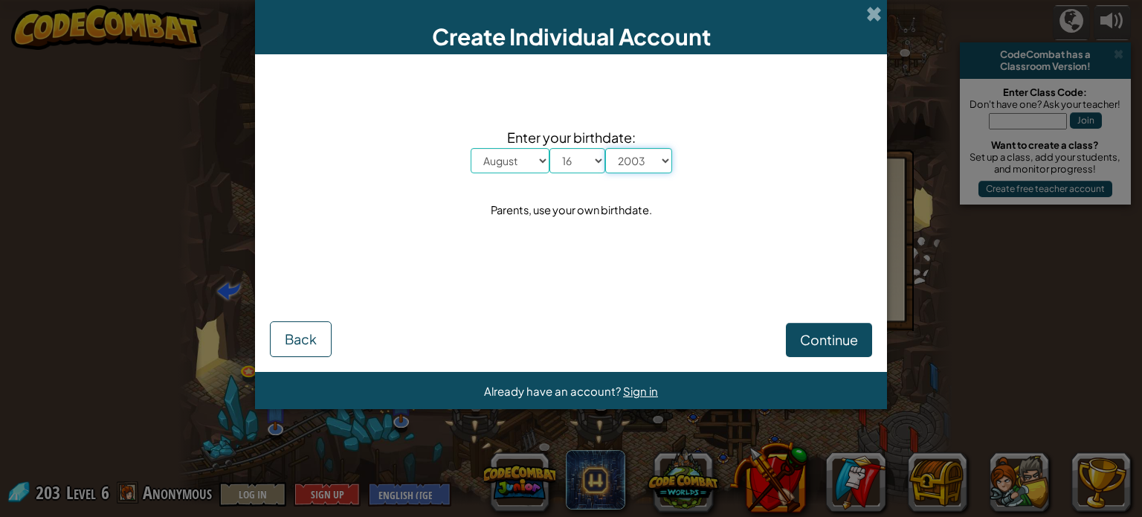
click at [605, 148] on select "Year [DATE] 2024 2023 2022 2021 2020 2019 2018 2017 2016 2015 2014 2013 2012 20…" at bounding box center [638, 160] width 67 height 25
click at [843, 329] on button "Continue" at bounding box center [829, 340] width 86 height 34
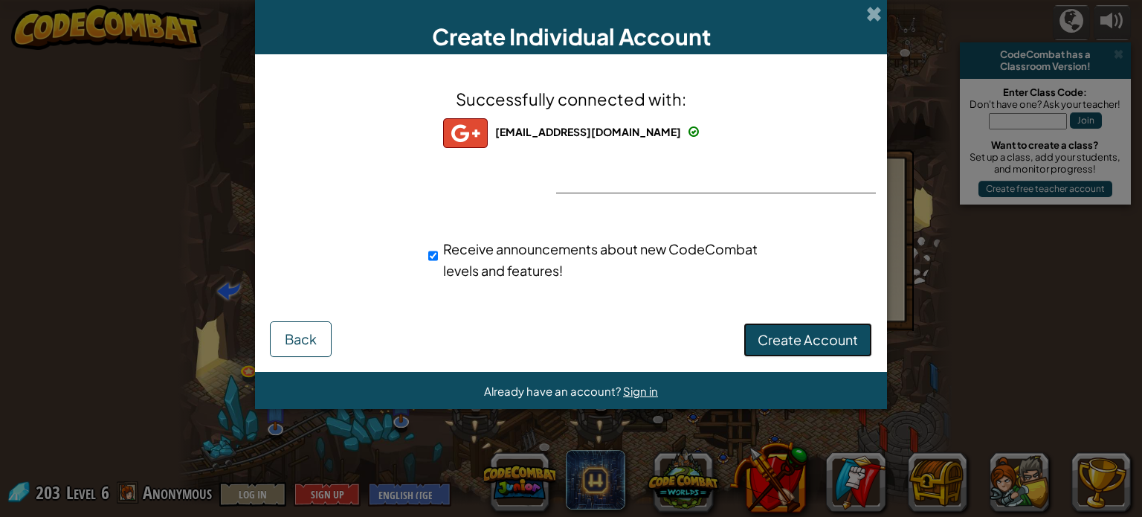
click at [840, 350] on button "Create Account" at bounding box center [807, 340] width 129 height 34
click at [431, 259] on input "Receive announcements about new CodeCombat levels and features!" at bounding box center [433, 256] width 10 height 30
checkbox input "false"
click at [776, 345] on button "Create Account" at bounding box center [807, 340] width 129 height 34
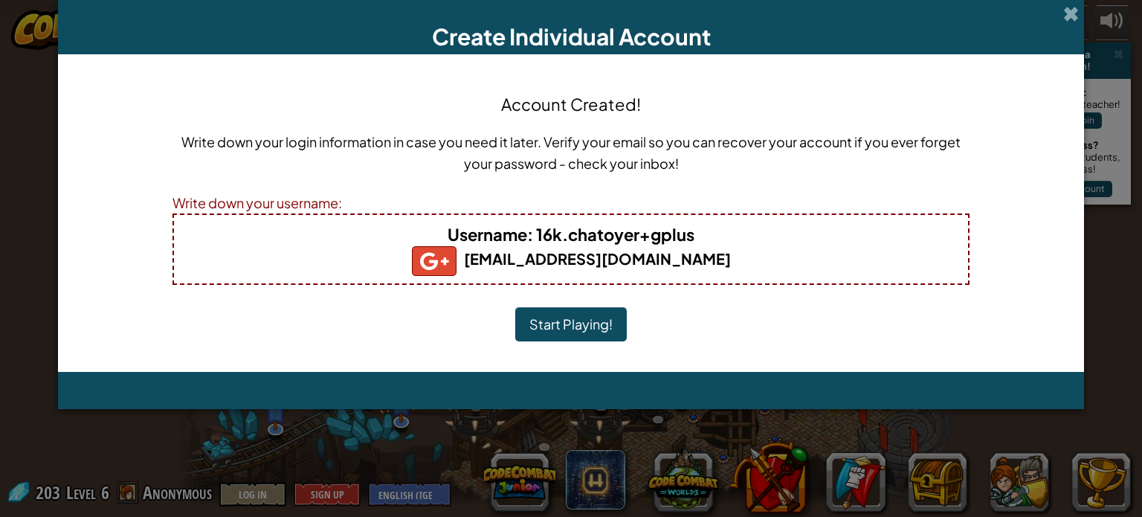
click at [605, 243] on b "Username : 16k.chatoyer+gplus" at bounding box center [571, 234] width 247 height 21
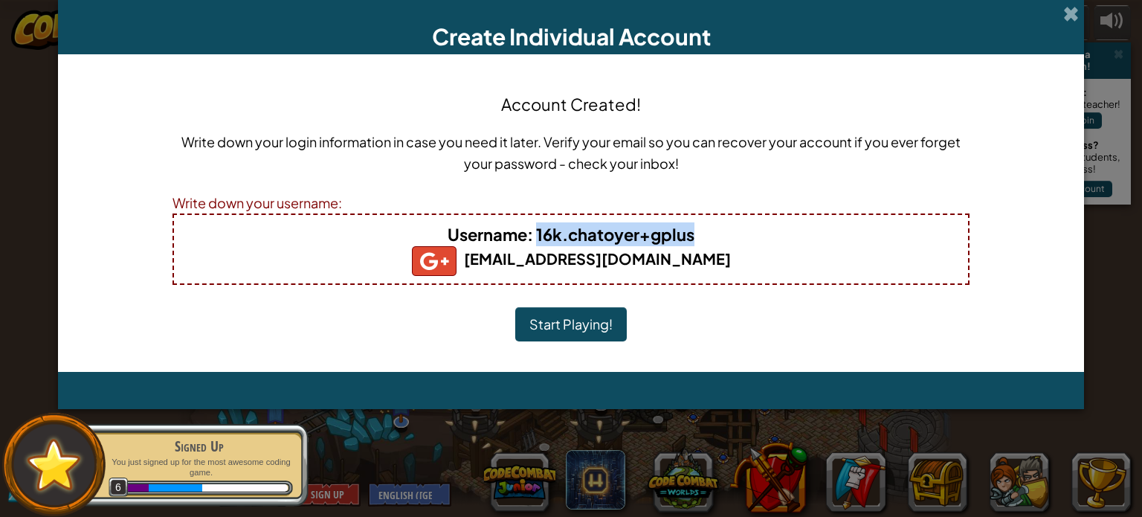
drag, startPoint x: 695, startPoint y: 242, endPoint x: 535, endPoint y: 232, distance: 160.9
click at [535, 232] on h4 "Username : 16k.chatoyer+gplus" at bounding box center [571, 234] width 764 height 24
click at [579, 347] on div "Account Created! Write down your login information in case you need it later. V…" at bounding box center [570, 213] width 797 height 288
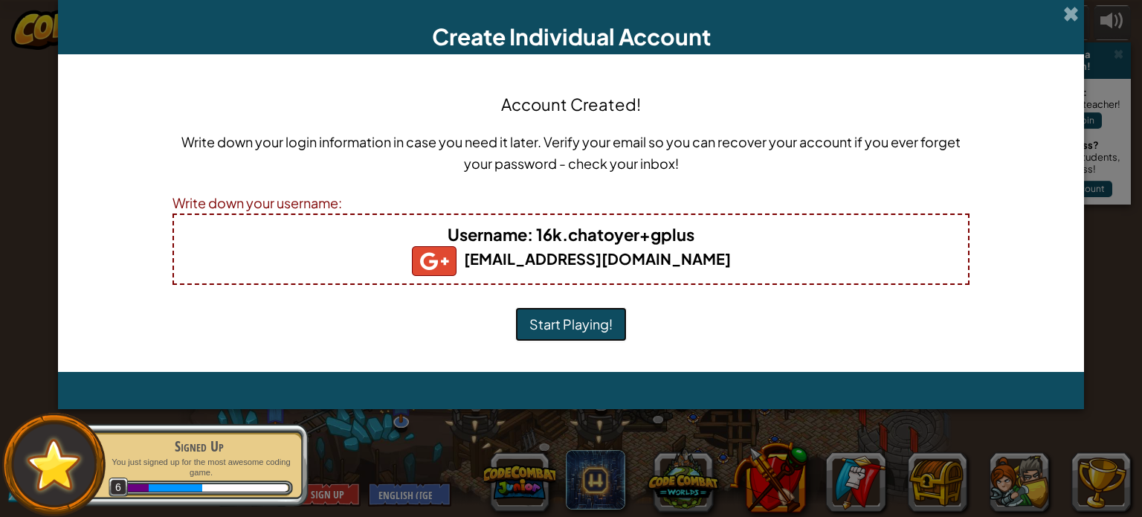
click at [586, 323] on button "Start Playing!" at bounding box center [571, 324] width 112 height 34
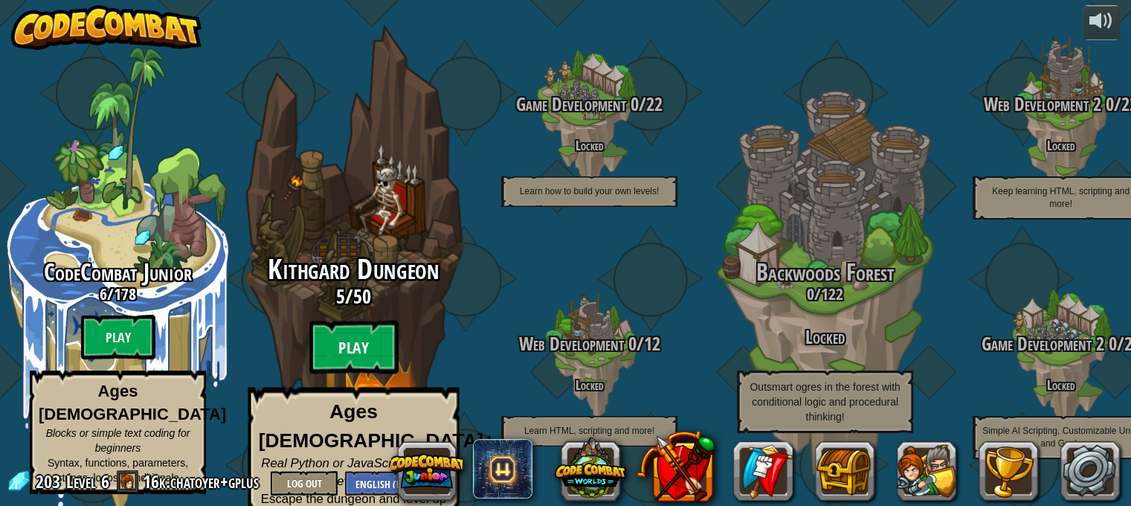
click at [396, 344] on btn "Play" at bounding box center [353, 347] width 89 height 54
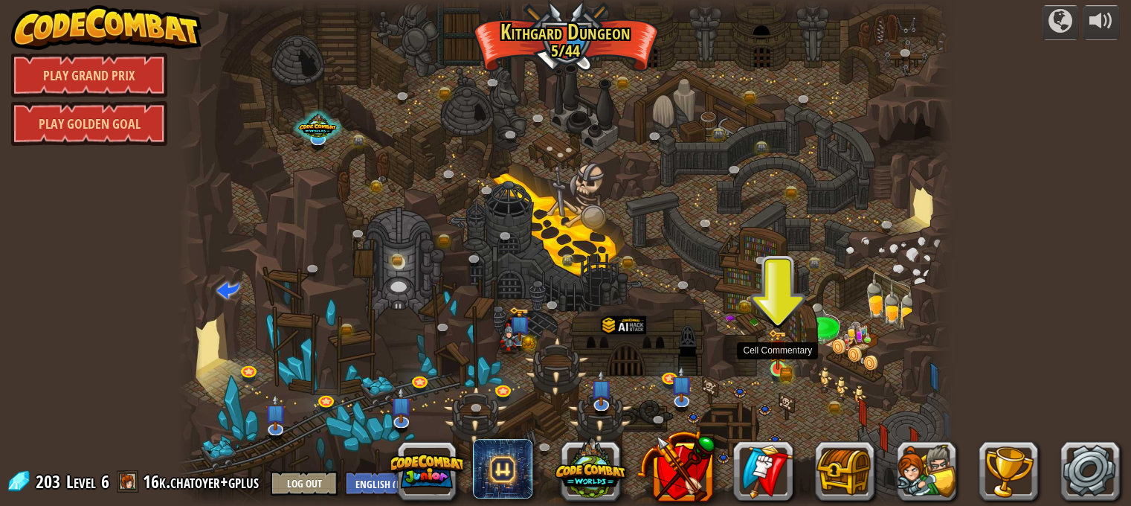
click at [784, 369] on img at bounding box center [777, 349] width 19 height 41
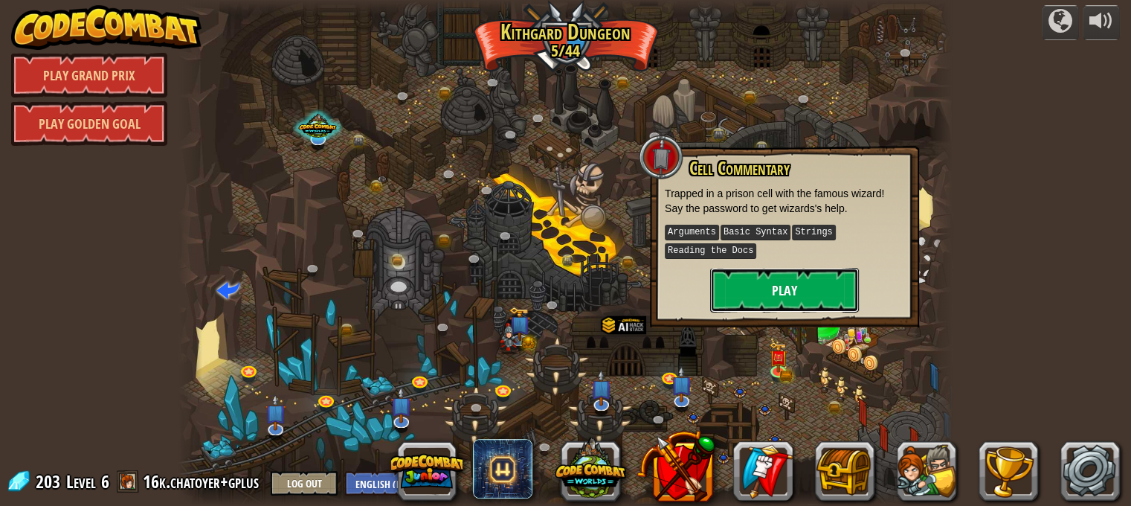
click at [766, 298] on button "Play" at bounding box center [784, 290] width 149 height 45
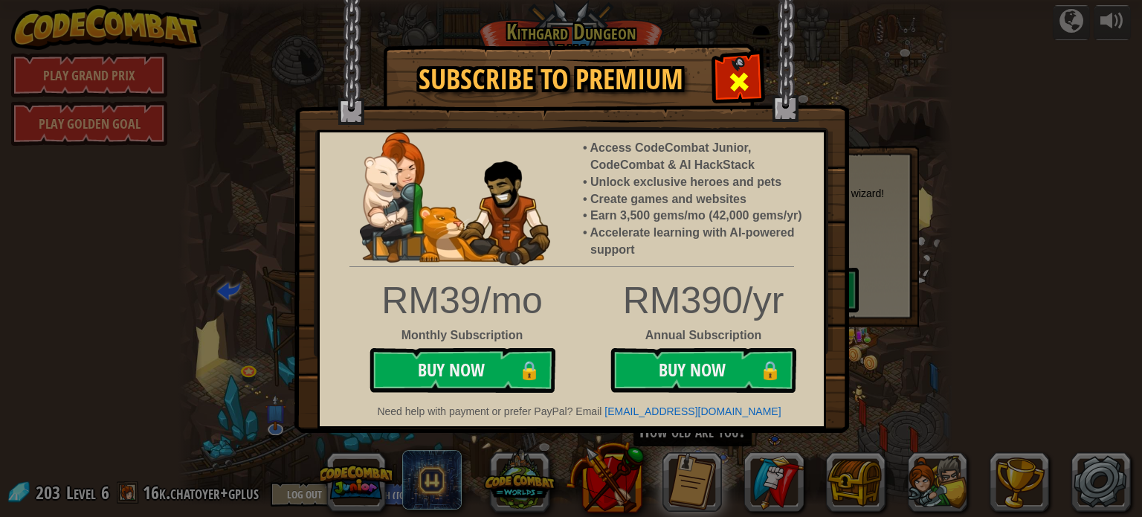
click at [742, 81] on span at bounding box center [739, 82] width 24 height 24
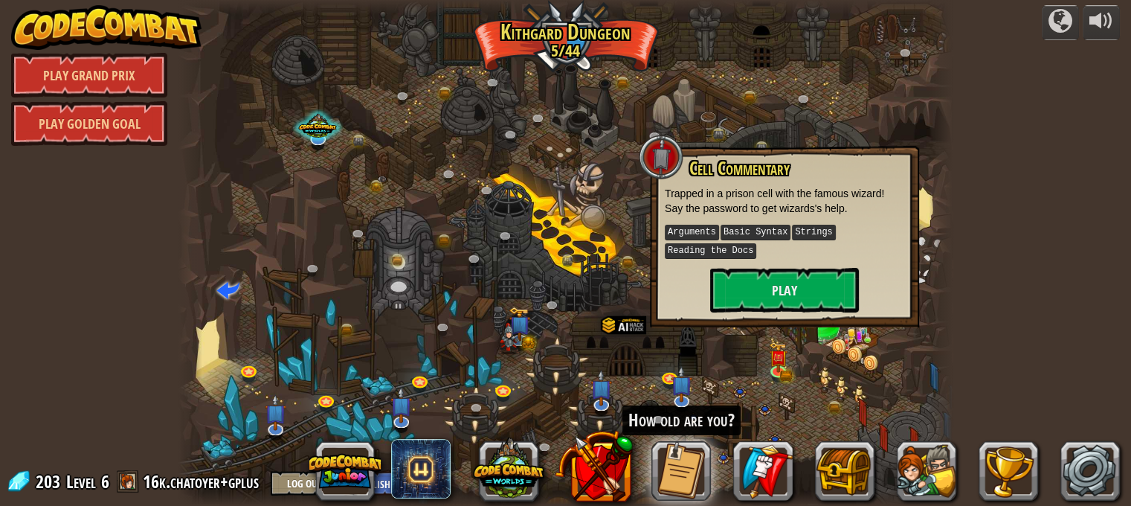
click at [100, 28] on img at bounding box center [106, 27] width 190 height 45
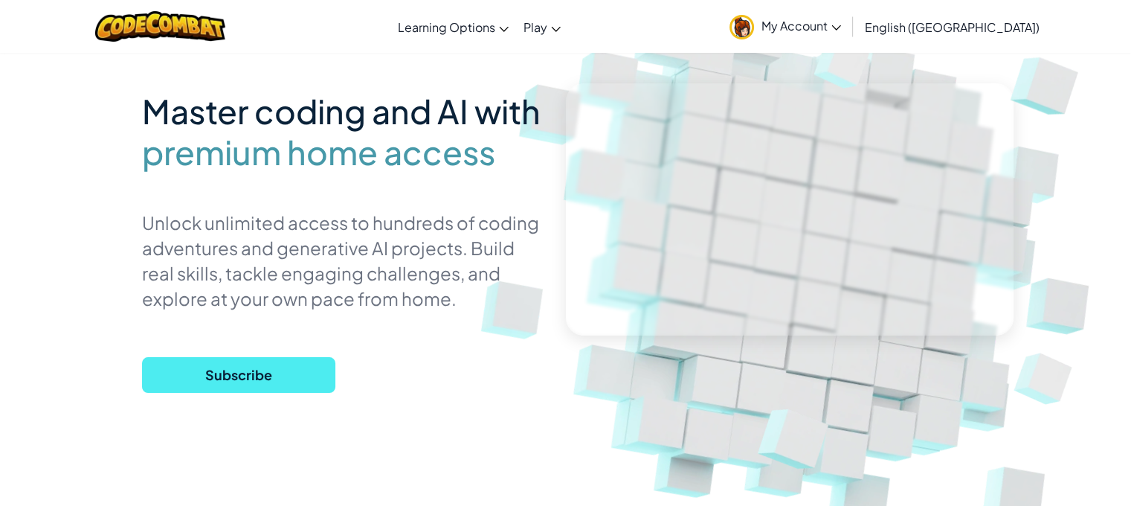
scroll to position [223, 0]
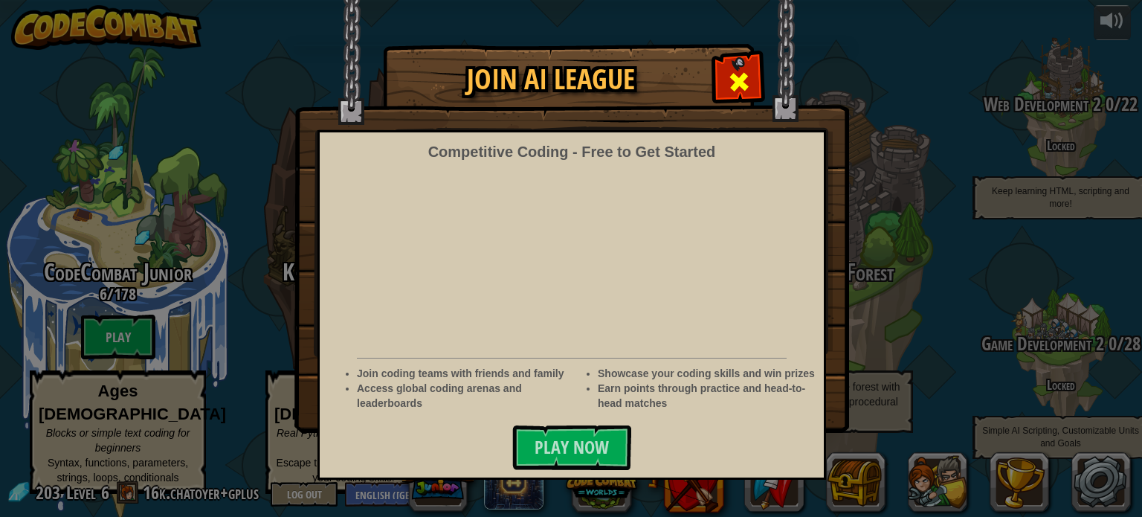
click at [735, 65] on div at bounding box center [738, 80] width 47 height 47
